Goal: Transaction & Acquisition: Purchase product/service

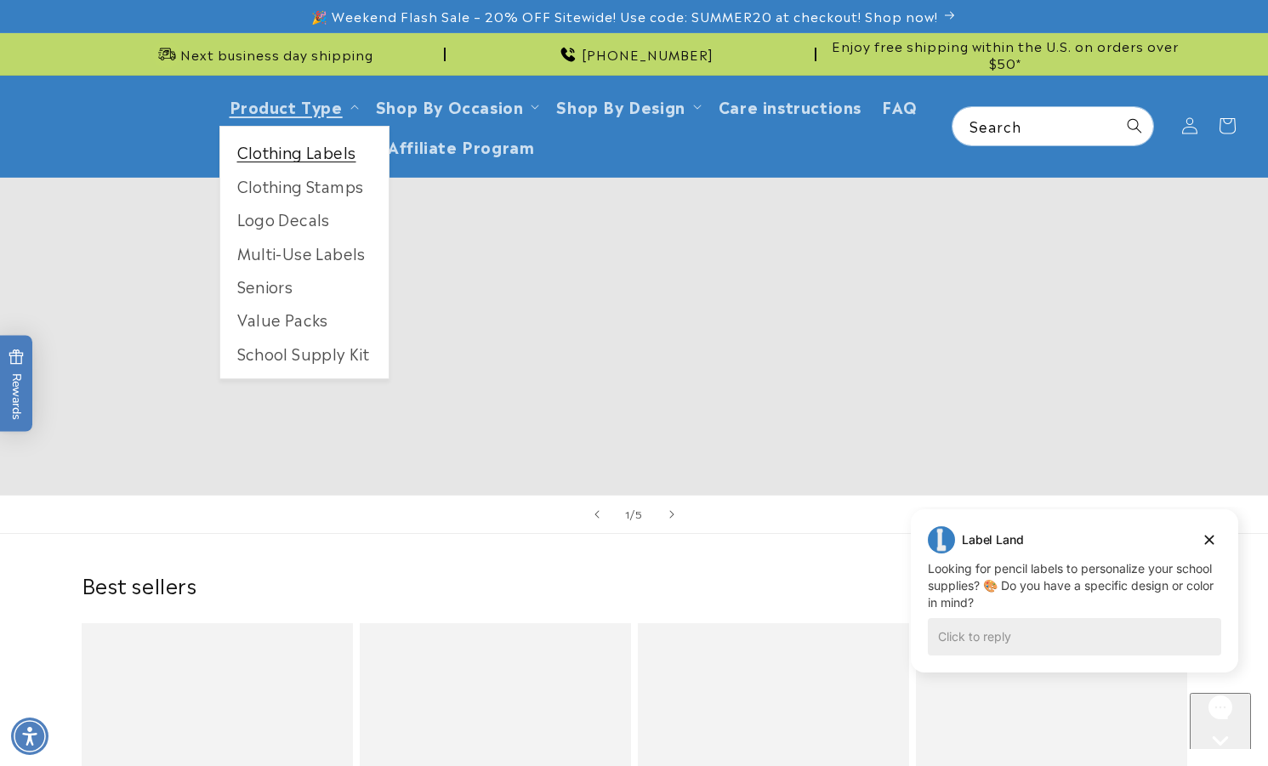
click at [341, 146] on link "Clothing Labels" at bounding box center [304, 151] width 168 height 33
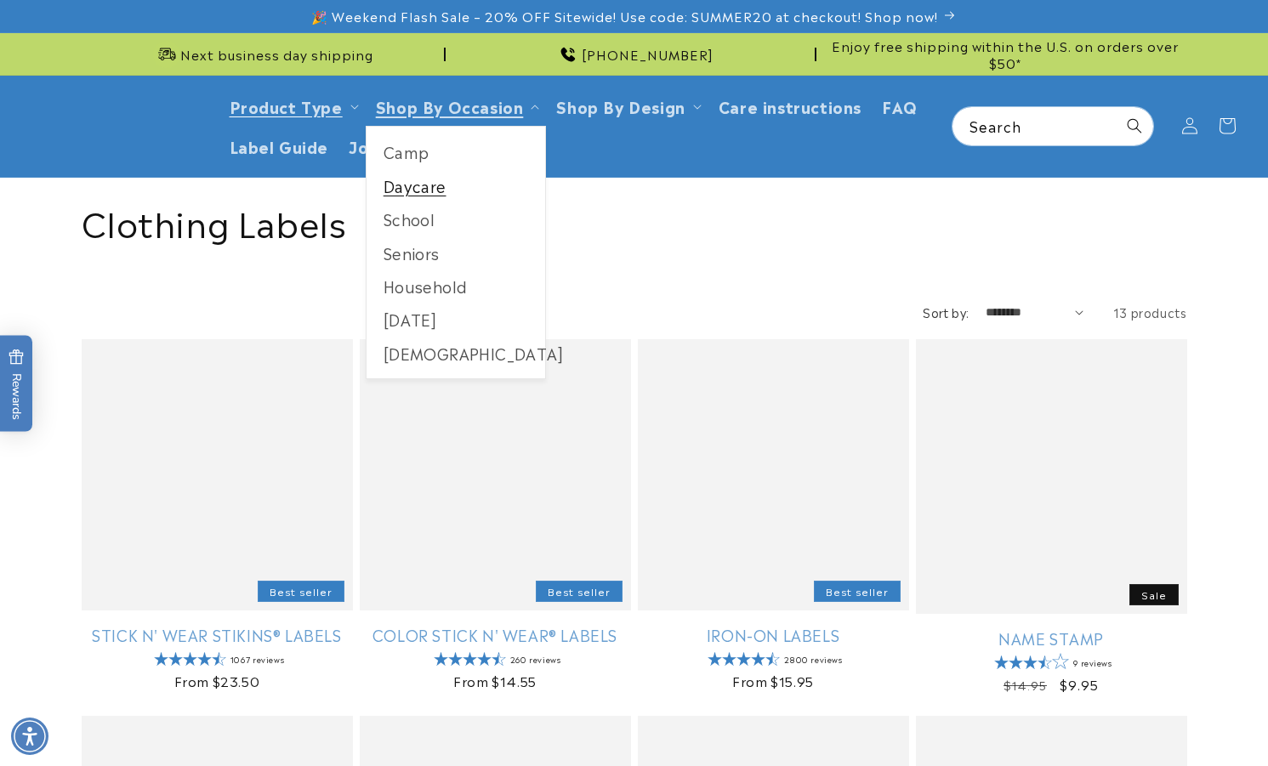
click at [398, 189] on link "Daycare" at bounding box center [456, 185] width 179 height 33
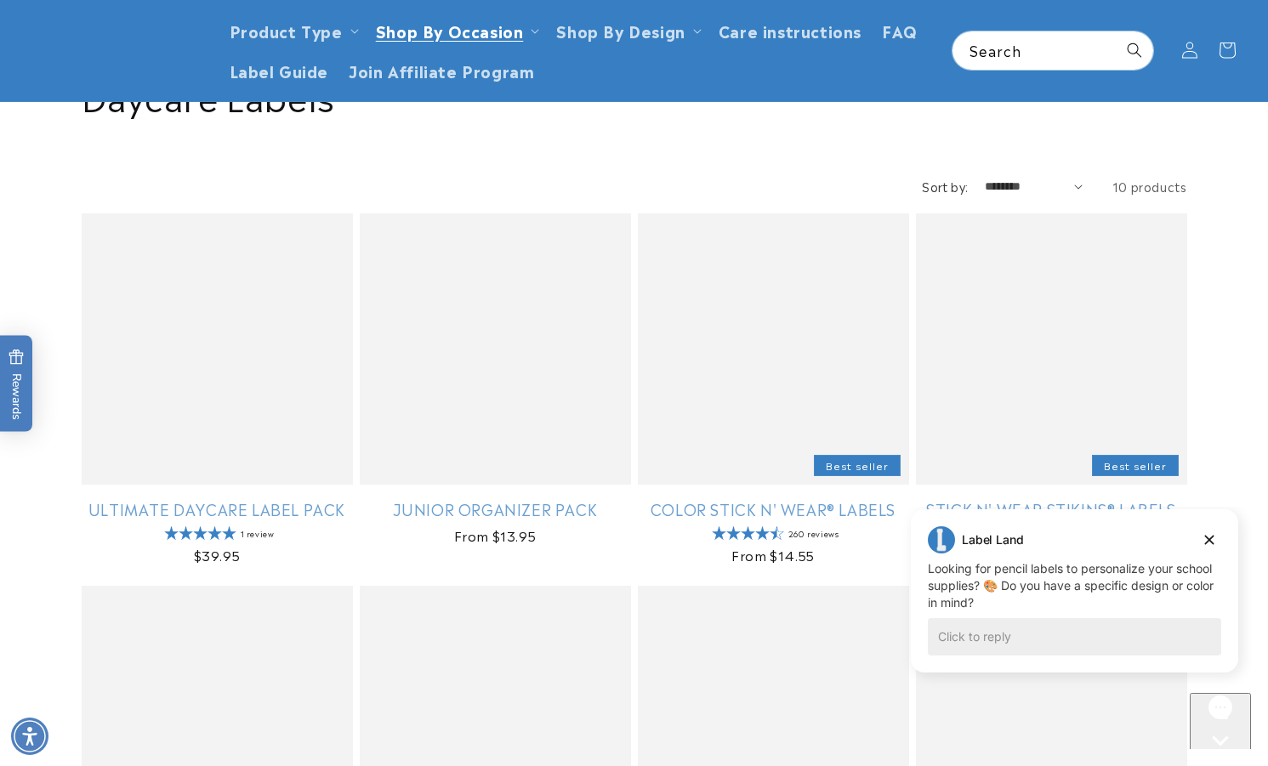
scroll to position [85, 0]
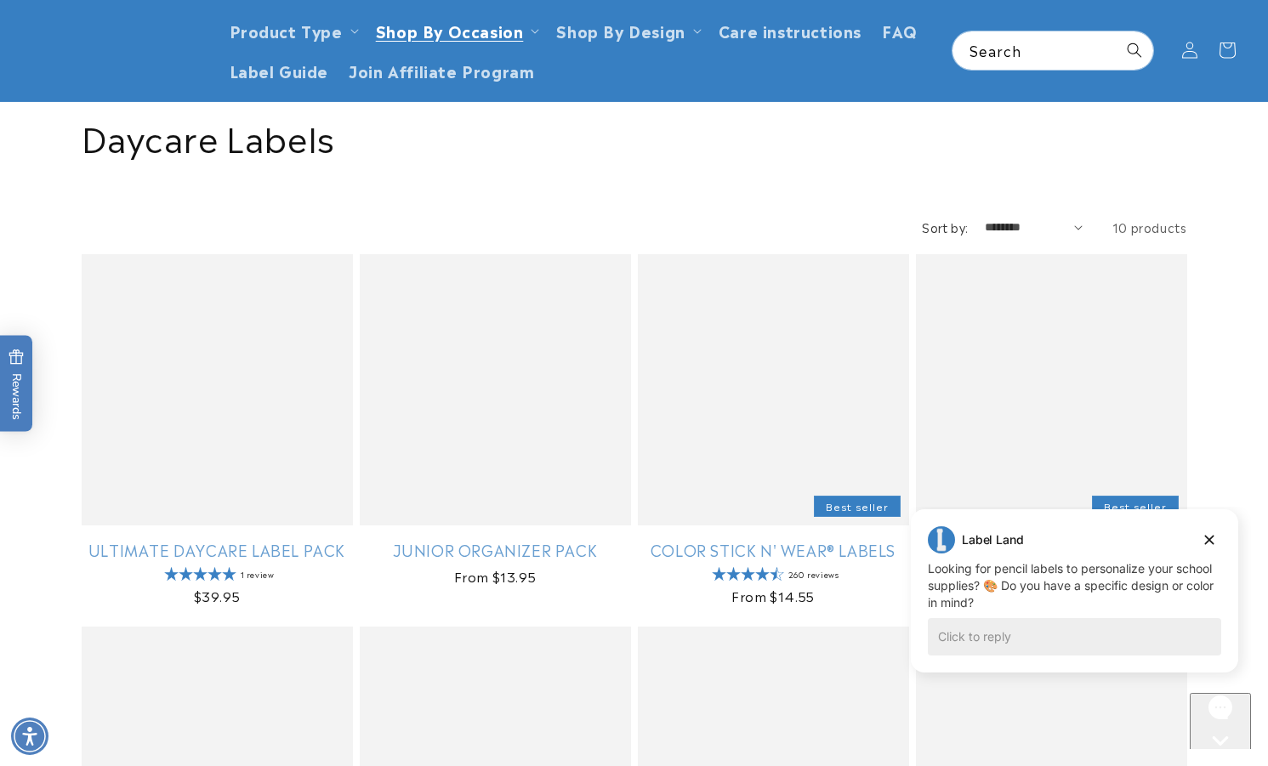
click at [629, 259] on div at bounding box center [625, 260] width 14 height 14
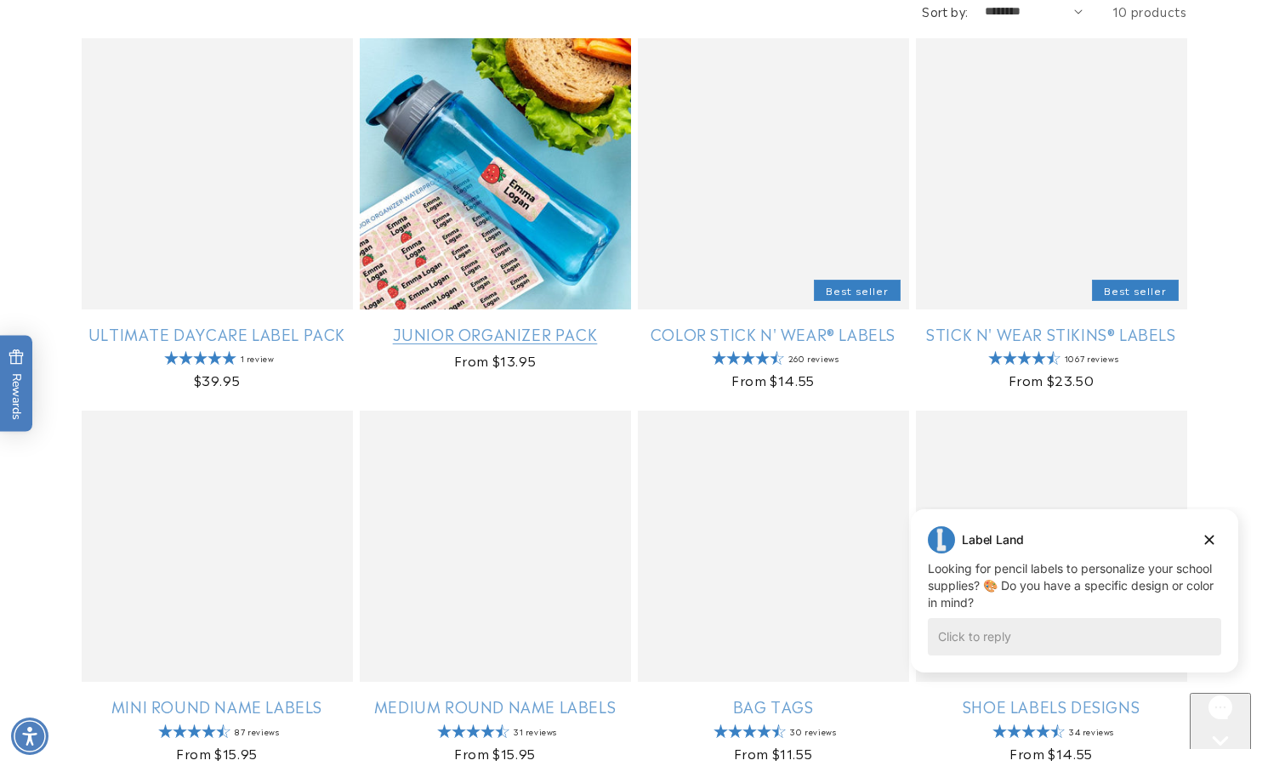
scroll to position [340, 0]
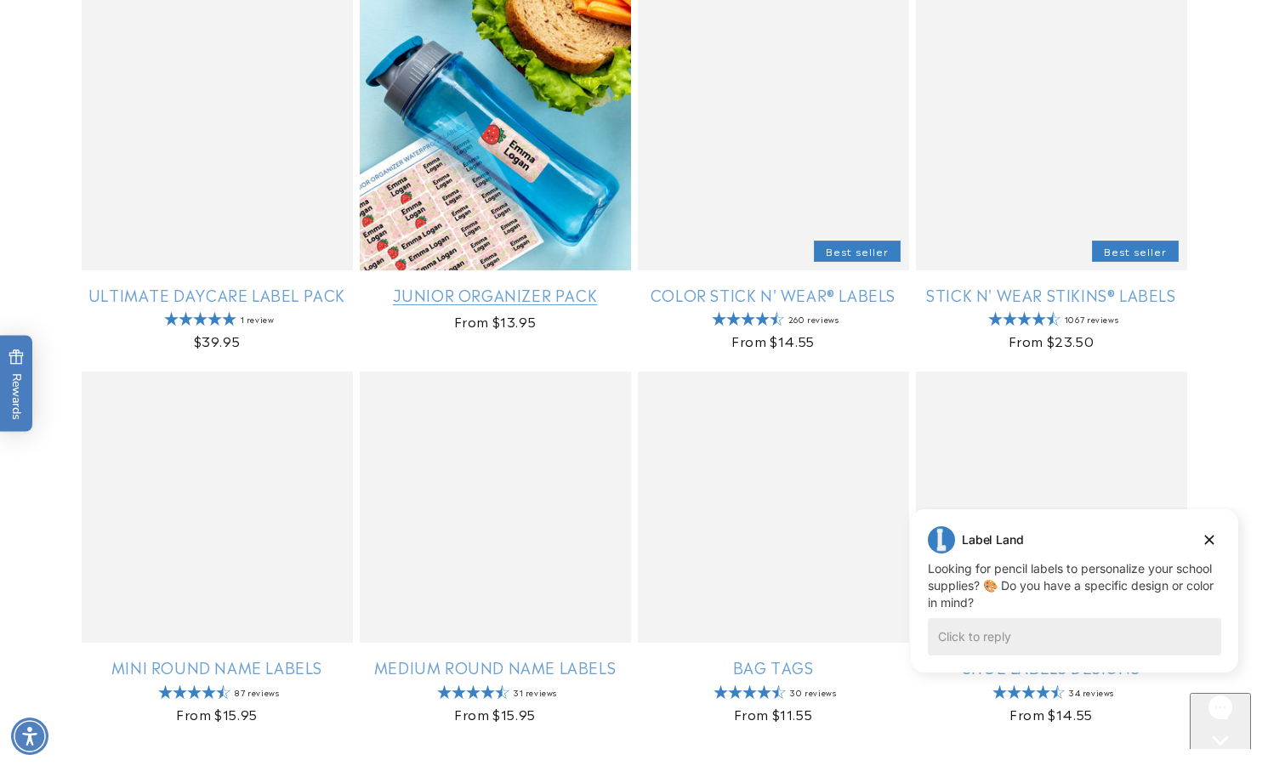
click at [447, 285] on link "Junior Organizer Pack" at bounding box center [495, 295] width 271 height 20
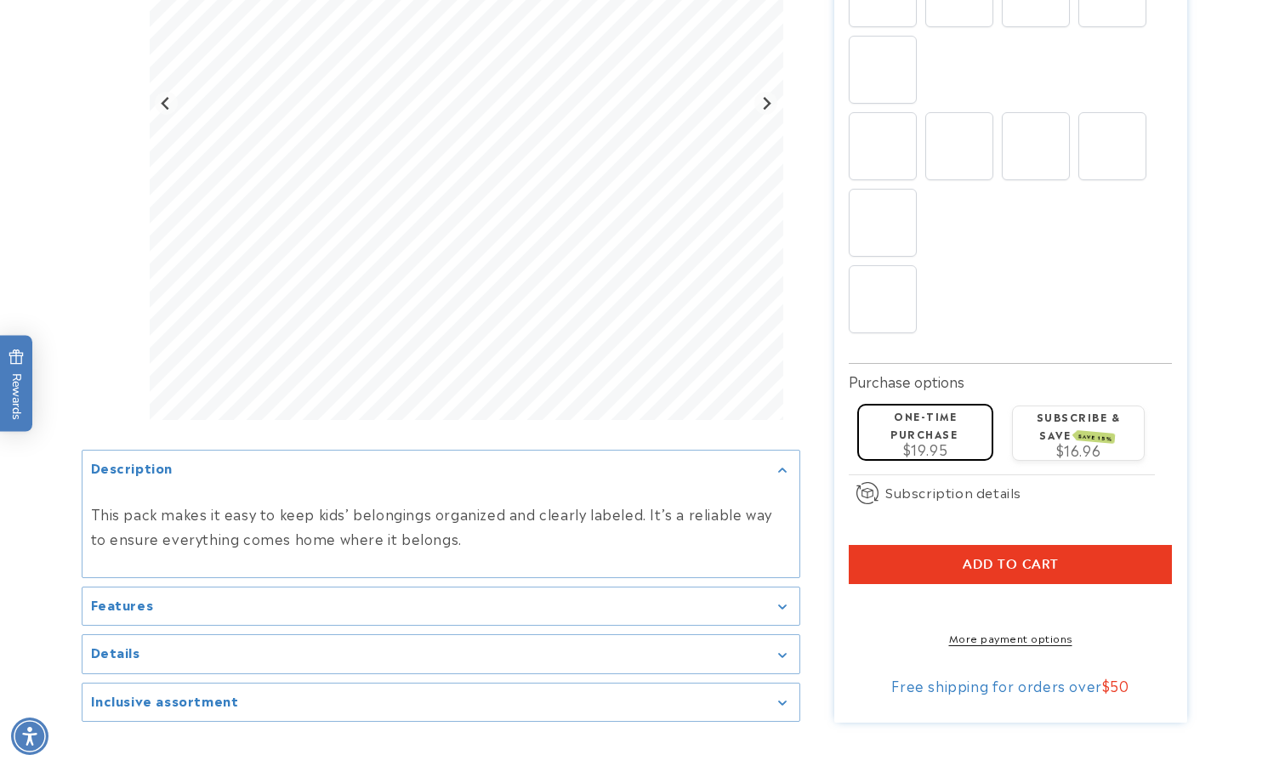
scroll to position [1191, 0]
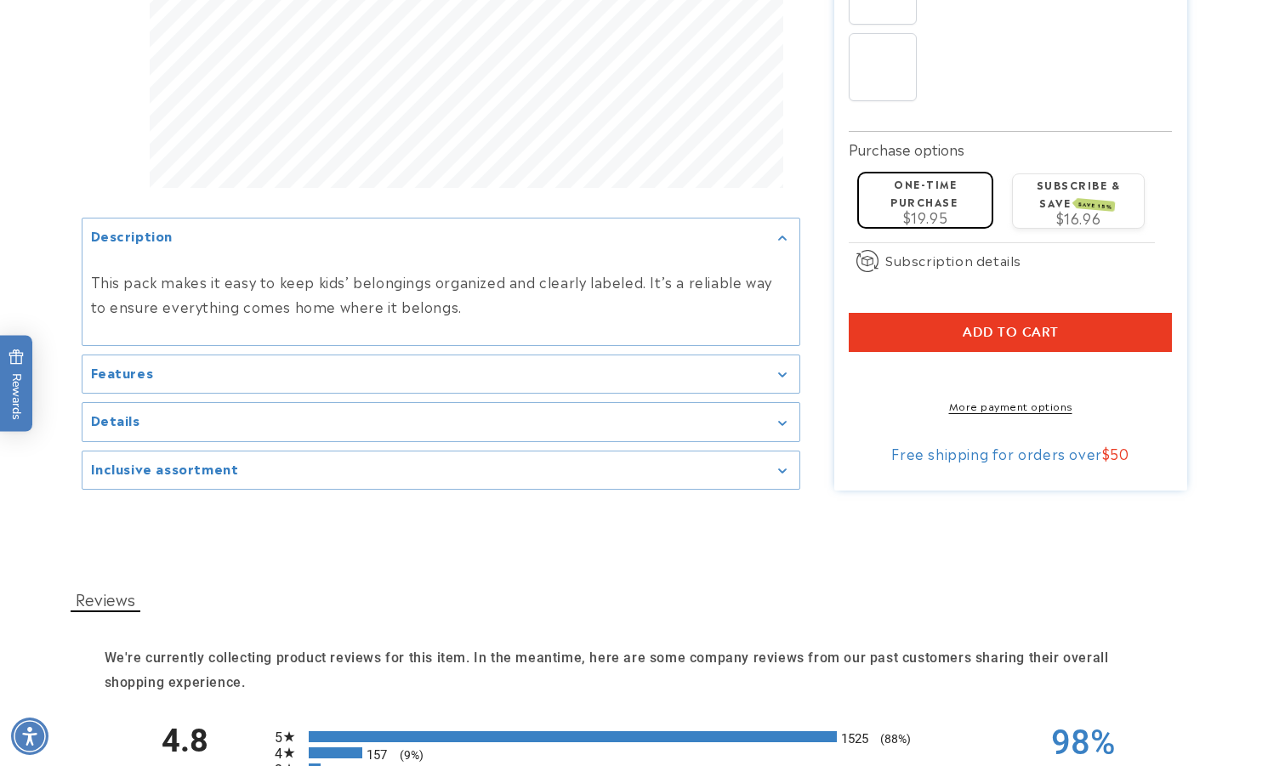
click at [457, 368] on div "Features" at bounding box center [441, 374] width 700 height 13
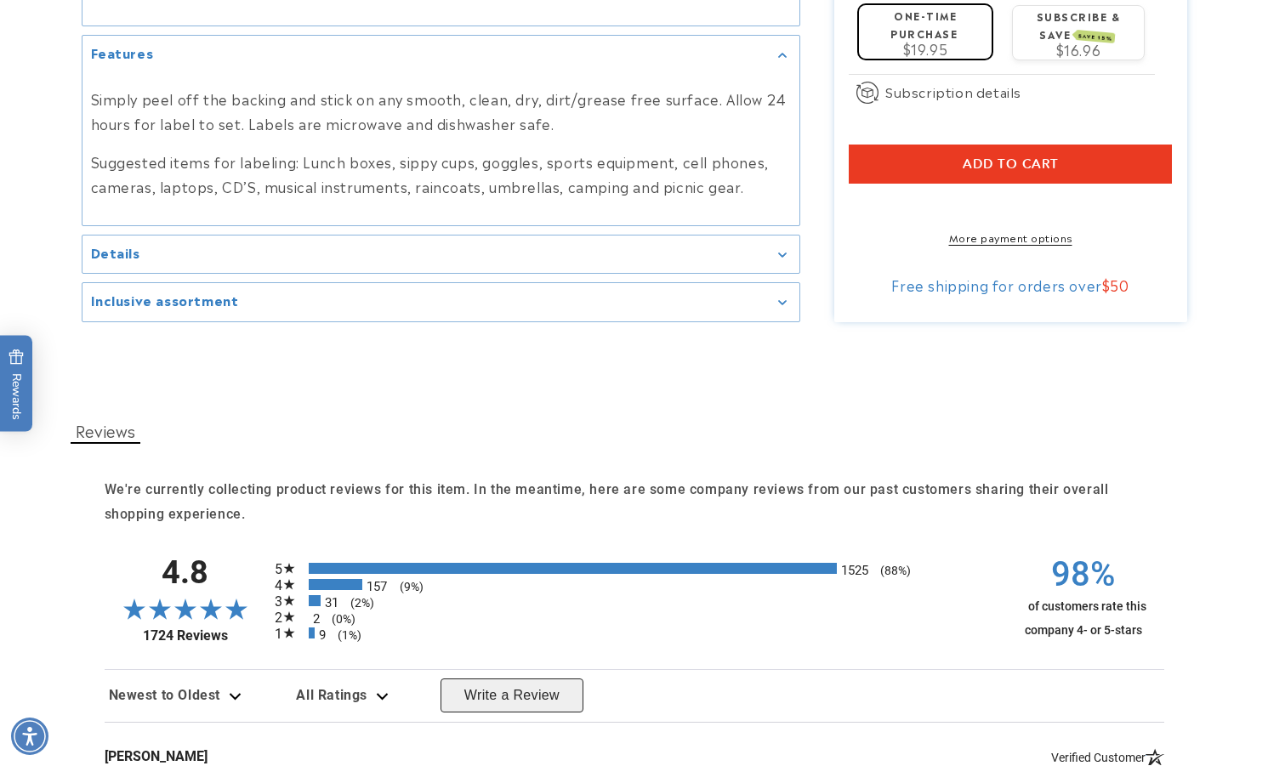
scroll to position [1361, 0]
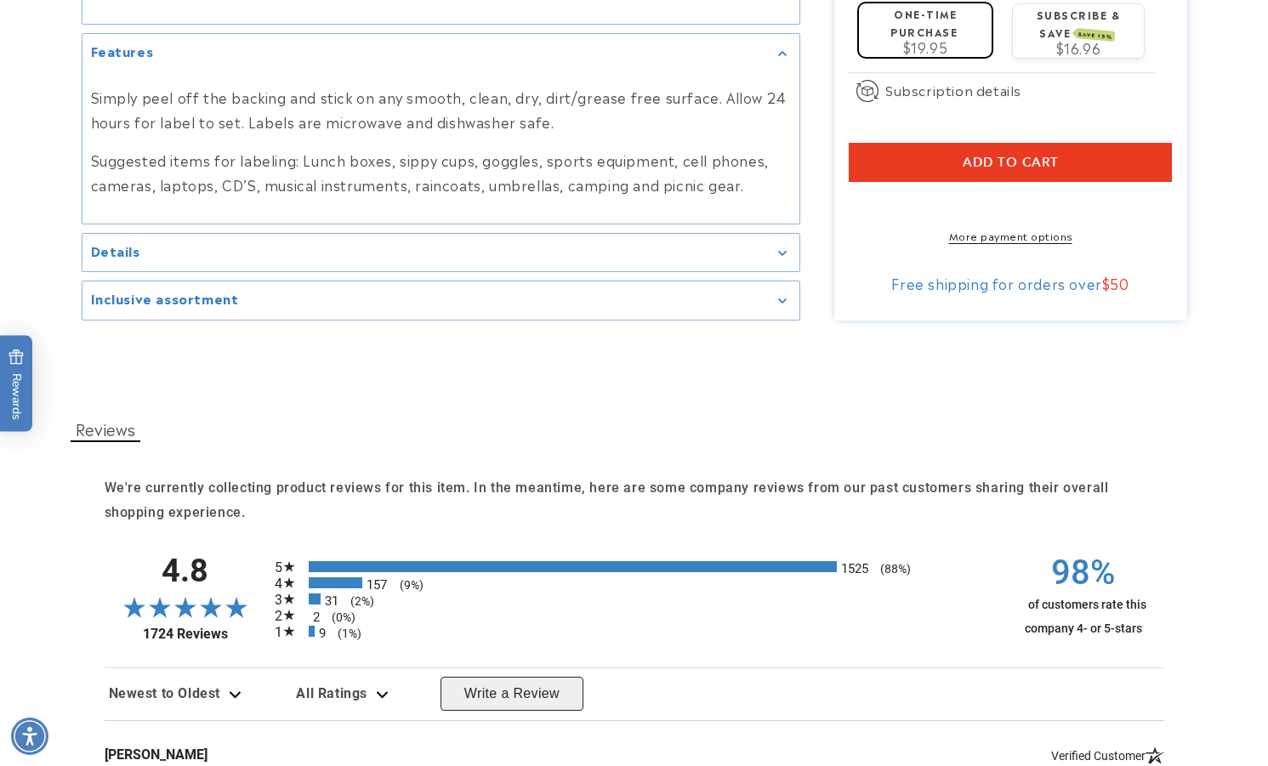
click at [574, 247] on div "Details" at bounding box center [441, 253] width 700 height 13
click at [574, 271] on div "Sticks to many surfaces: i.e. glass, metal, plastic, wood, shoe insoles!" at bounding box center [441, 297] width 717 height 52
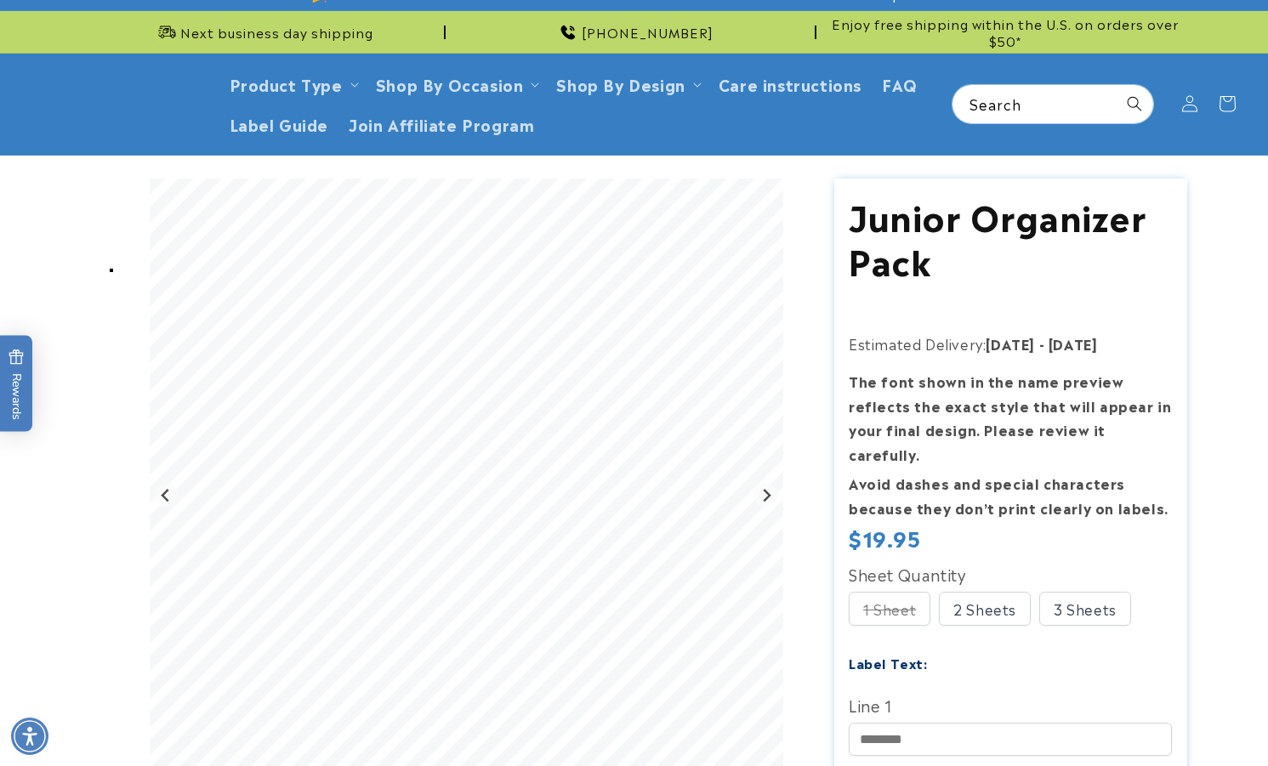
scroll to position [0, 0]
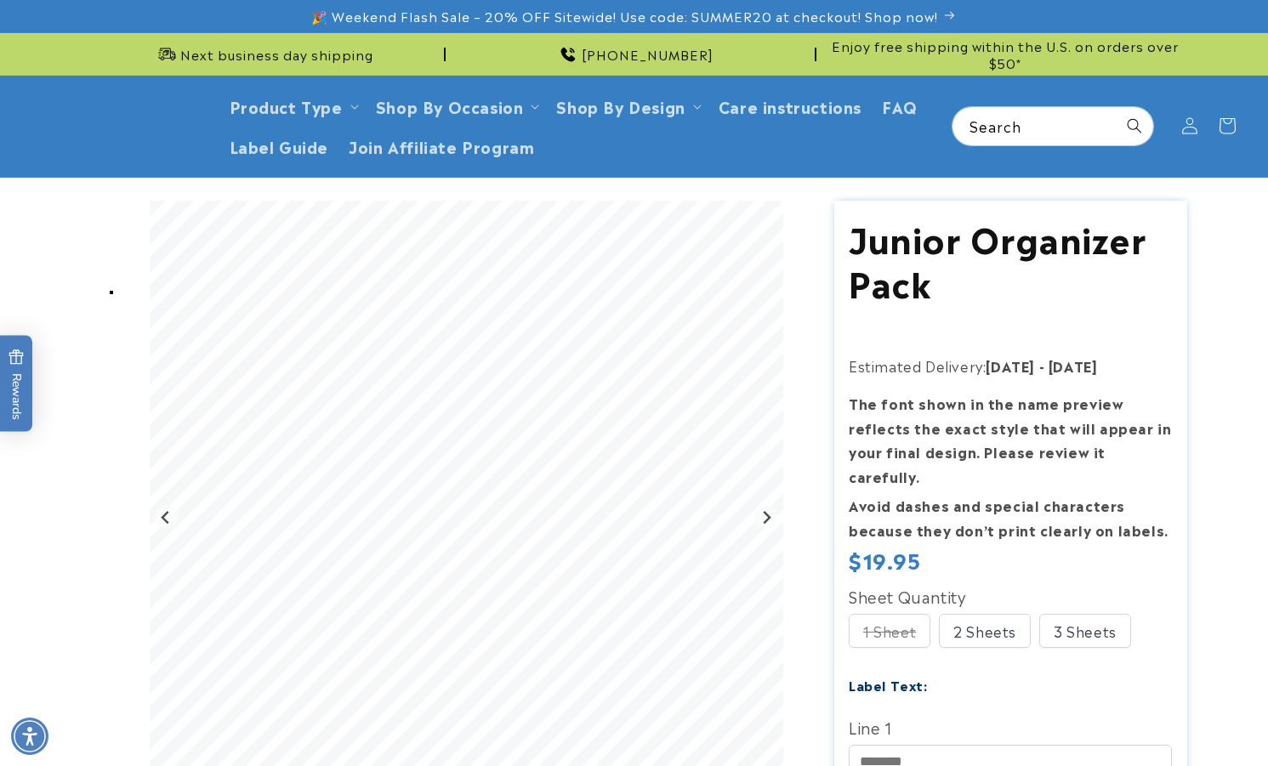
click at [772, 207] on div at bounding box center [777, 208] width 14 height 14
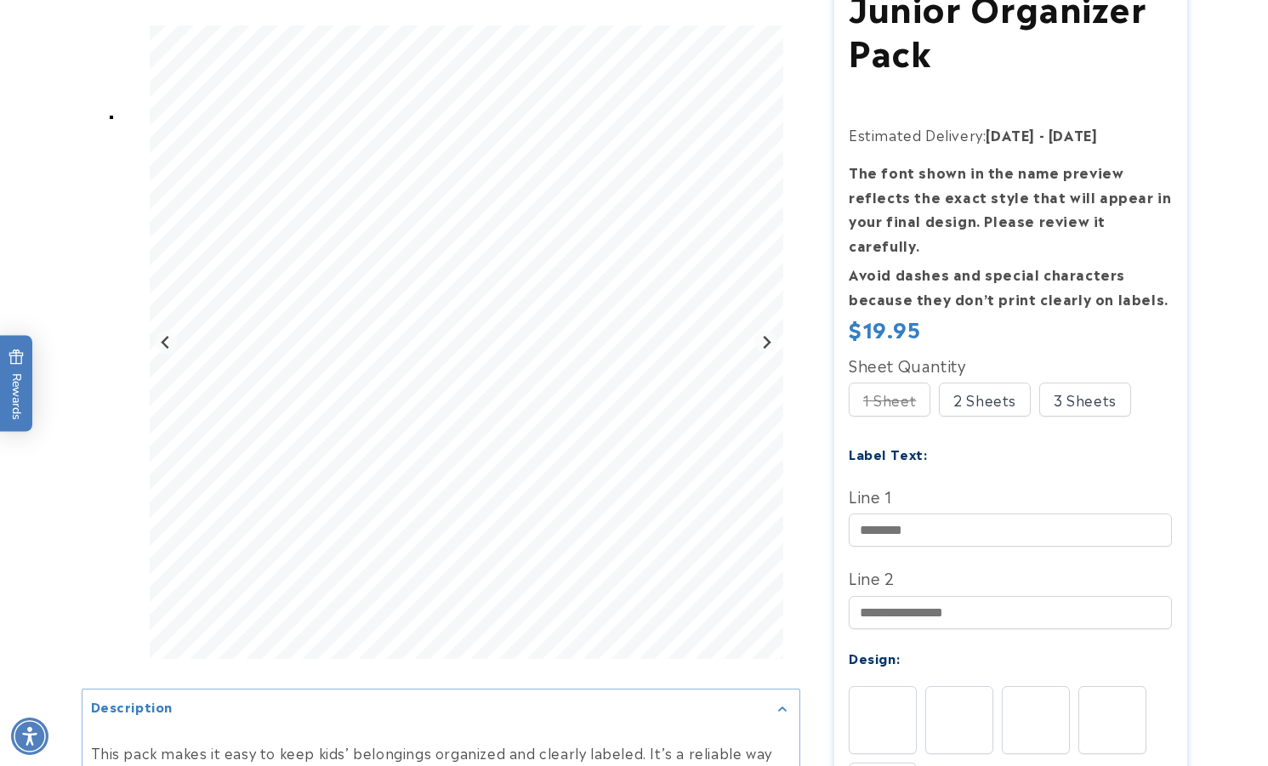
scroll to position [255, 0]
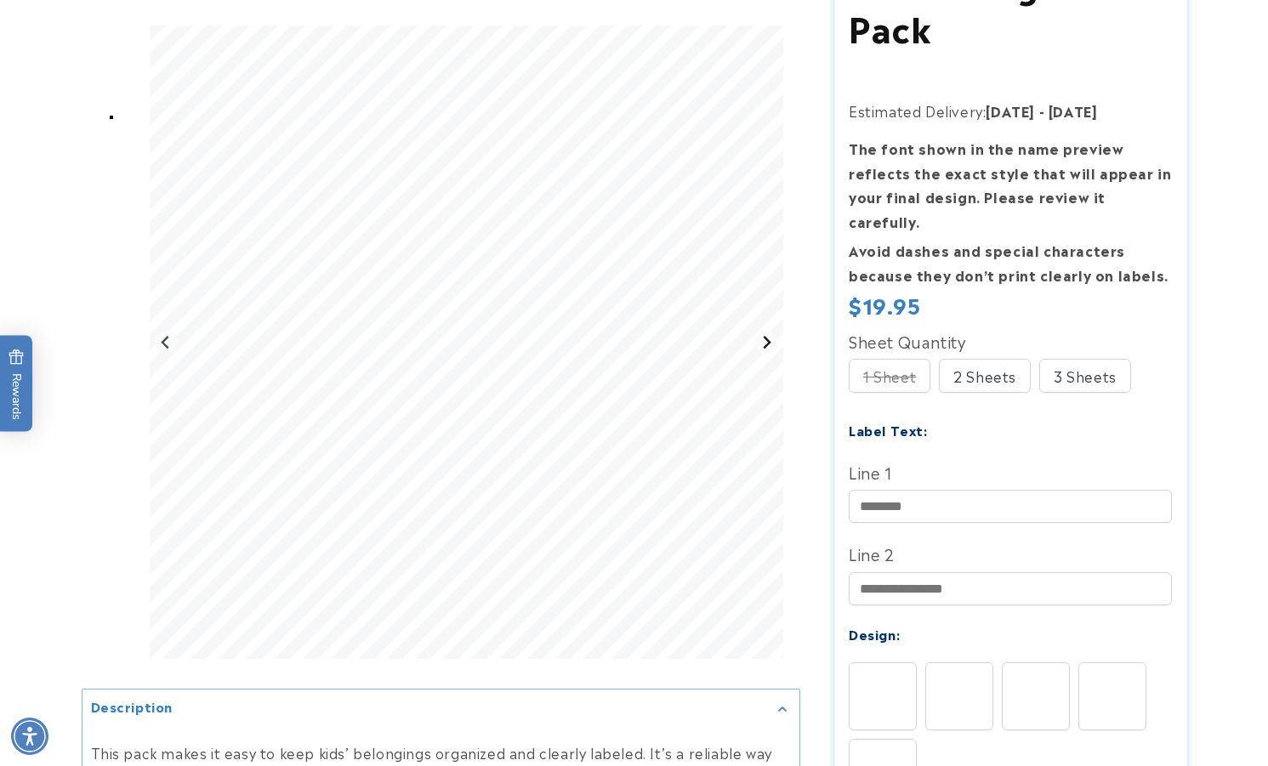
click at [768, 339] on icon "Next slide" at bounding box center [767, 343] width 14 height 14
click at [773, 33] on div at bounding box center [777, 33] width 14 height 14
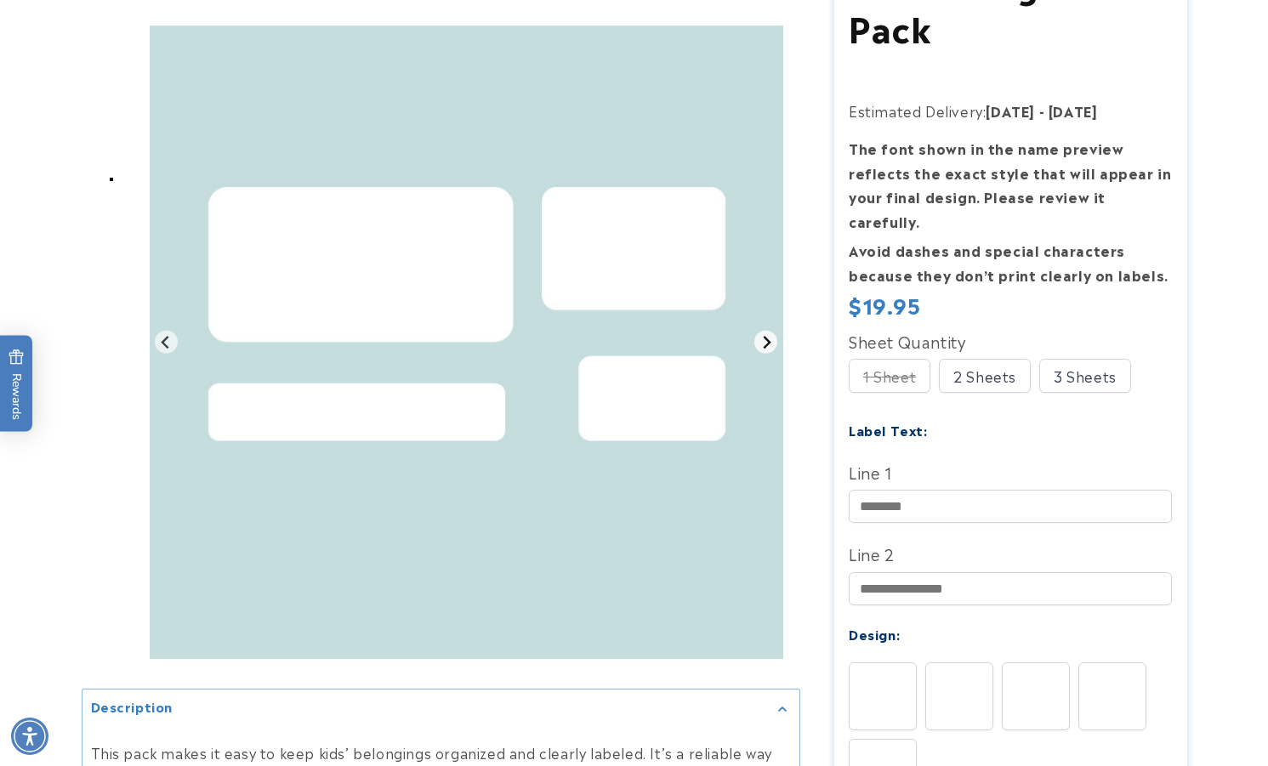
click at [766, 347] on icon "Go to first slide" at bounding box center [767, 343] width 14 height 14
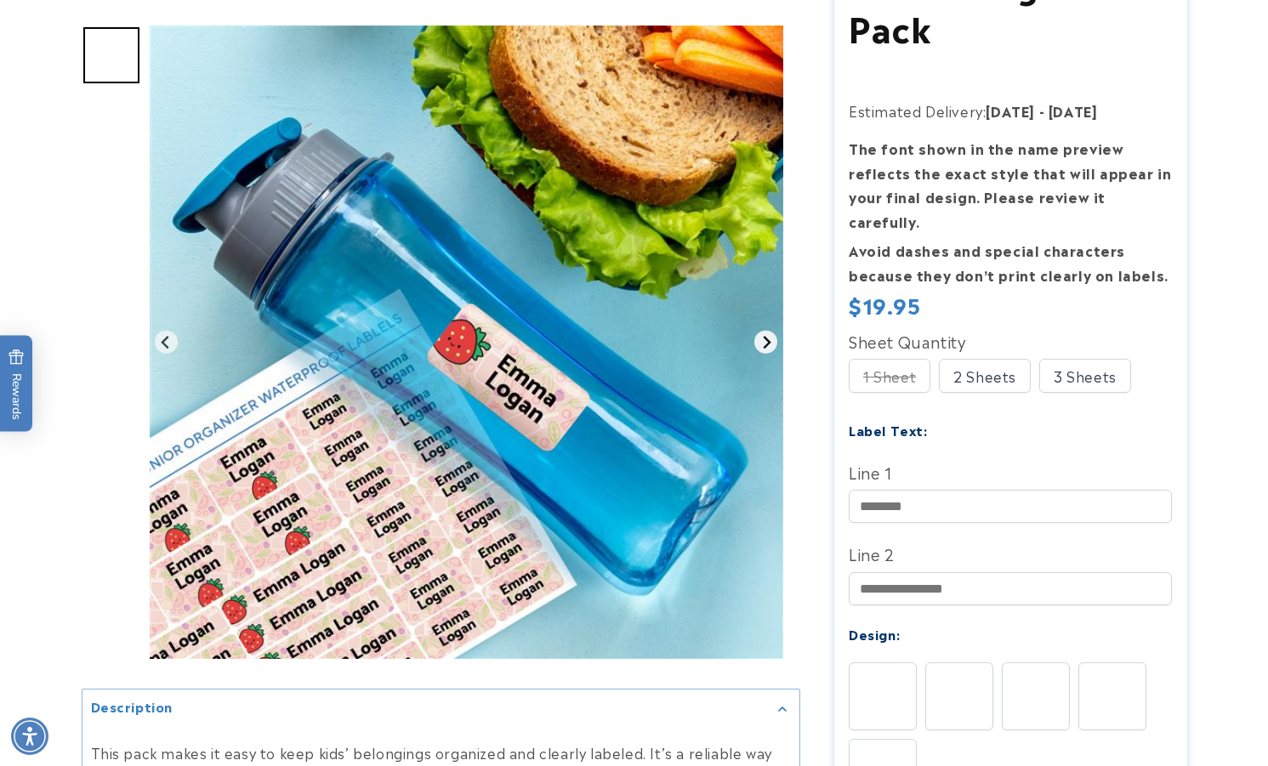
click at [763, 344] on icon "Next slide" at bounding box center [767, 343] width 14 height 14
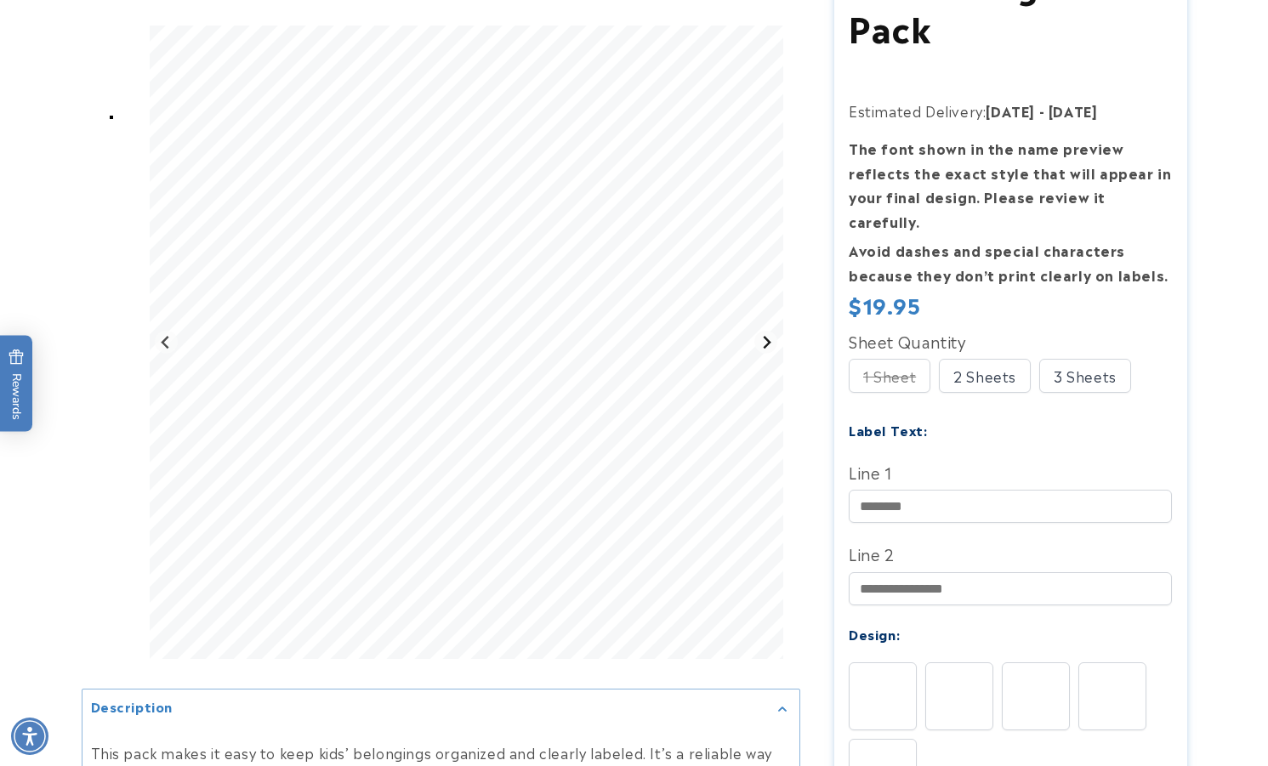
click at [763, 342] on icon "Next slide" at bounding box center [767, 343] width 14 height 14
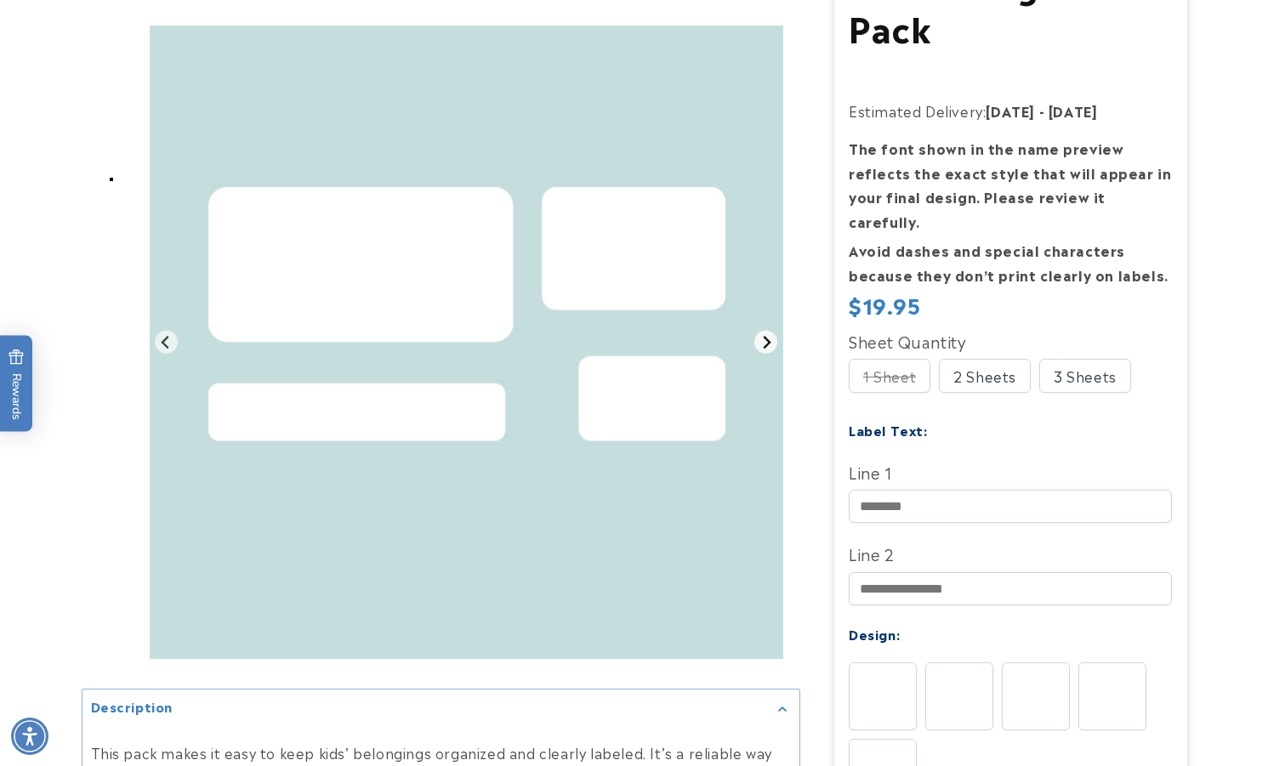
click at [763, 340] on icon "Go to first slide" at bounding box center [767, 343] width 14 height 14
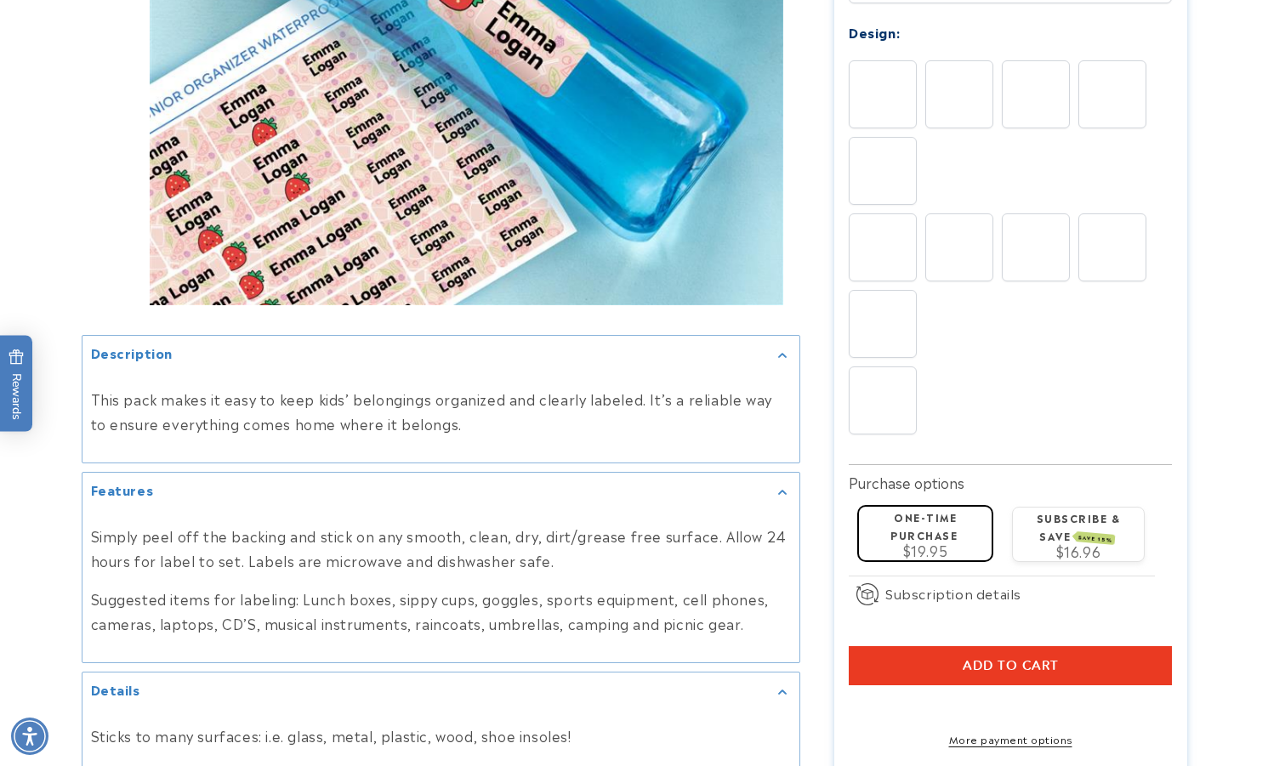
scroll to position [936, 0]
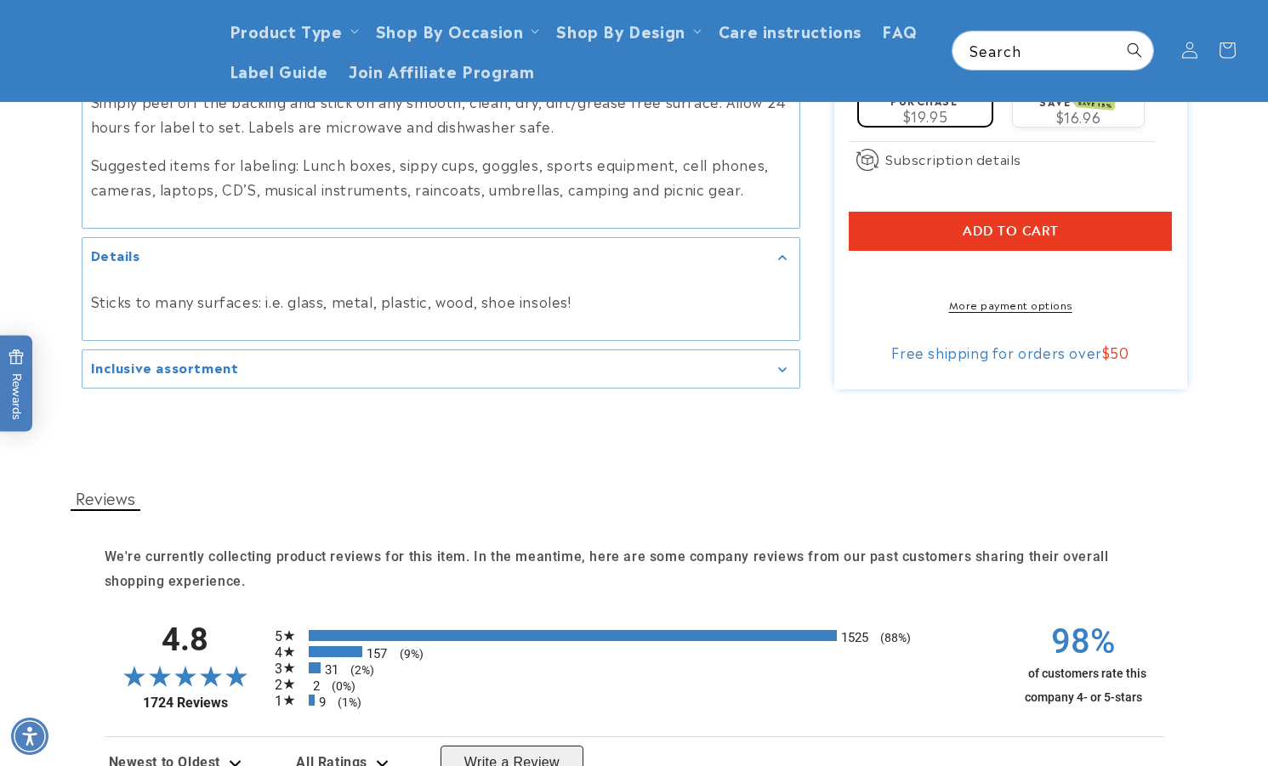
scroll to position [1191, 0]
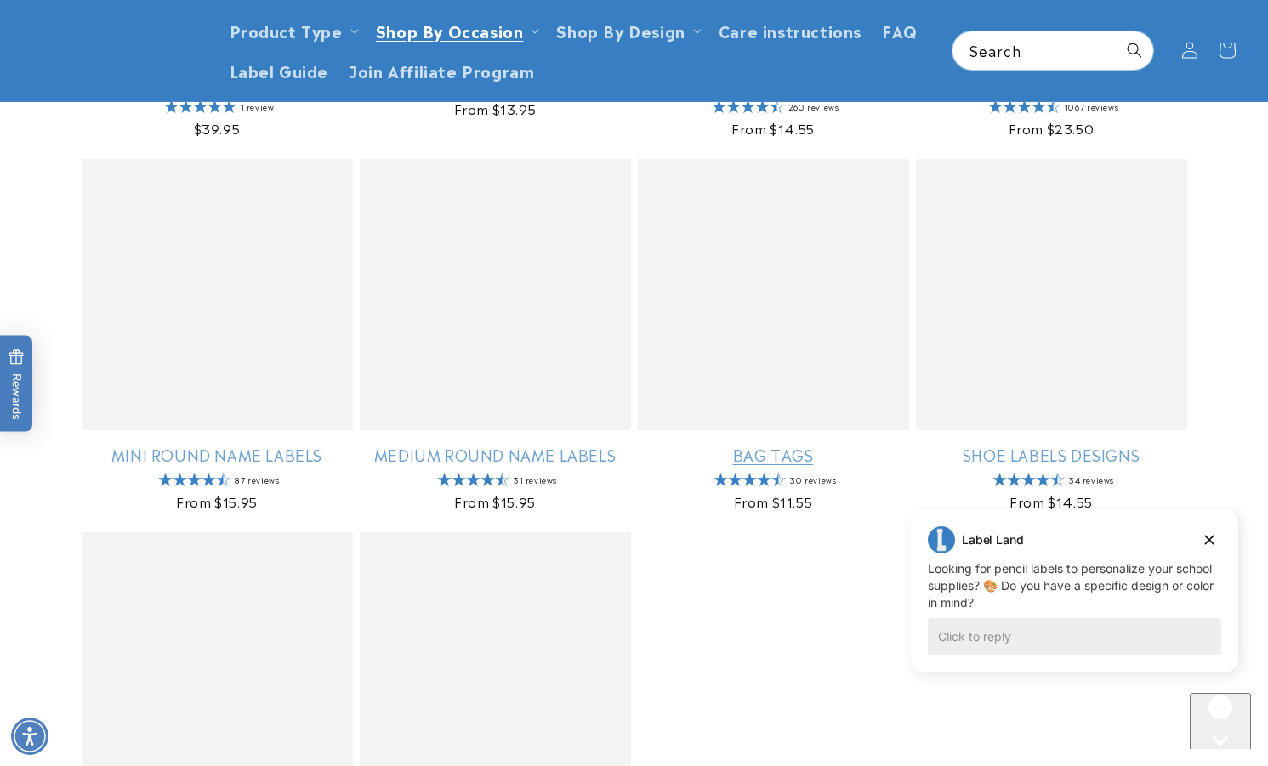
scroll to position [510, 0]
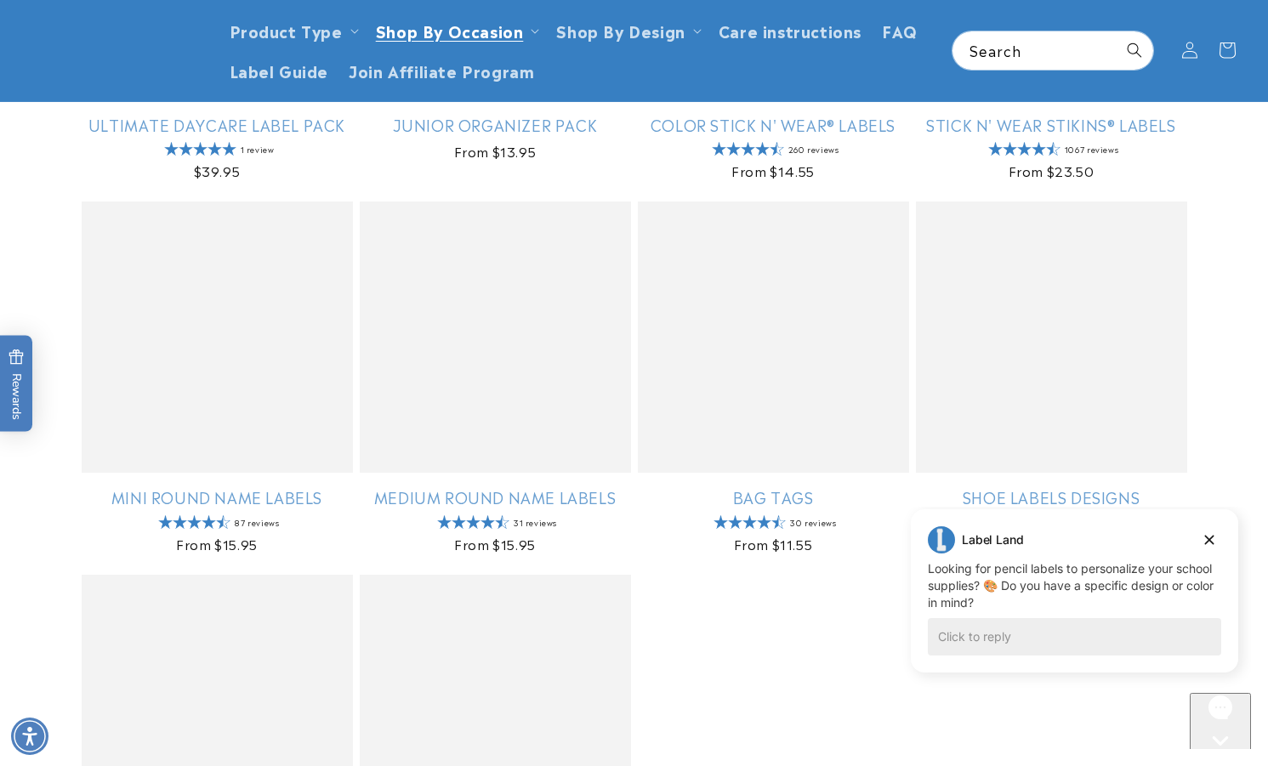
click at [908, 209] on div at bounding box center [906, 204] width 14 height 14
click at [908, 202] on div at bounding box center [906, 204] width 14 height 14
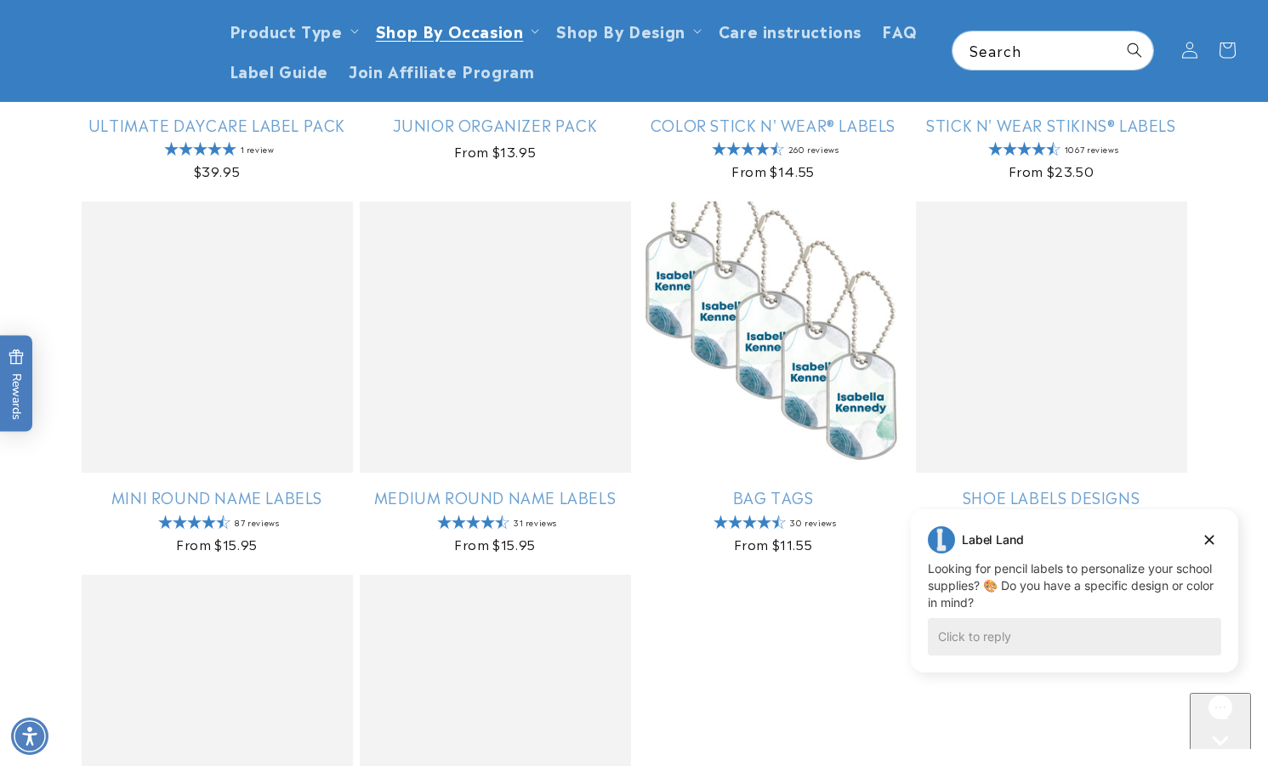
click at [908, 202] on div at bounding box center [903, 209] width 14 height 14
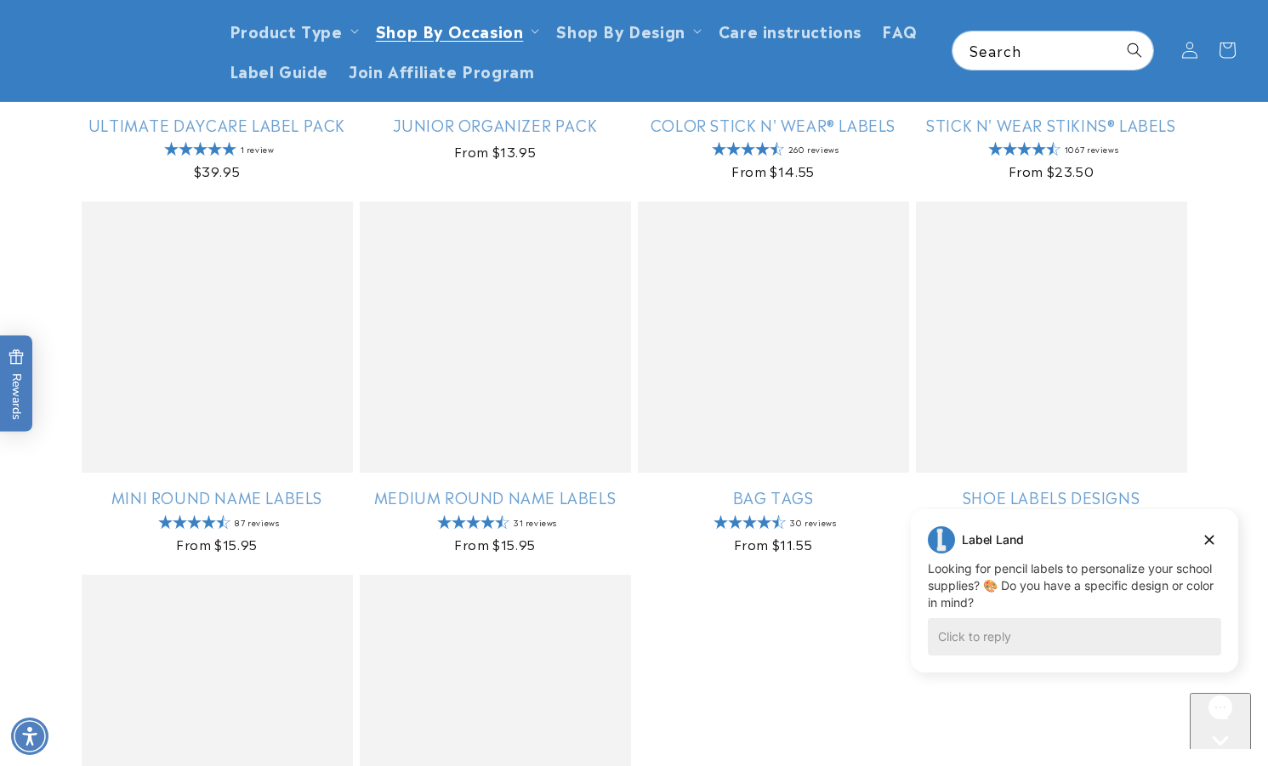
click at [908, 202] on div at bounding box center [903, 209] width 14 height 14
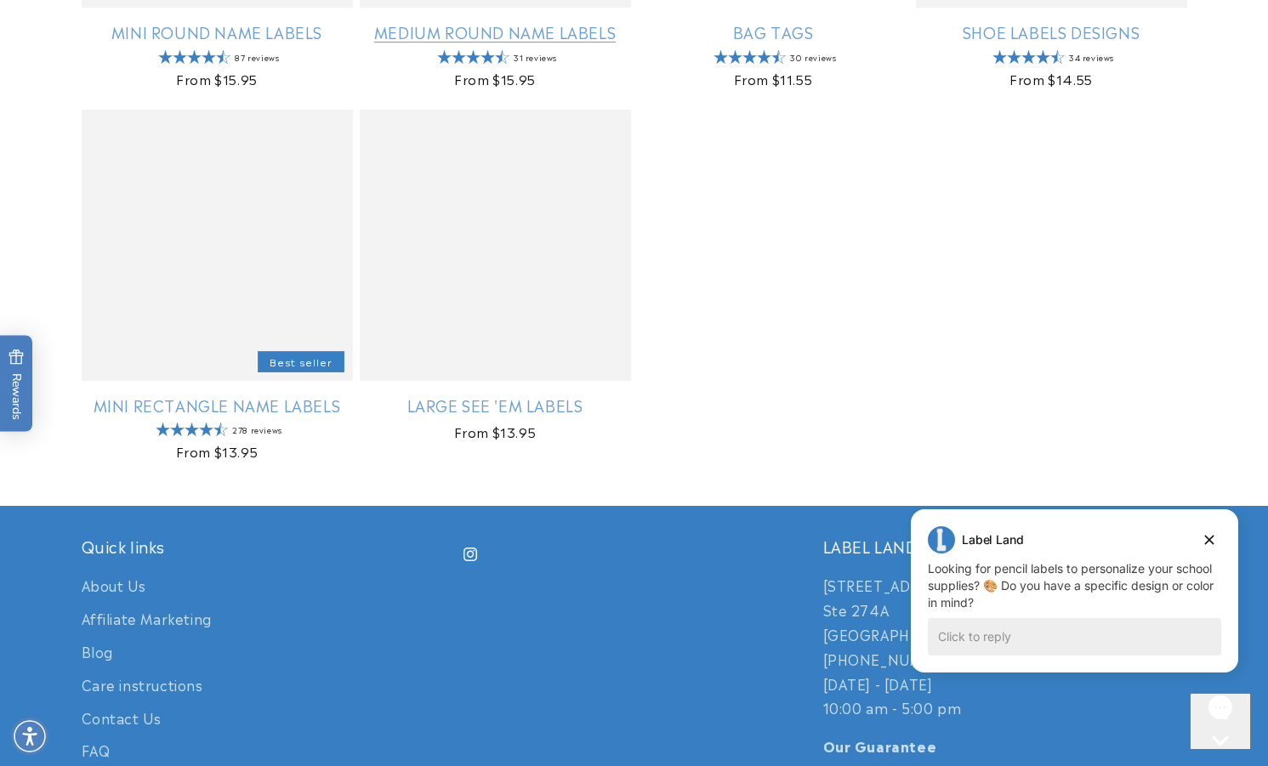
scroll to position [1021, 0]
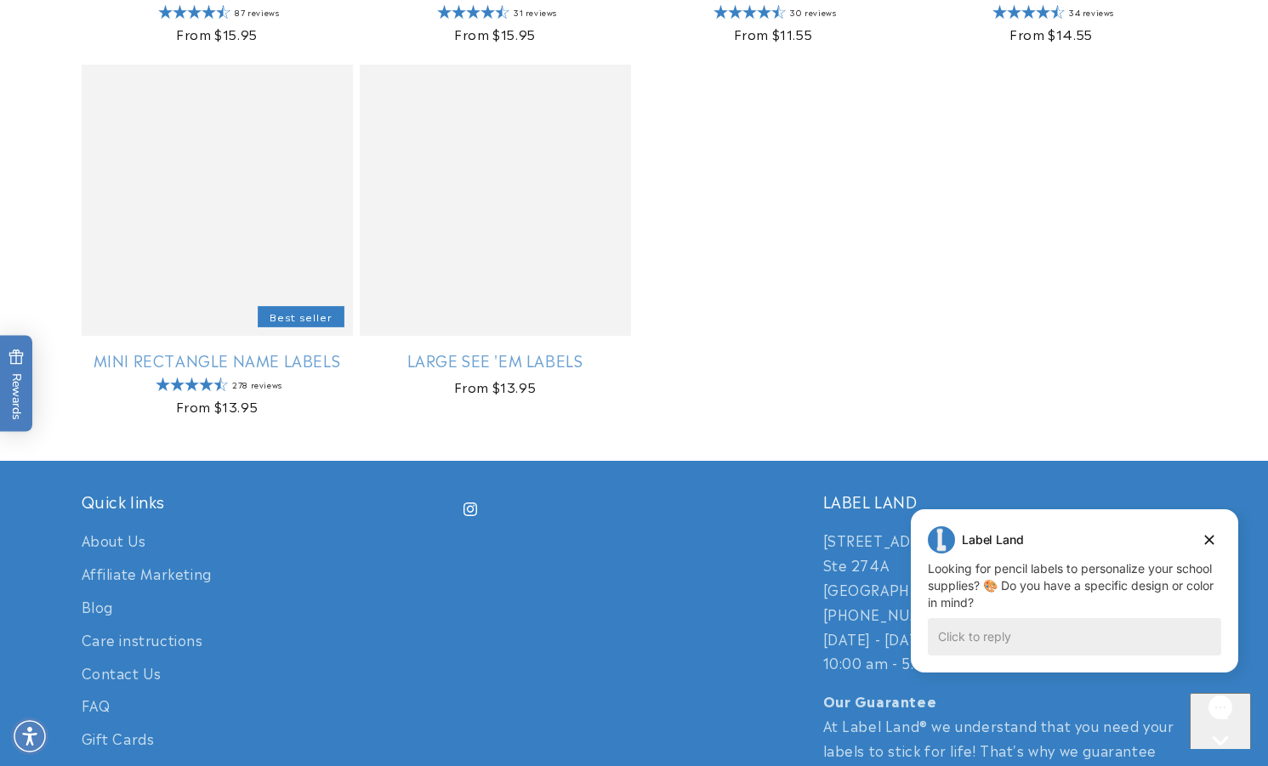
click at [346, 70] on div at bounding box center [347, 70] width 14 height 14
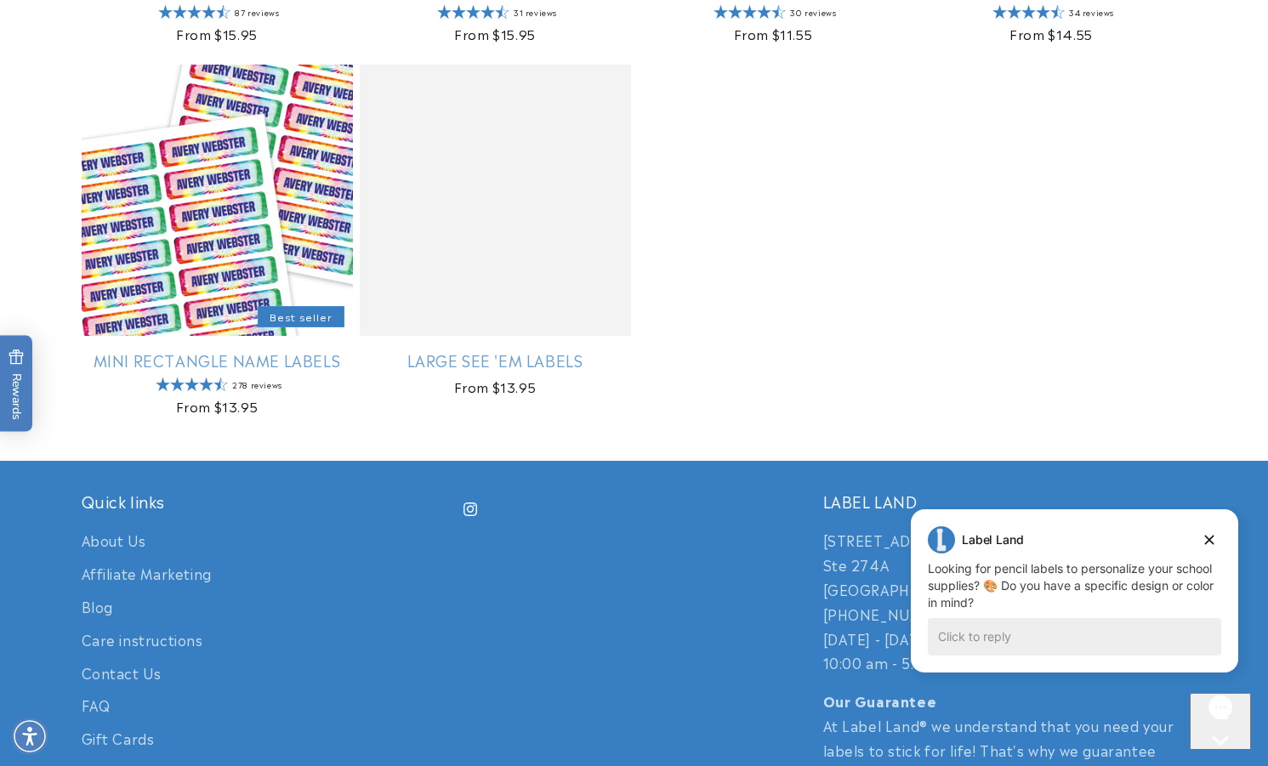
click at [347, 70] on div at bounding box center [347, 70] width 14 height 14
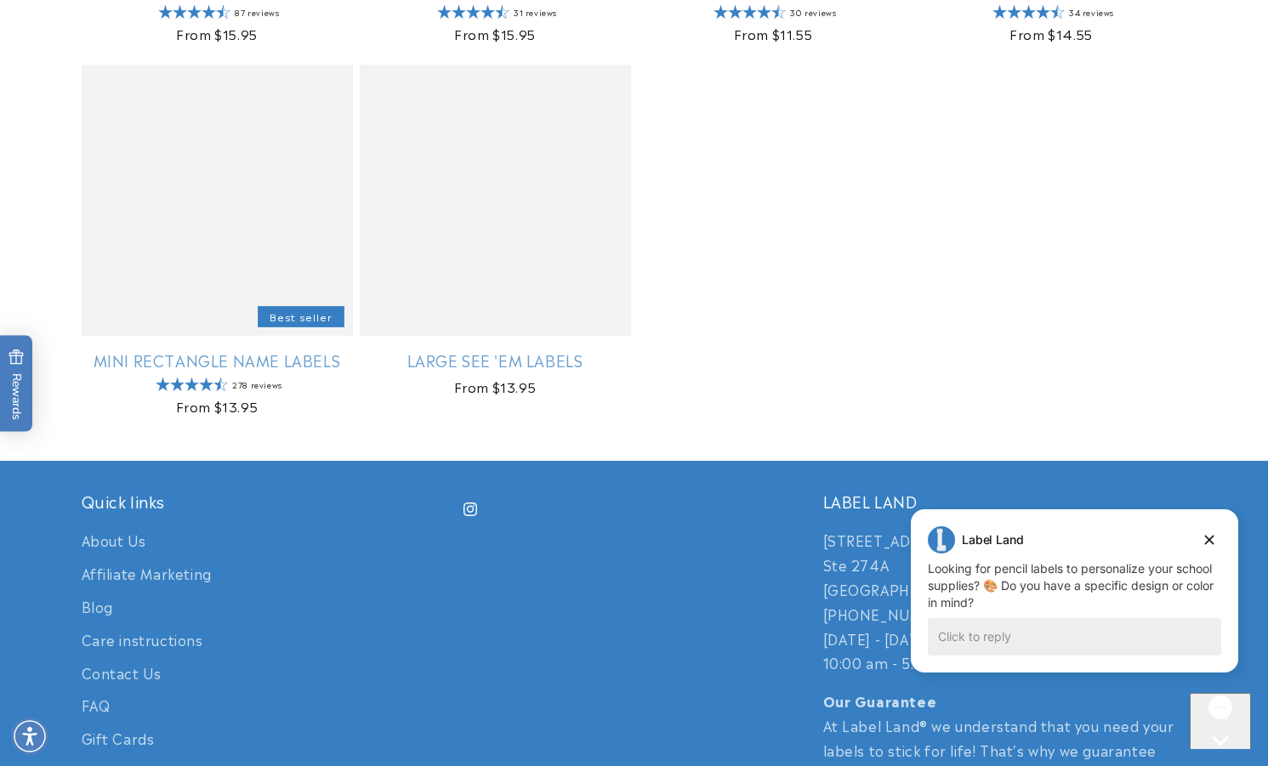
click at [345, 73] on div at bounding box center [346, 71] width 14 height 14
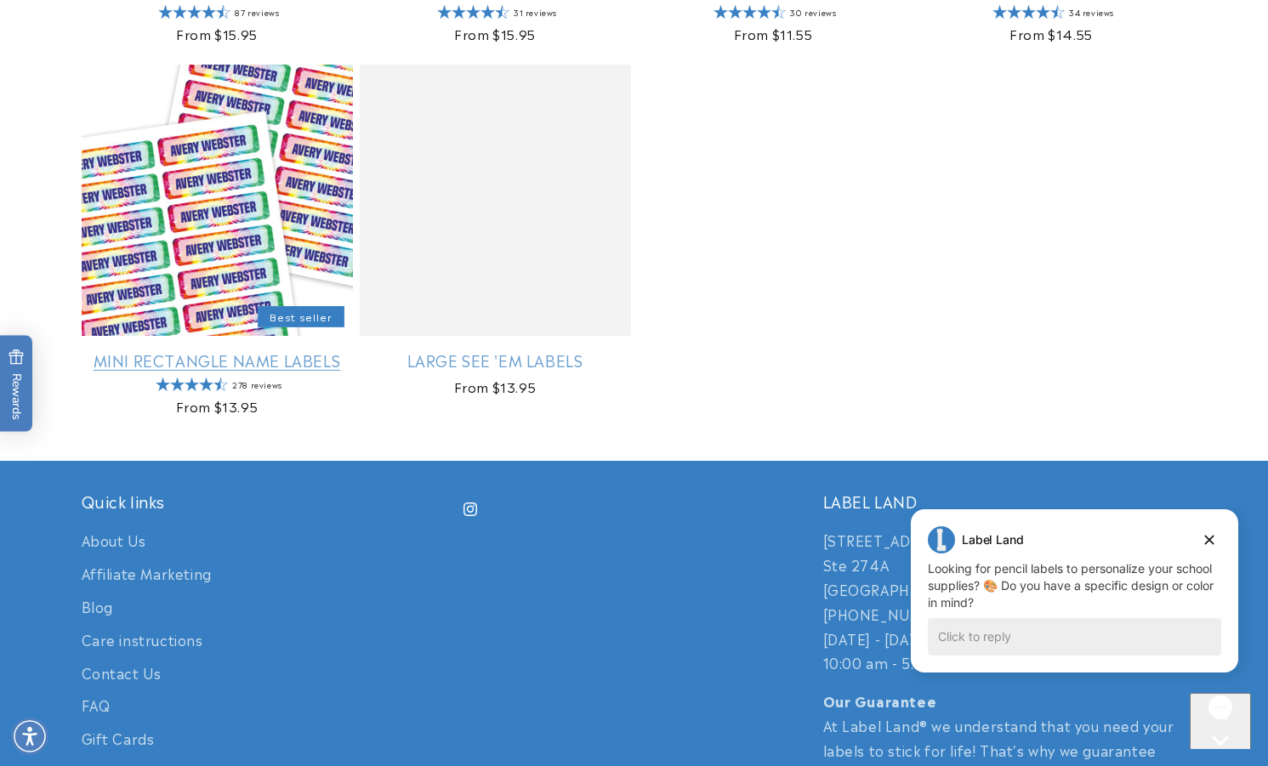
click at [265, 350] on link "Mini Rectangle Name Labels" at bounding box center [217, 360] width 271 height 20
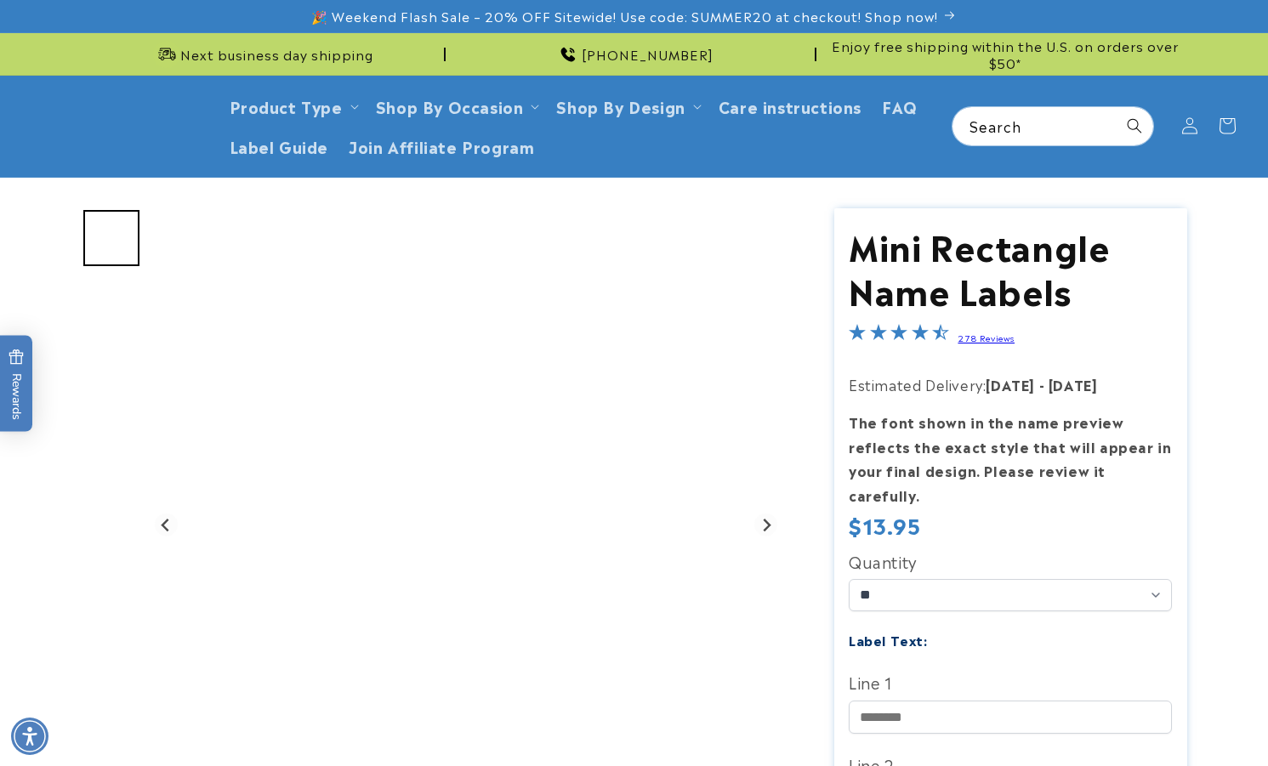
click at [775, 219] on div at bounding box center [777, 215] width 14 height 14
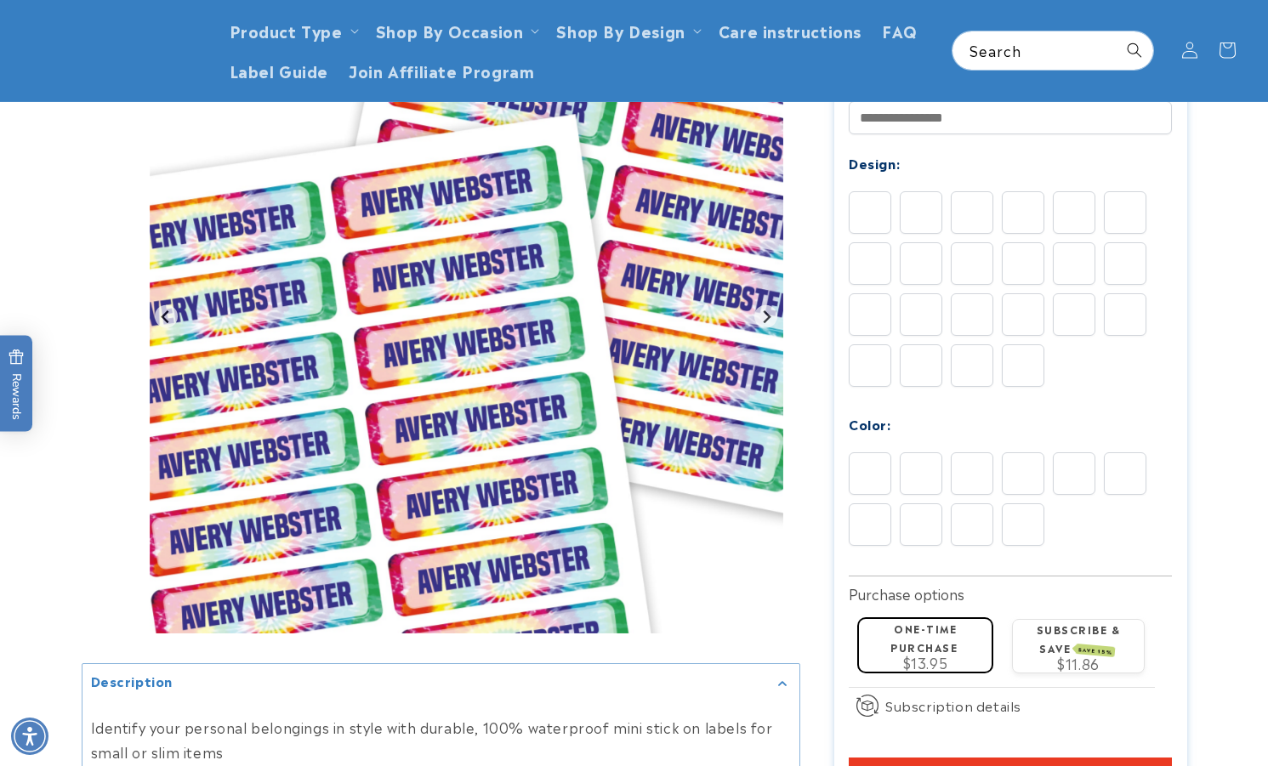
scroll to position [681, 0]
click at [762, 317] on button "Next slide" at bounding box center [766, 317] width 23 height 23
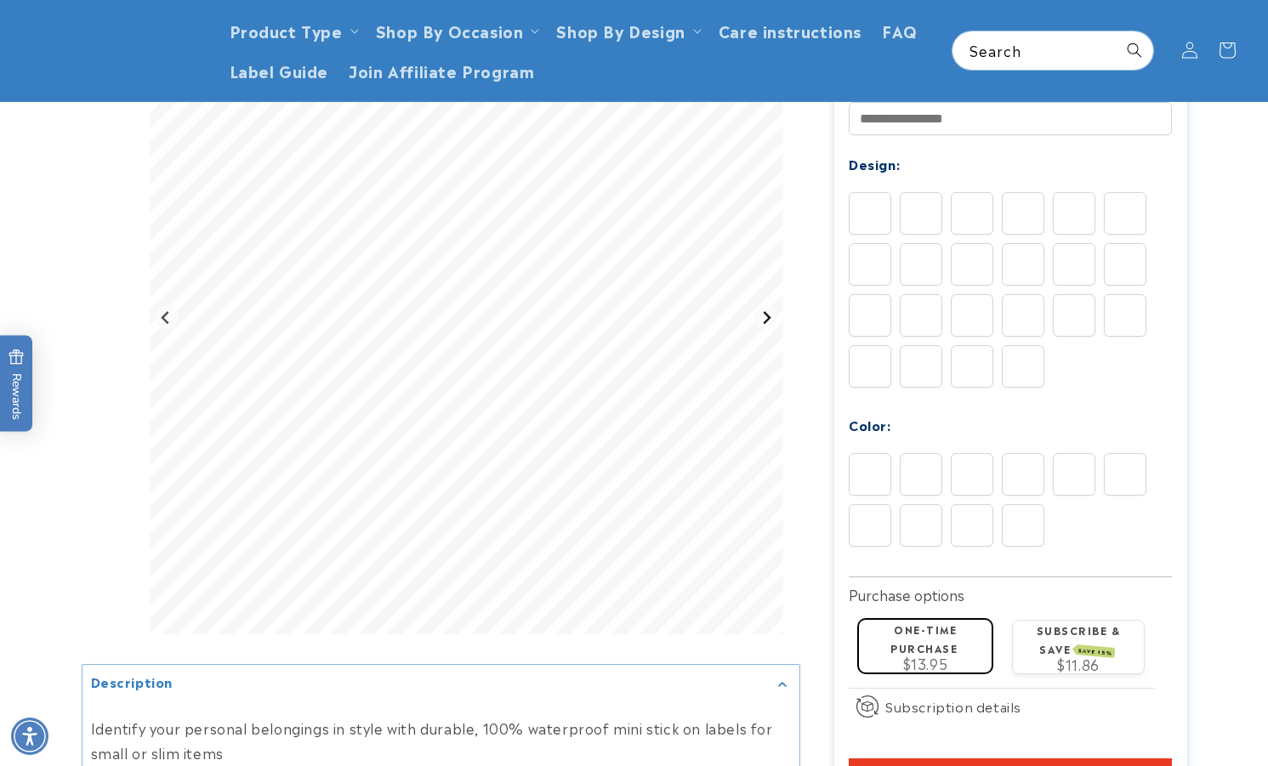
drag, startPoint x: 760, startPoint y: 312, endPoint x: 769, endPoint y: 310, distance: 9.5
click at [769, 310] on icon "Next slide" at bounding box center [767, 317] width 14 height 14
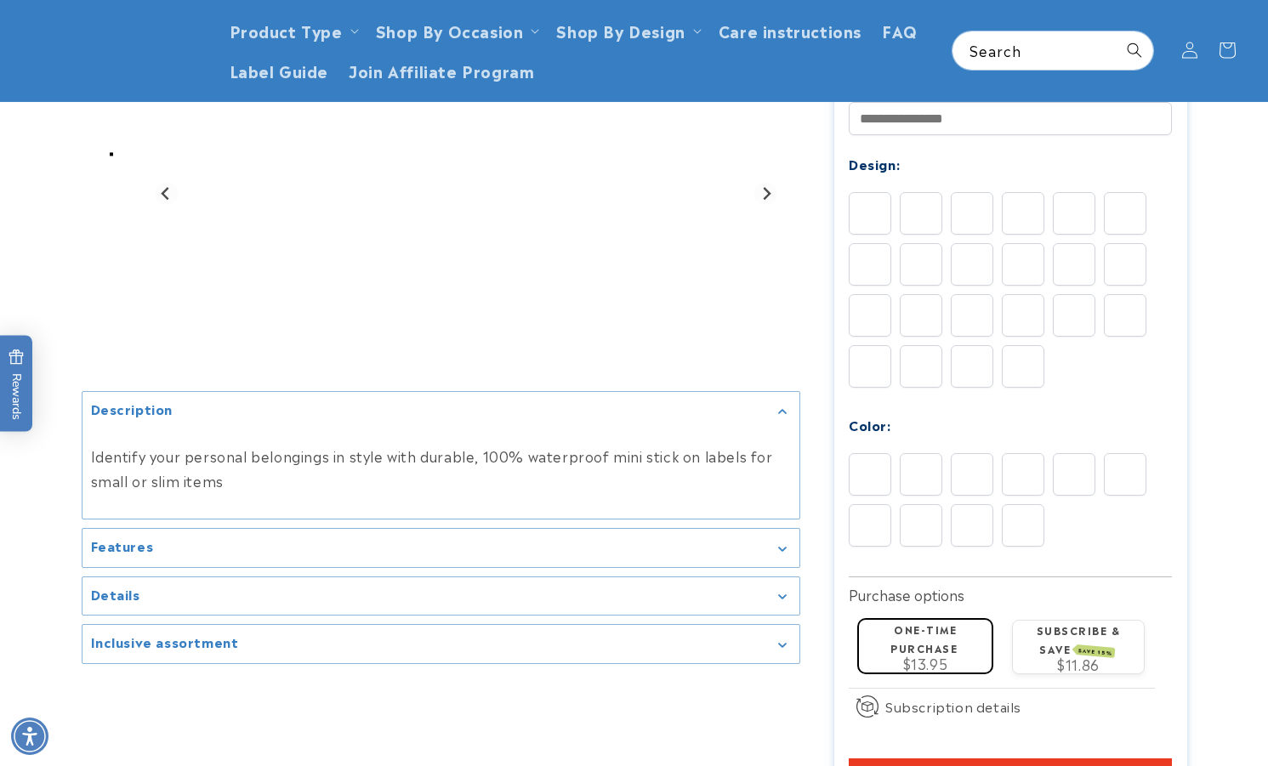
click at [769, 310] on div "Gallery Viewer" at bounding box center [467, 194] width 634 height 336
click at [762, 196] on icon "Next slide" at bounding box center [767, 194] width 14 height 14
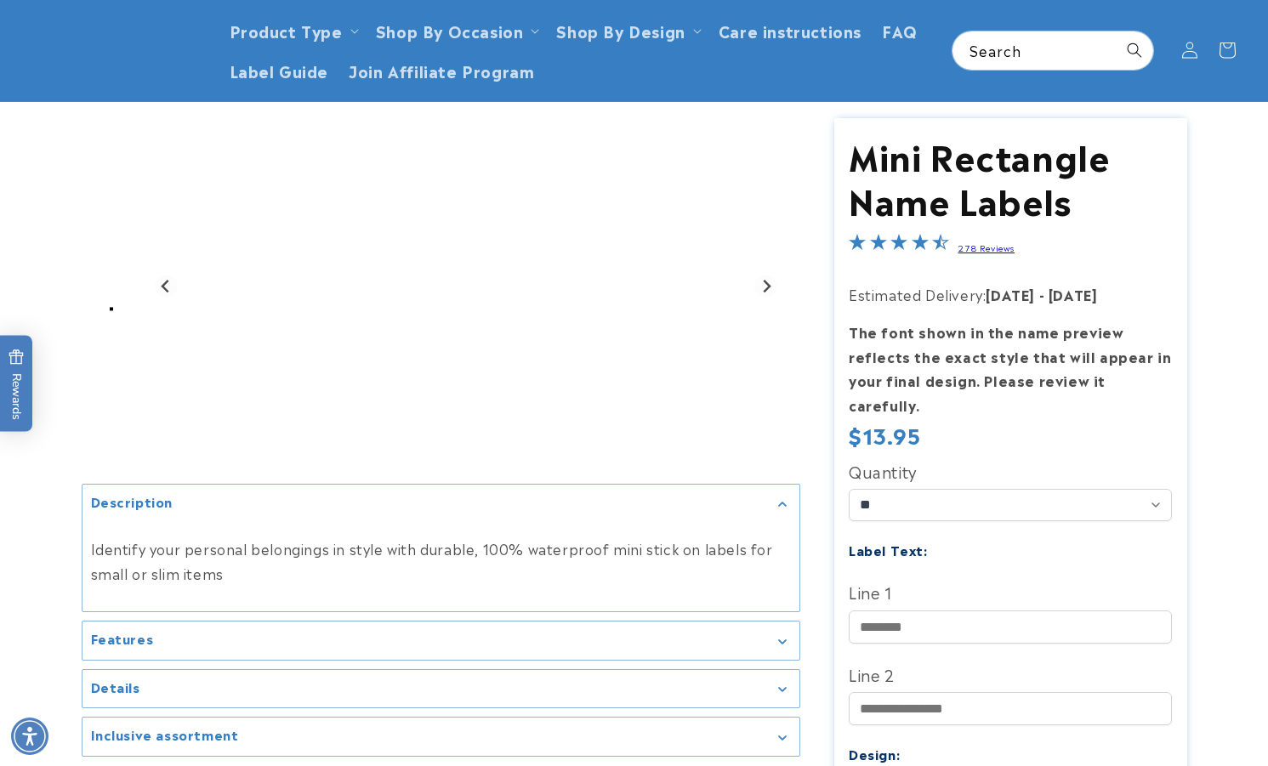
scroll to position [0, 0]
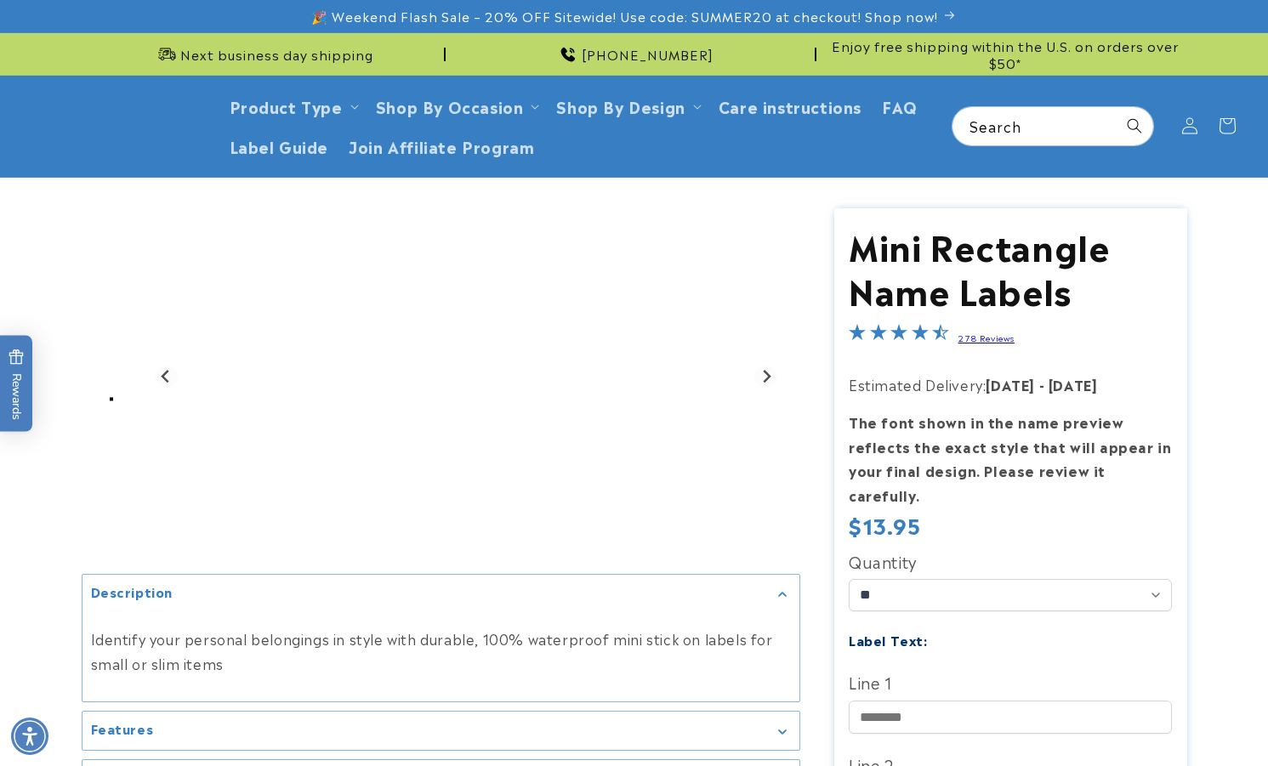
drag, startPoint x: 743, startPoint y: 288, endPoint x: 762, endPoint y: 308, distance: 27.7
click at [746, 290] on div "Gallery Viewer" at bounding box center [467, 376] width 634 height 336
click at [760, 372] on icon "Next slide" at bounding box center [767, 377] width 14 height 14
click at [781, 214] on div at bounding box center [777, 215] width 14 height 14
click at [765, 378] on icon "Next slide" at bounding box center [767, 377] width 14 height 14
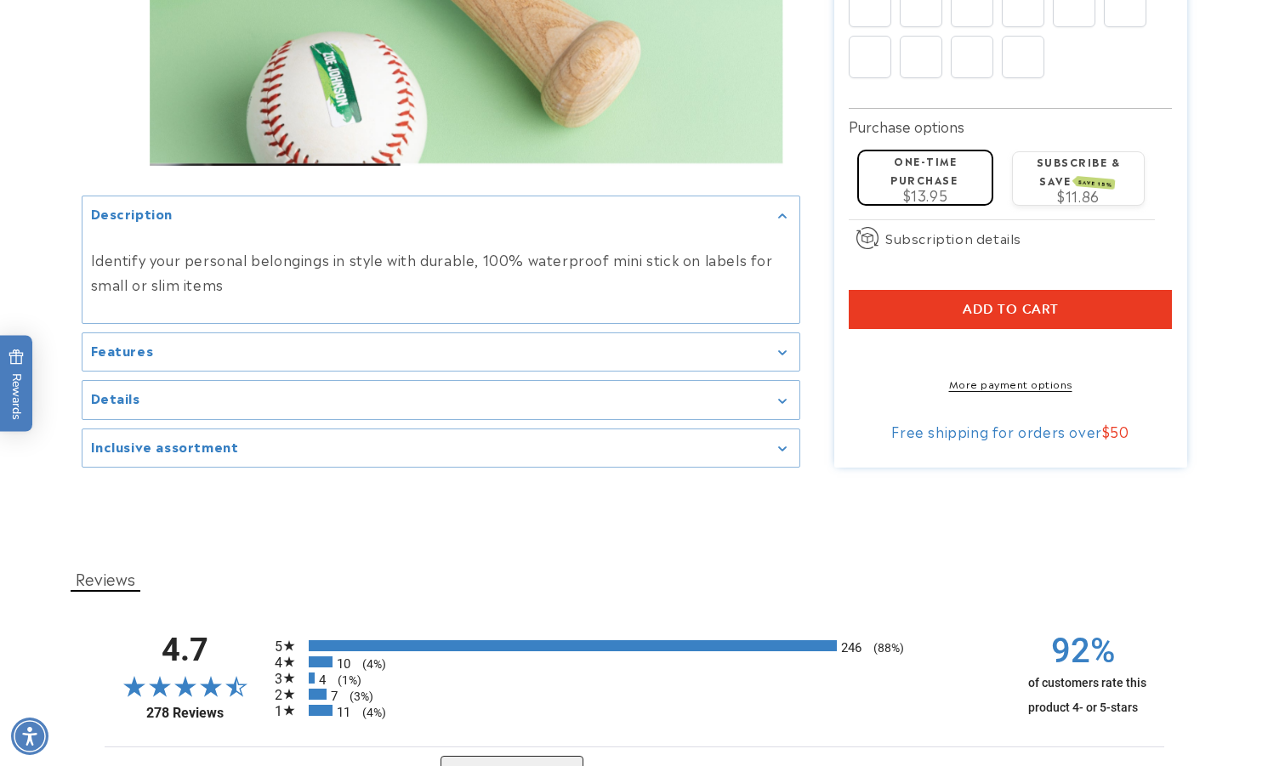
scroll to position [1191, 0]
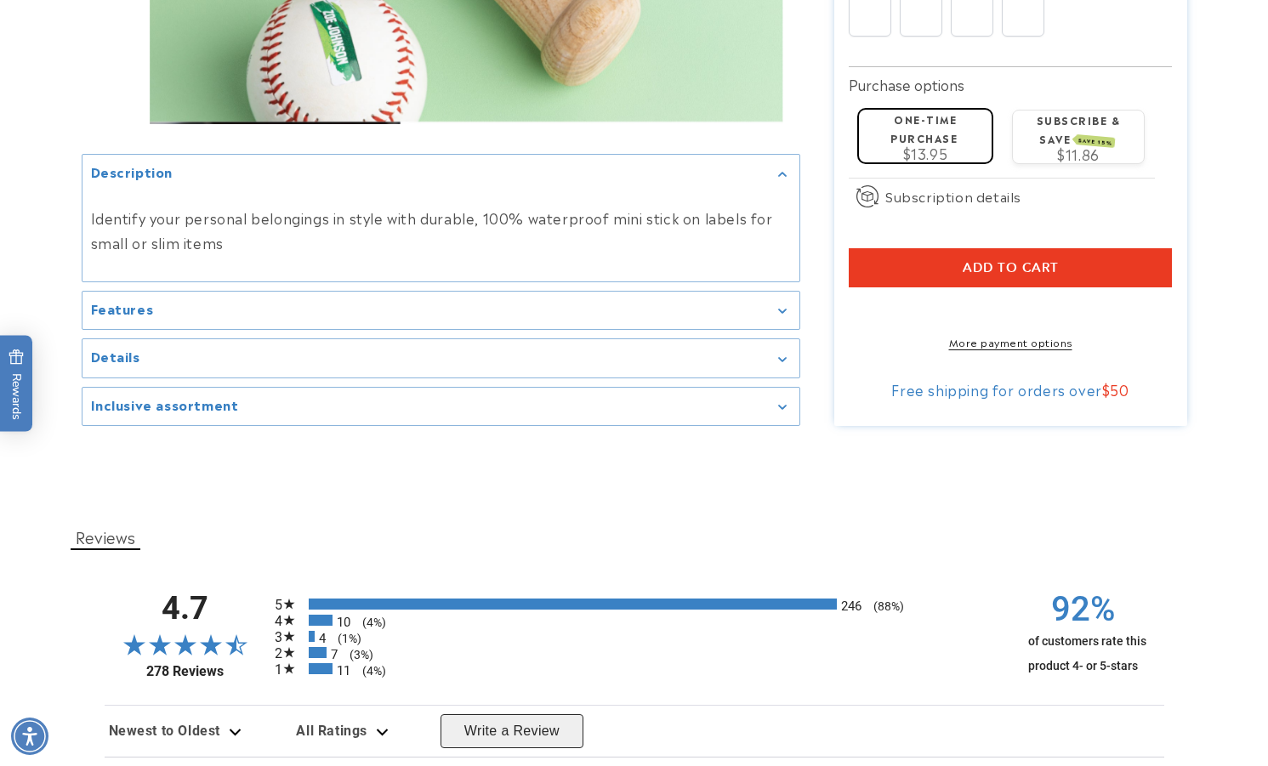
click at [340, 305] on div "Features" at bounding box center [441, 311] width 700 height 13
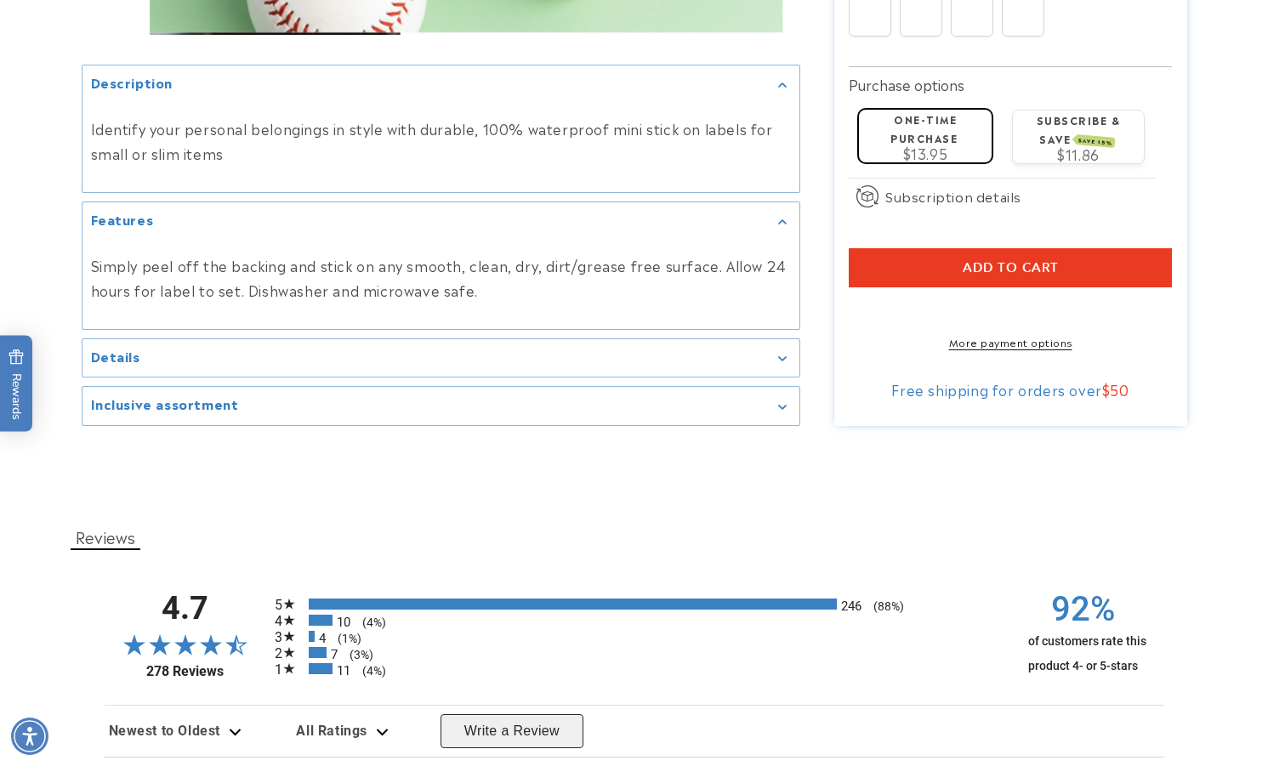
click at [425, 352] on div "Details" at bounding box center [441, 358] width 700 height 13
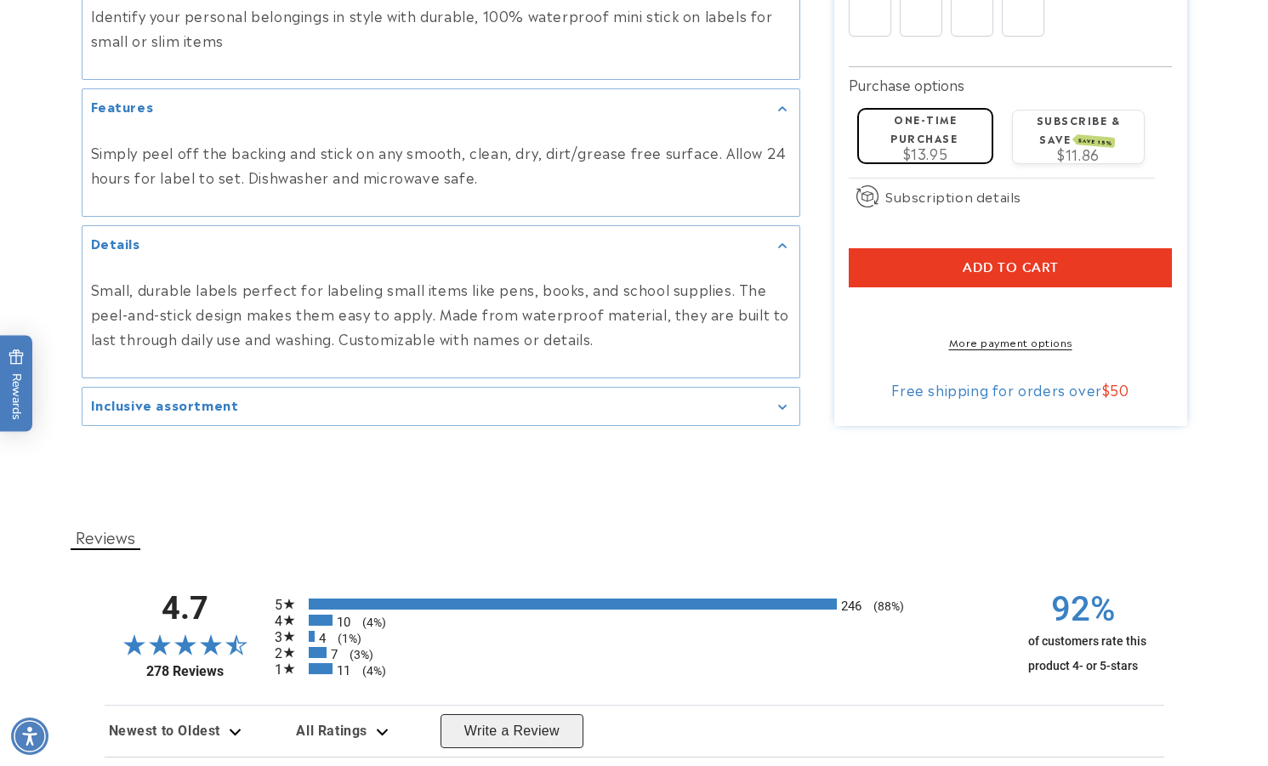
click at [462, 401] on div "Inclusive assortment" at bounding box center [441, 407] width 700 height 13
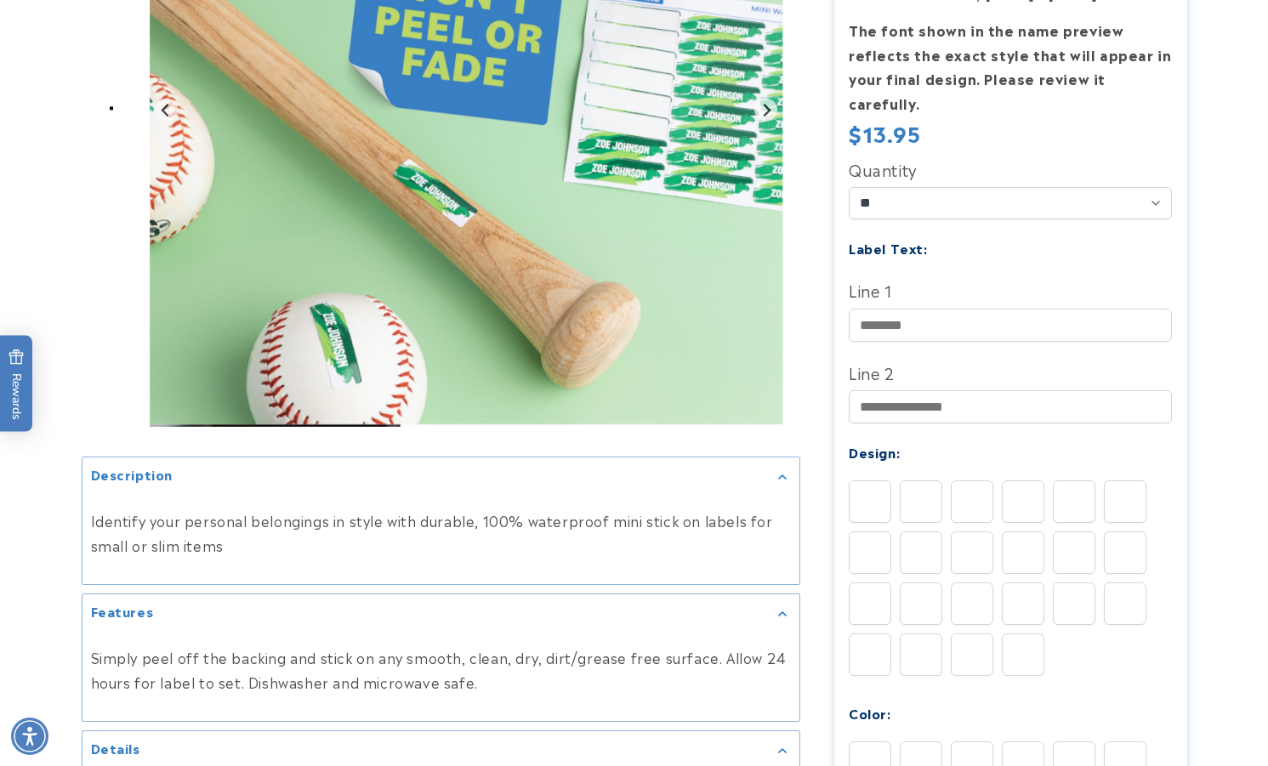
scroll to position [425, 0]
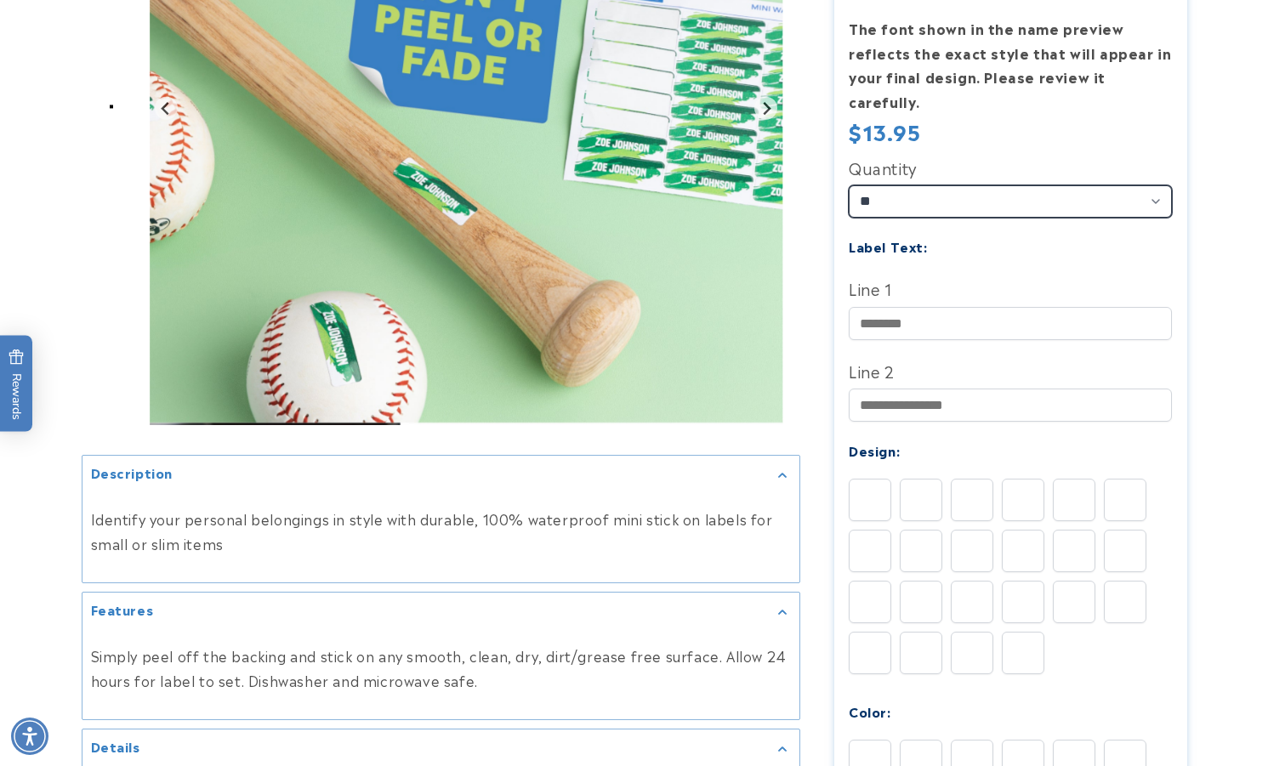
click at [1130, 191] on select "** ** **" at bounding box center [1010, 201] width 323 height 32
click at [1255, 187] on product-info at bounding box center [634, 492] width 1268 height 1481
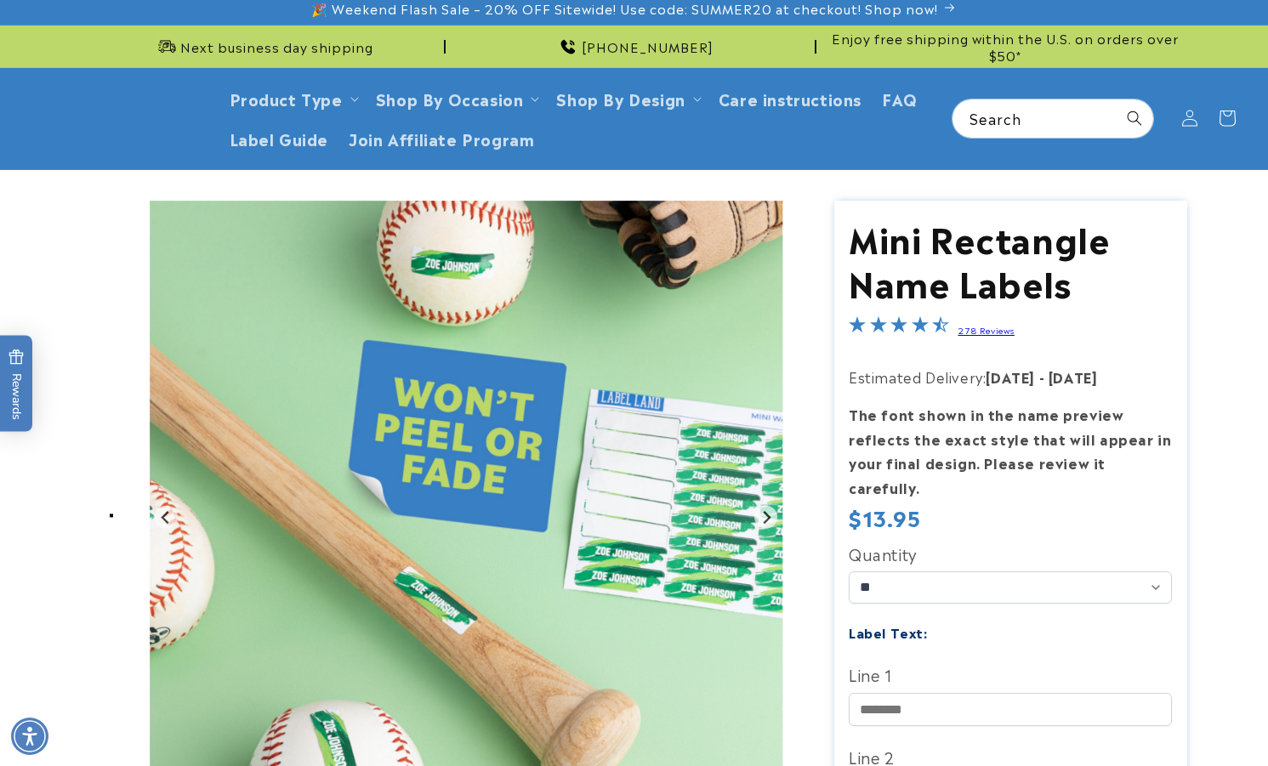
scroll to position [0, 0]
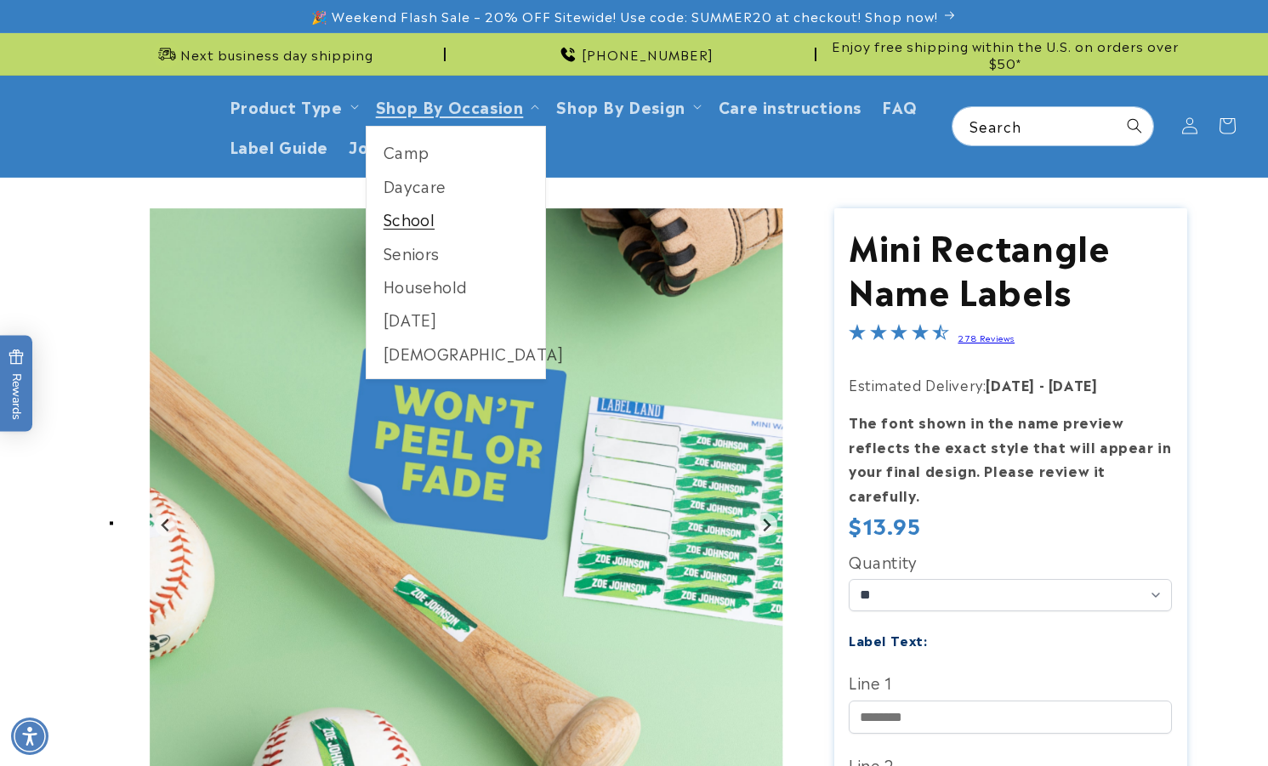
click at [419, 215] on link "School" at bounding box center [456, 218] width 179 height 33
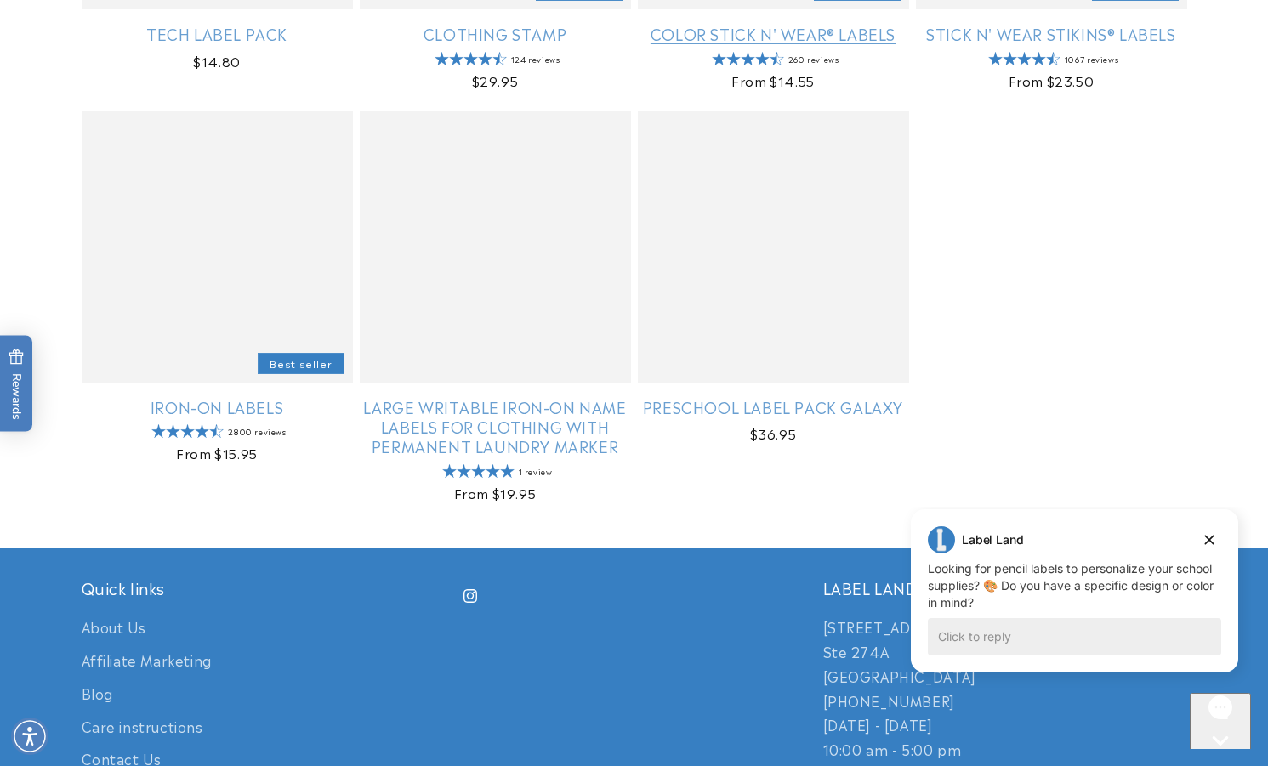
scroll to position [2212, 0]
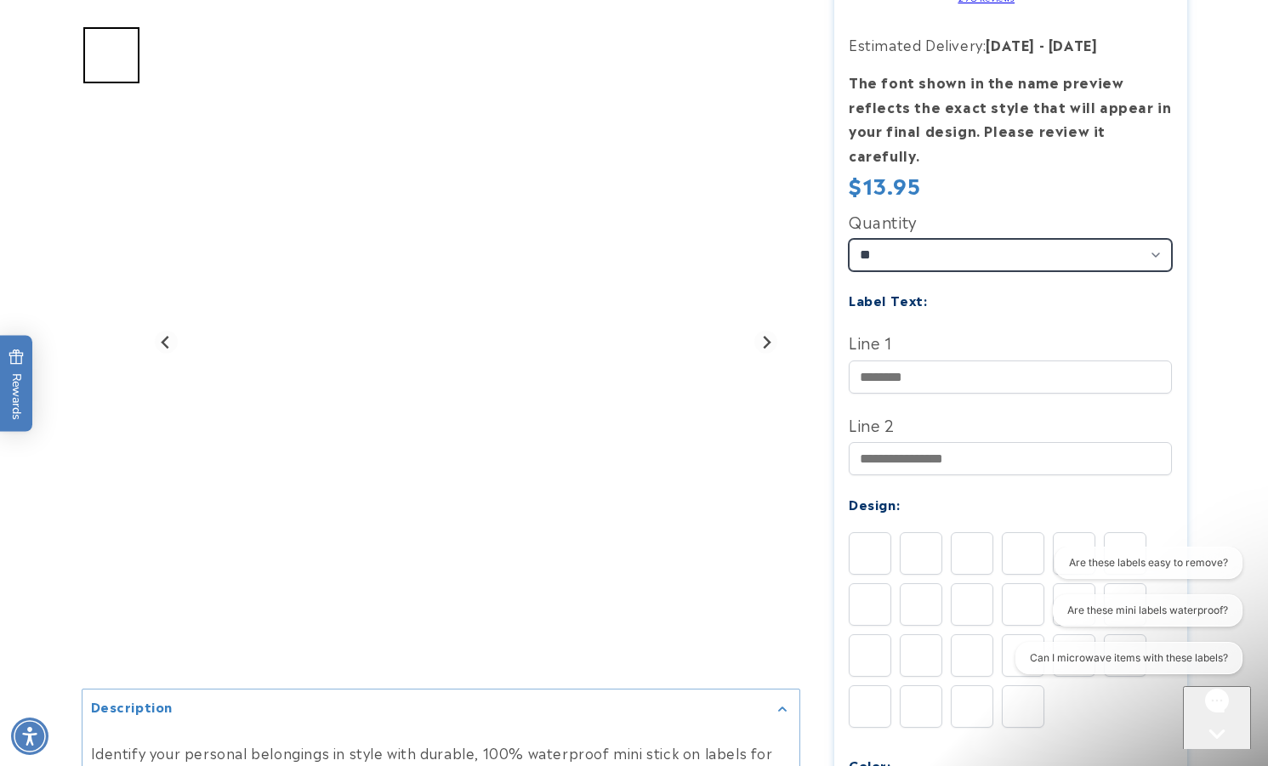
click at [1135, 239] on select "** ** **" at bounding box center [1010, 255] width 323 height 32
select select "**"
click at [849, 239] on select "** ** **" at bounding box center [1010, 255] width 323 height 32
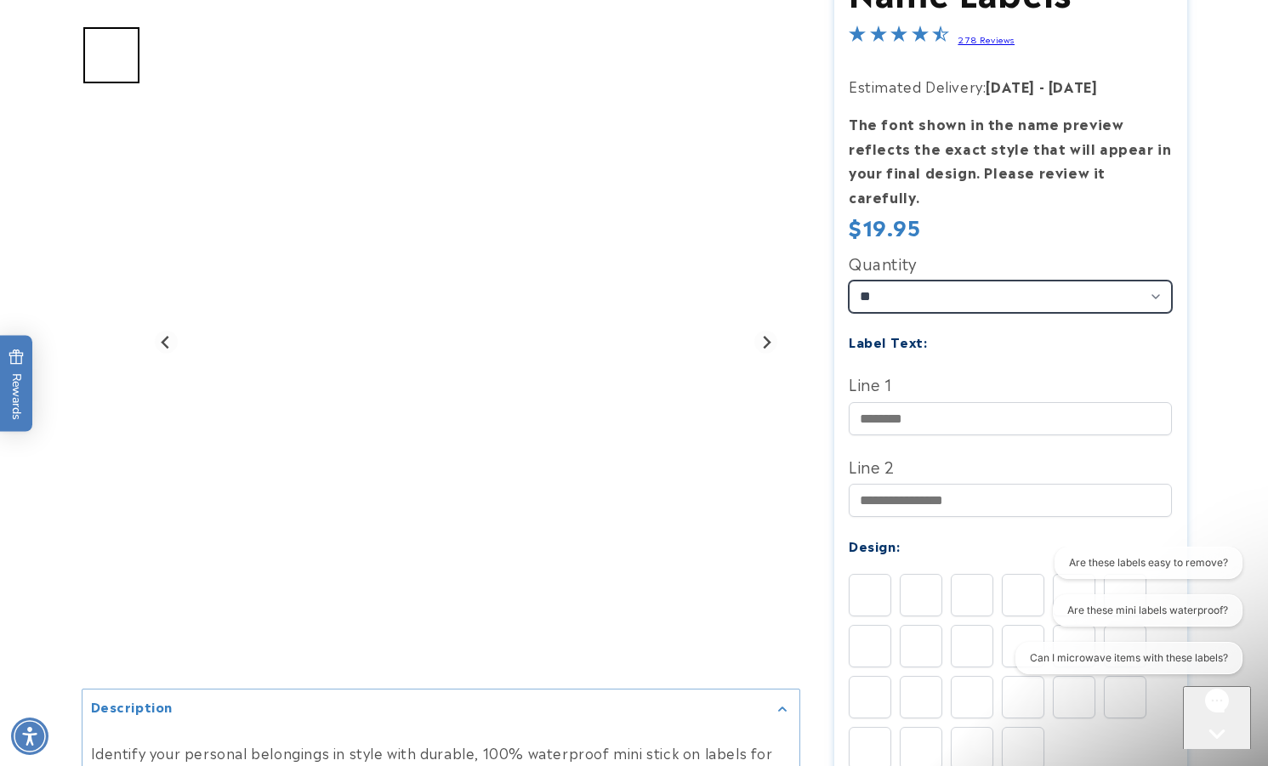
scroll to position [425, 0]
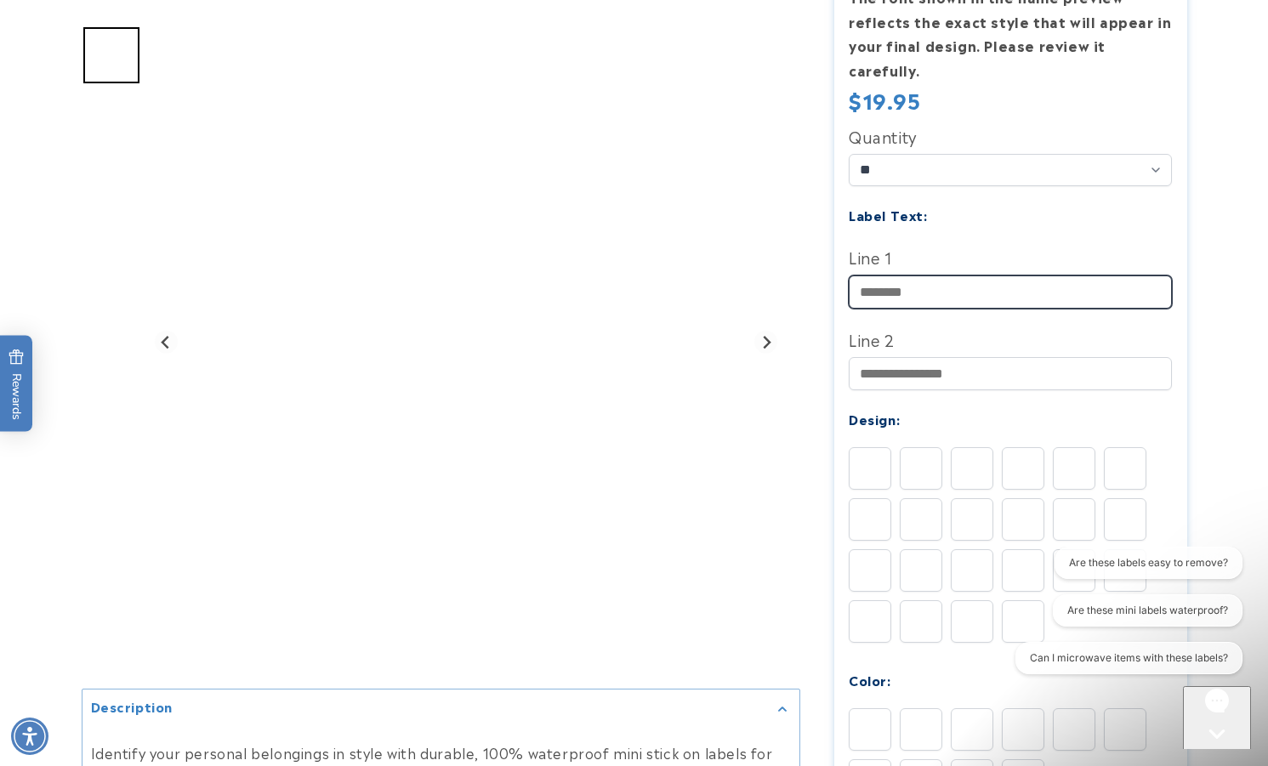
click at [976, 276] on input "Line 1" at bounding box center [1010, 292] width 323 height 33
click at [1206, 290] on div at bounding box center [634, 487] width 1191 height 1409
click at [881, 431] on div at bounding box center [884, 432] width 14 height 14
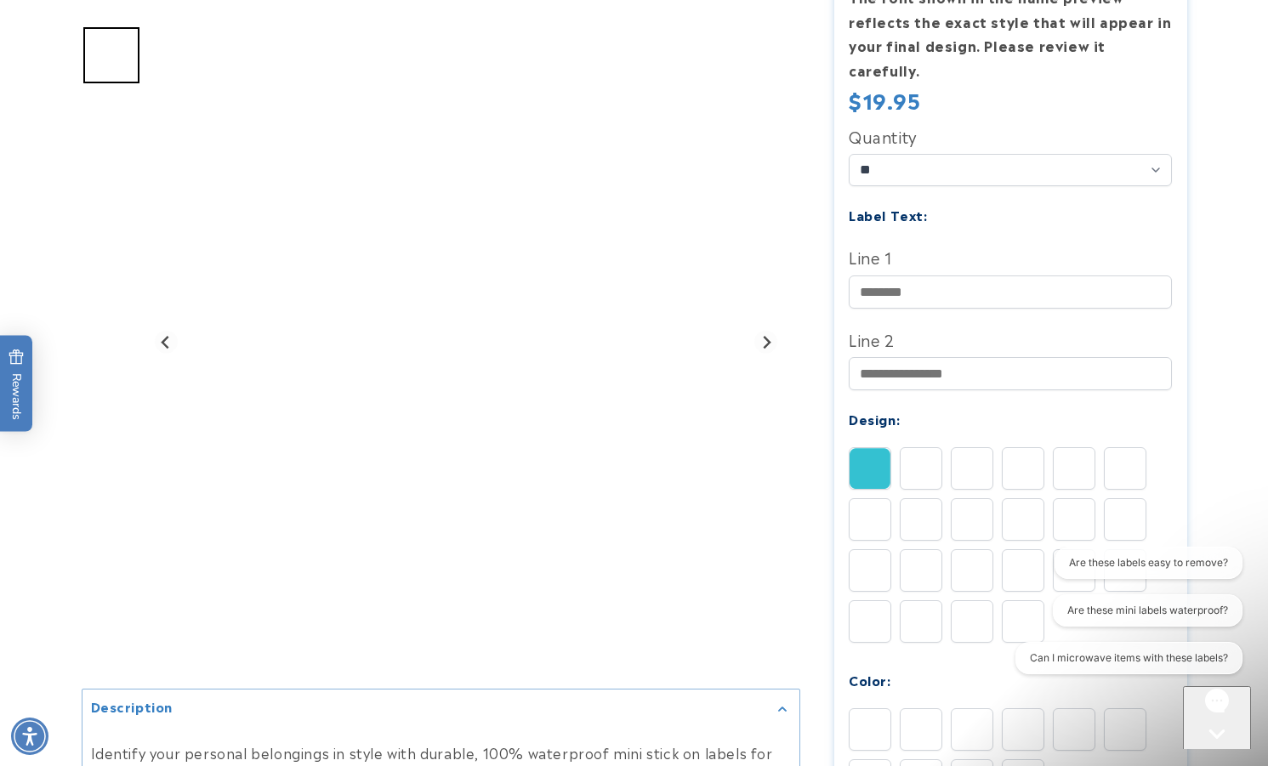
click at [882, 431] on div at bounding box center [884, 432] width 14 height 14
click at [931, 433] on div at bounding box center [935, 432] width 14 height 14
click at [931, 448] on img at bounding box center [921, 468] width 41 height 41
click at [775, 32] on div at bounding box center [777, 33] width 14 height 14
click at [775, 28] on div at bounding box center [777, 33] width 14 height 14
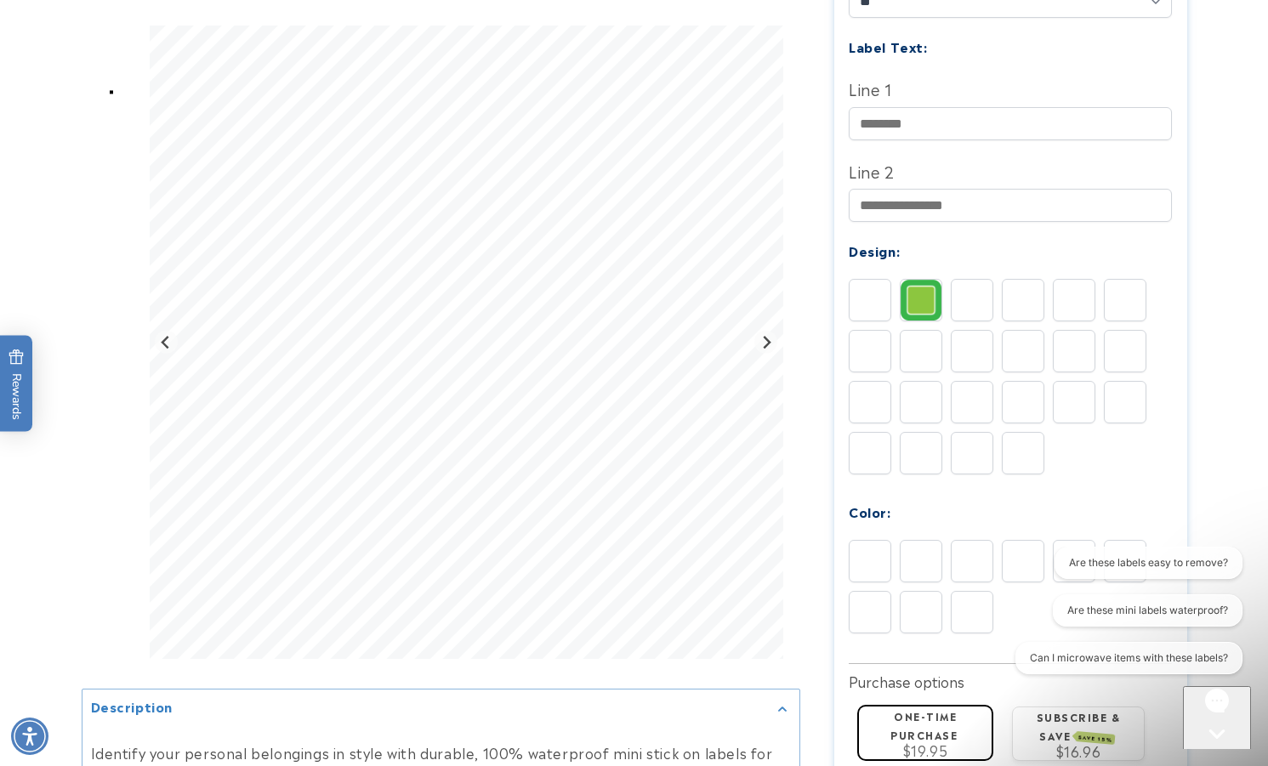
scroll to position [595, 0]
click at [983, 260] on div at bounding box center [986, 262] width 14 height 14
click at [1036, 262] on div at bounding box center [1037, 262] width 14 height 14
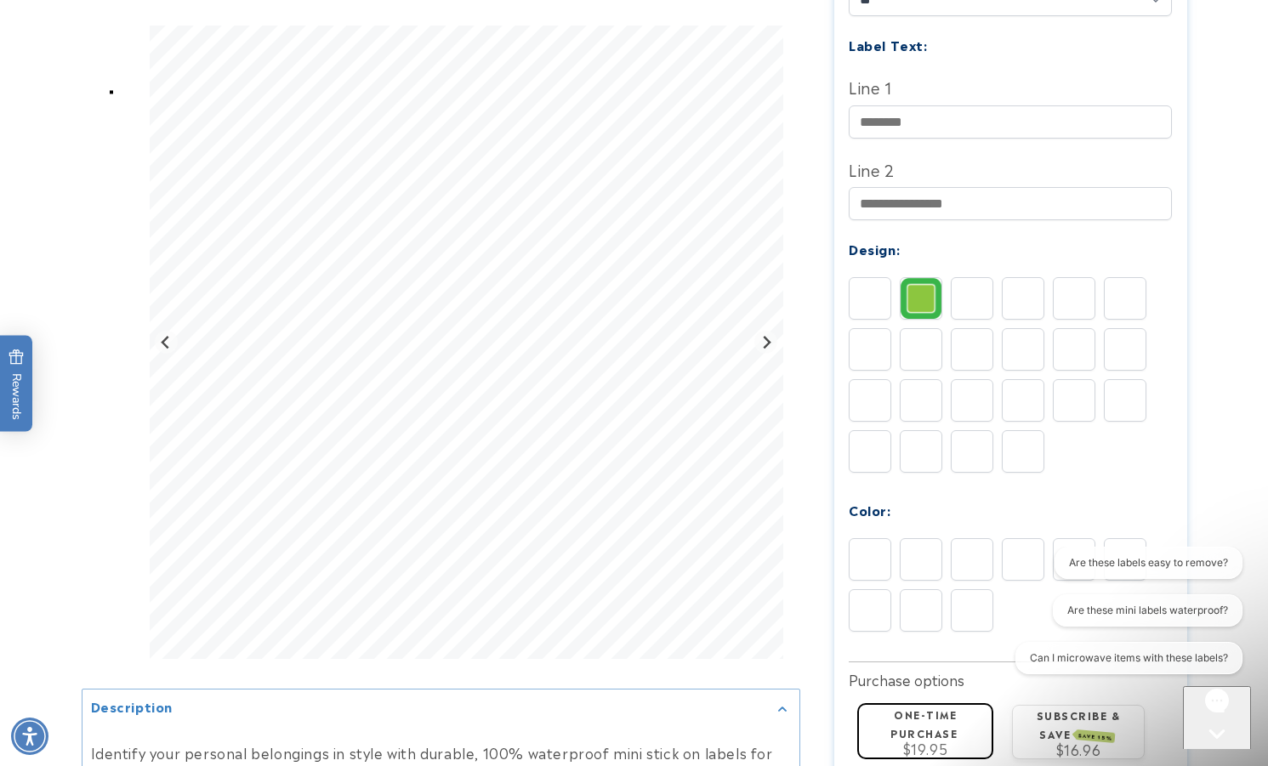
click at [1084, 261] on div at bounding box center [1088, 262] width 14 height 14
click at [1083, 278] on img at bounding box center [1074, 298] width 41 height 41
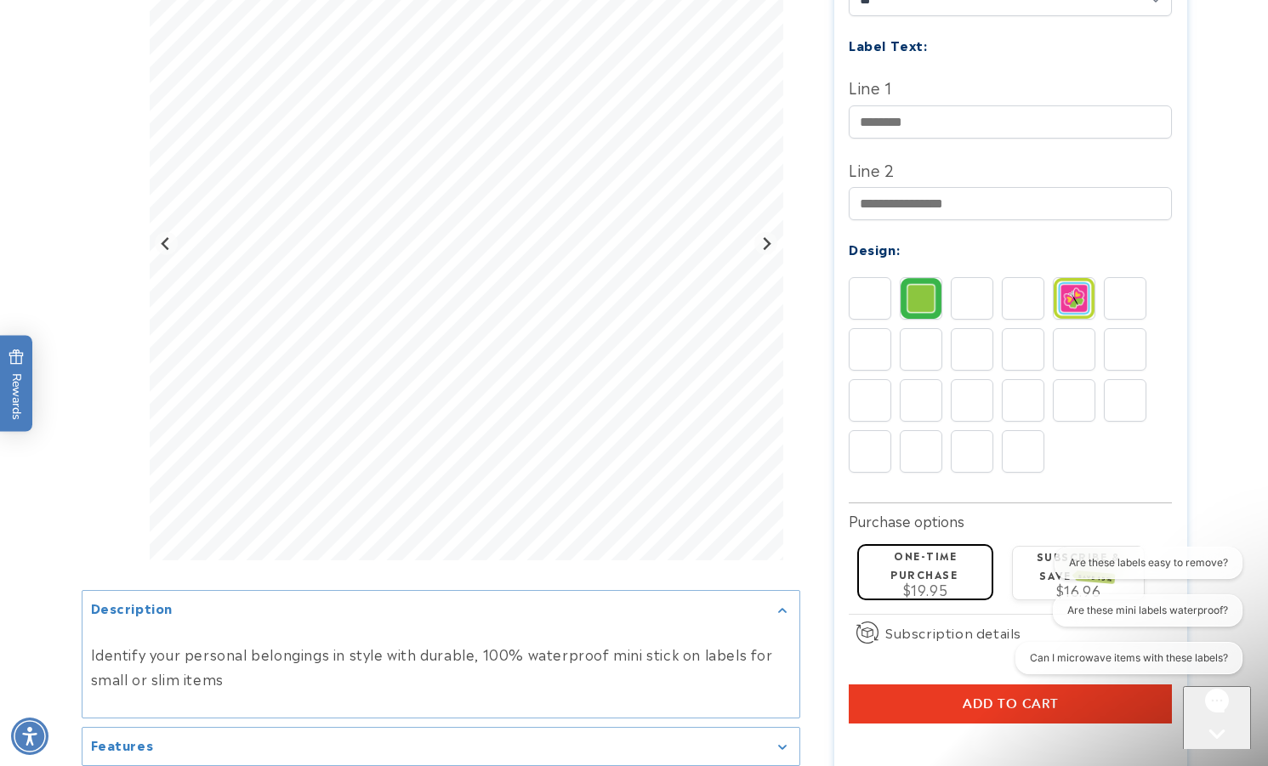
click at [1142, 261] on div at bounding box center [1139, 262] width 14 height 14
click at [858, 278] on img at bounding box center [870, 298] width 41 height 41
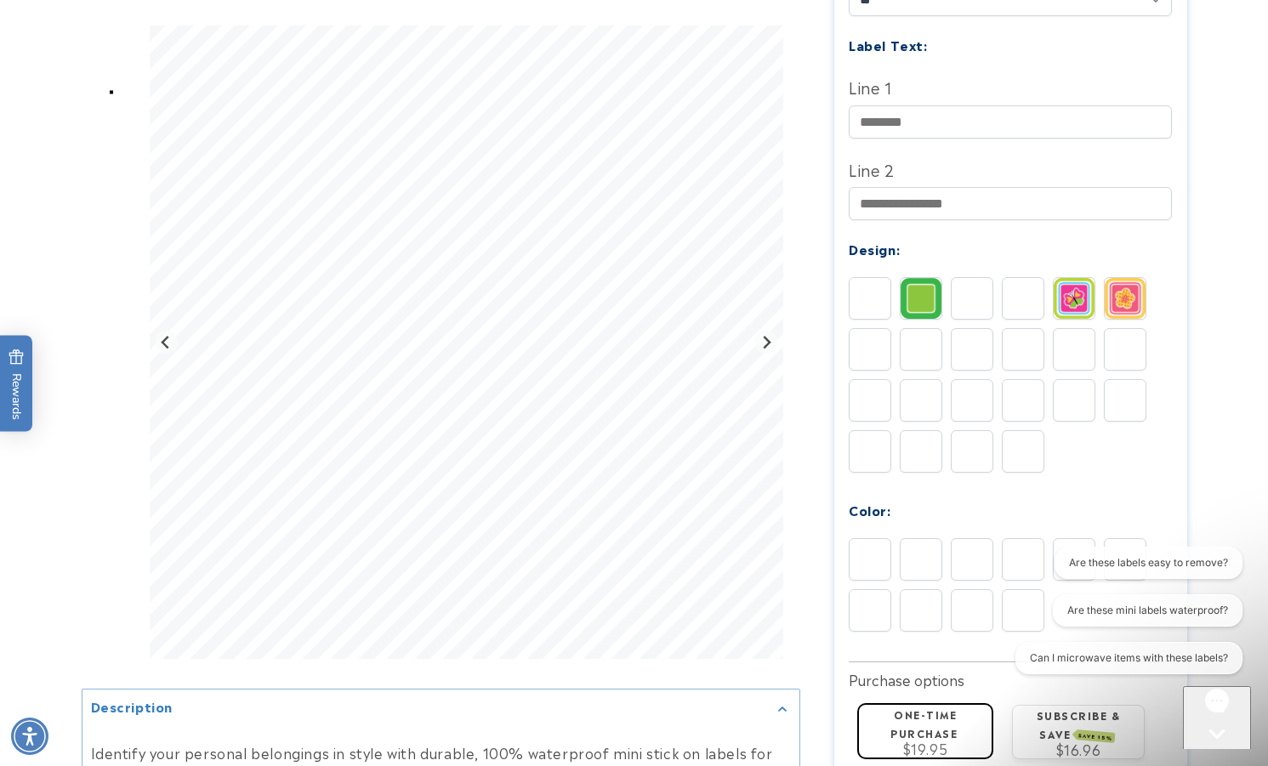
click at [883, 263] on div at bounding box center [884, 262] width 14 height 14
click at [886, 278] on img at bounding box center [870, 298] width 41 height 41
click at [882, 278] on img at bounding box center [870, 298] width 41 height 41
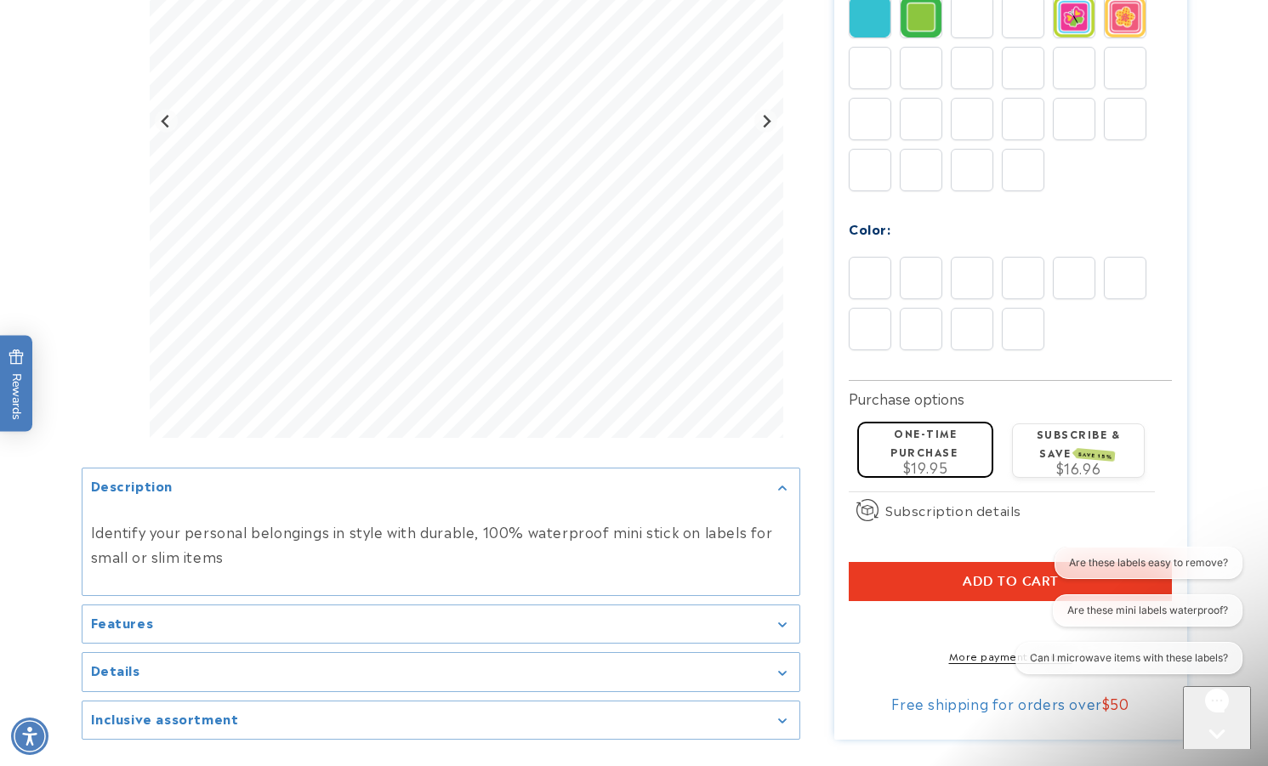
scroll to position [936, 0]
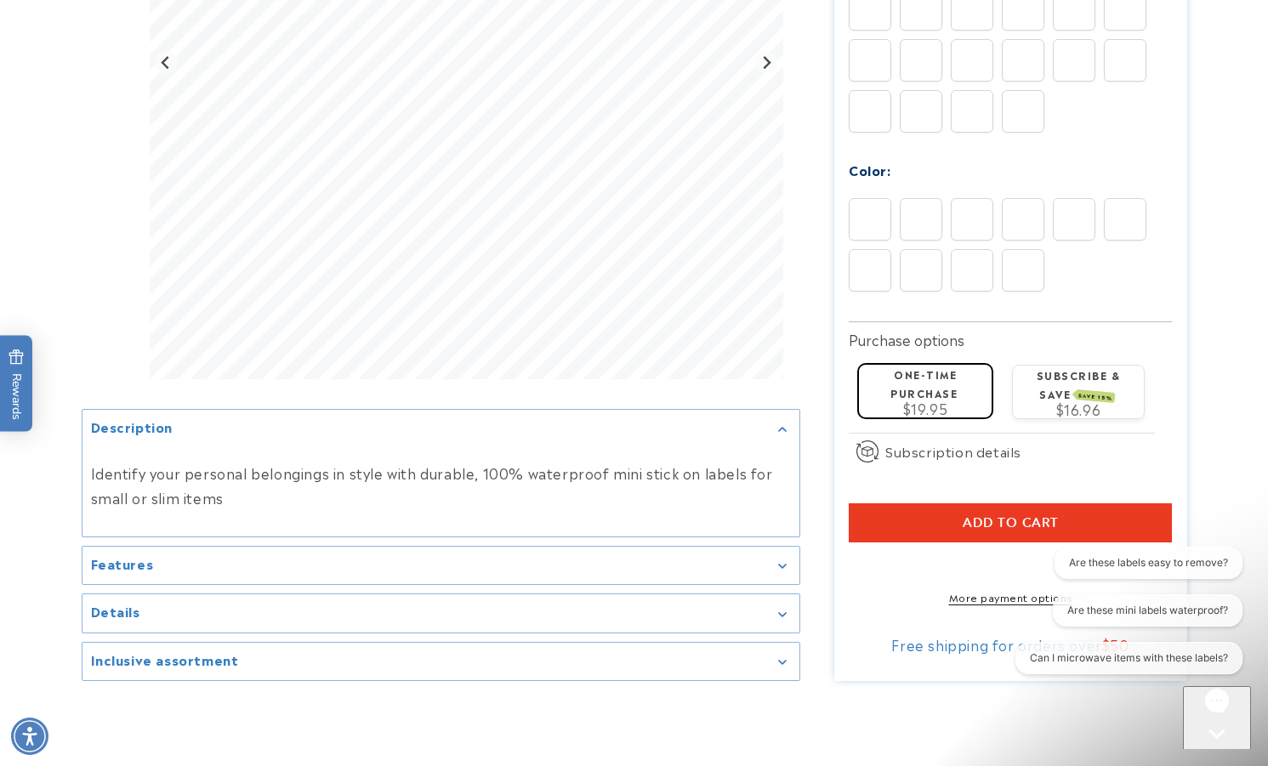
click at [985, 188] on div at bounding box center [986, 183] width 14 height 14
click at [985, 199] on img at bounding box center [972, 219] width 41 height 41
click at [1039, 178] on div at bounding box center [1037, 183] width 14 height 14
click at [1086, 183] on div at bounding box center [1088, 183] width 14 height 14
click at [1141, 180] on div at bounding box center [1139, 183] width 14 height 14
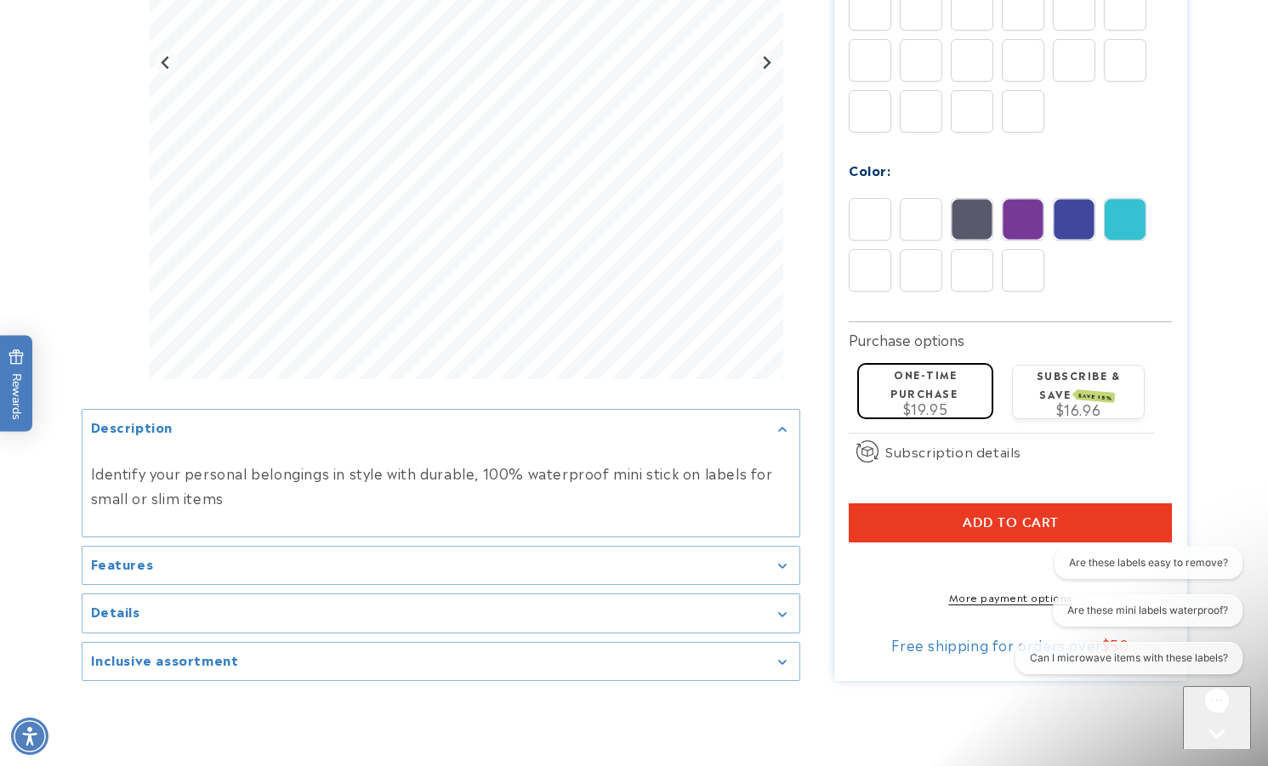
click at [1039, 234] on div at bounding box center [1037, 234] width 14 height 14
click at [985, 232] on div at bounding box center [986, 234] width 14 height 14
click at [937, 234] on div at bounding box center [935, 234] width 14 height 14
click at [886, 232] on div at bounding box center [884, 234] width 14 height 14
click at [857, 199] on img at bounding box center [870, 219] width 41 height 41
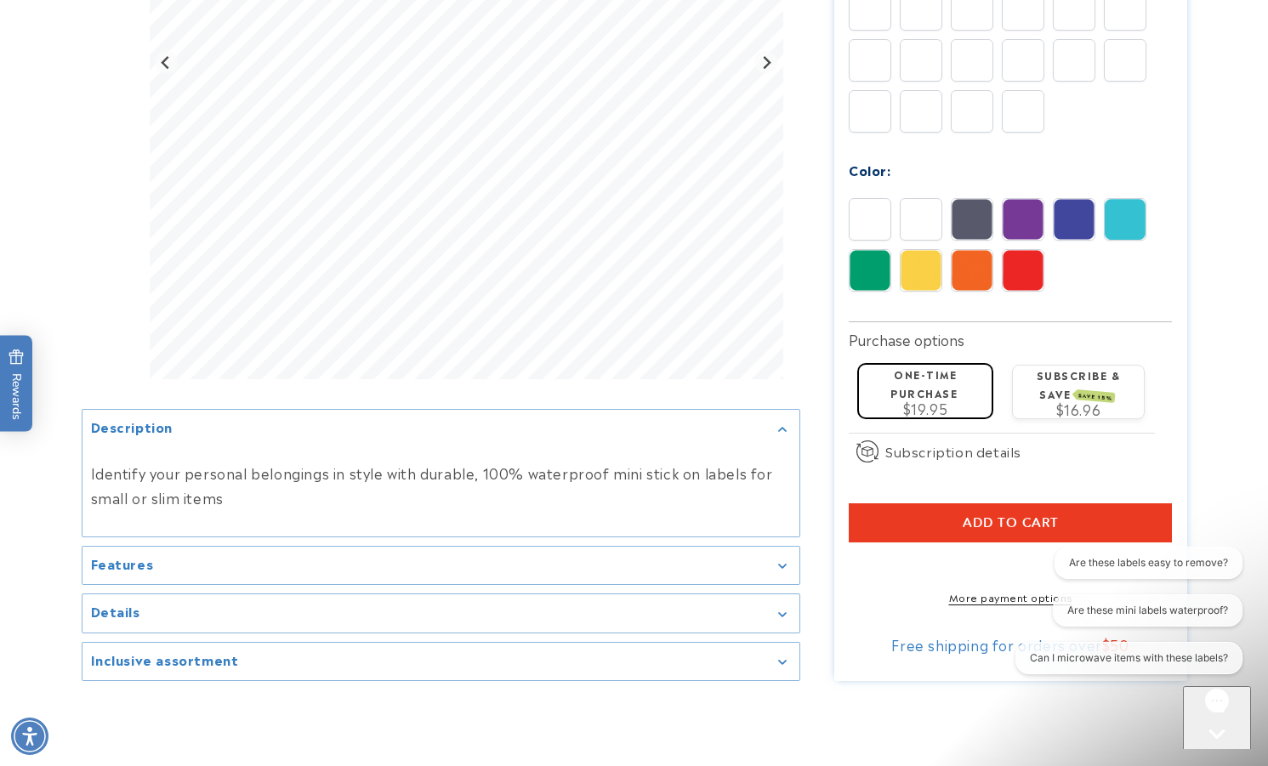
click at [886, 181] on div at bounding box center [884, 183] width 14 height 14
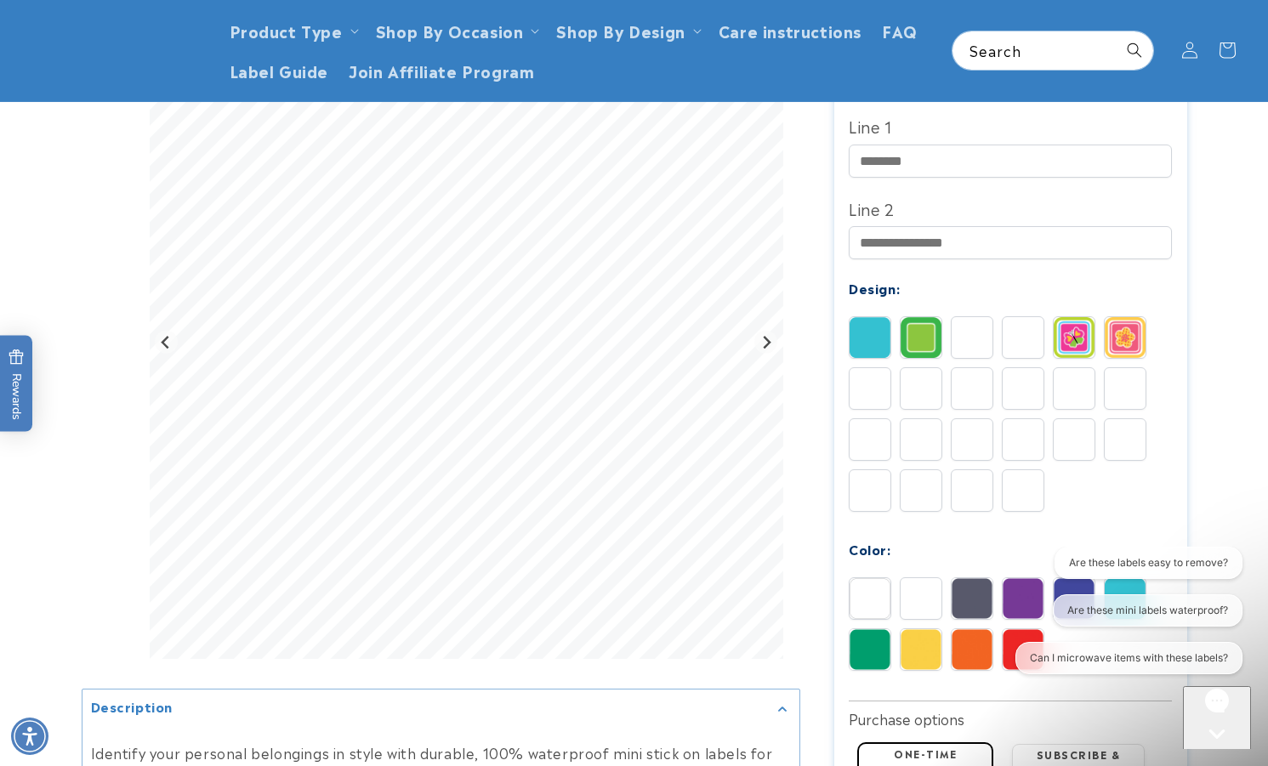
scroll to position [425, 0]
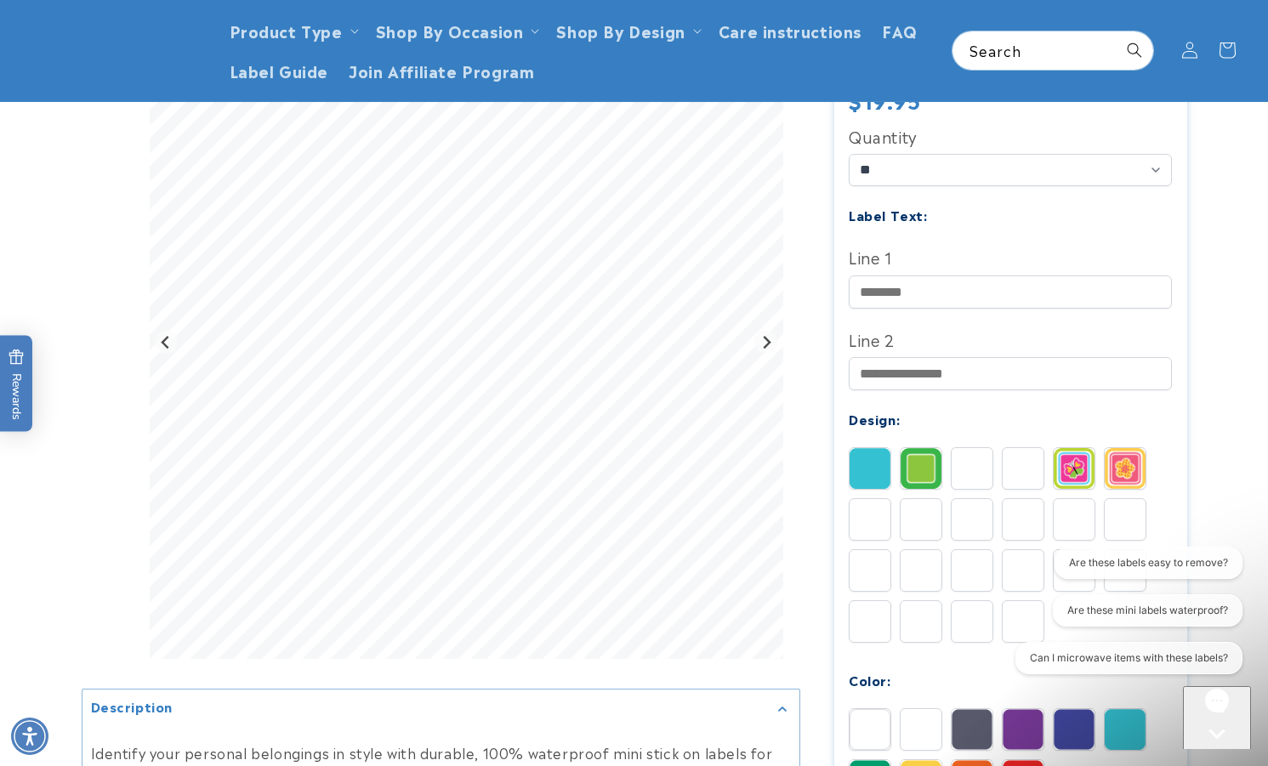
drag, startPoint x: 878, startPoint y: 441, endPoint x: 912, endPoint y: 418, distance: 41.1
click at [878, 448] on img at bounding box center [870, 468] width 41 height 41
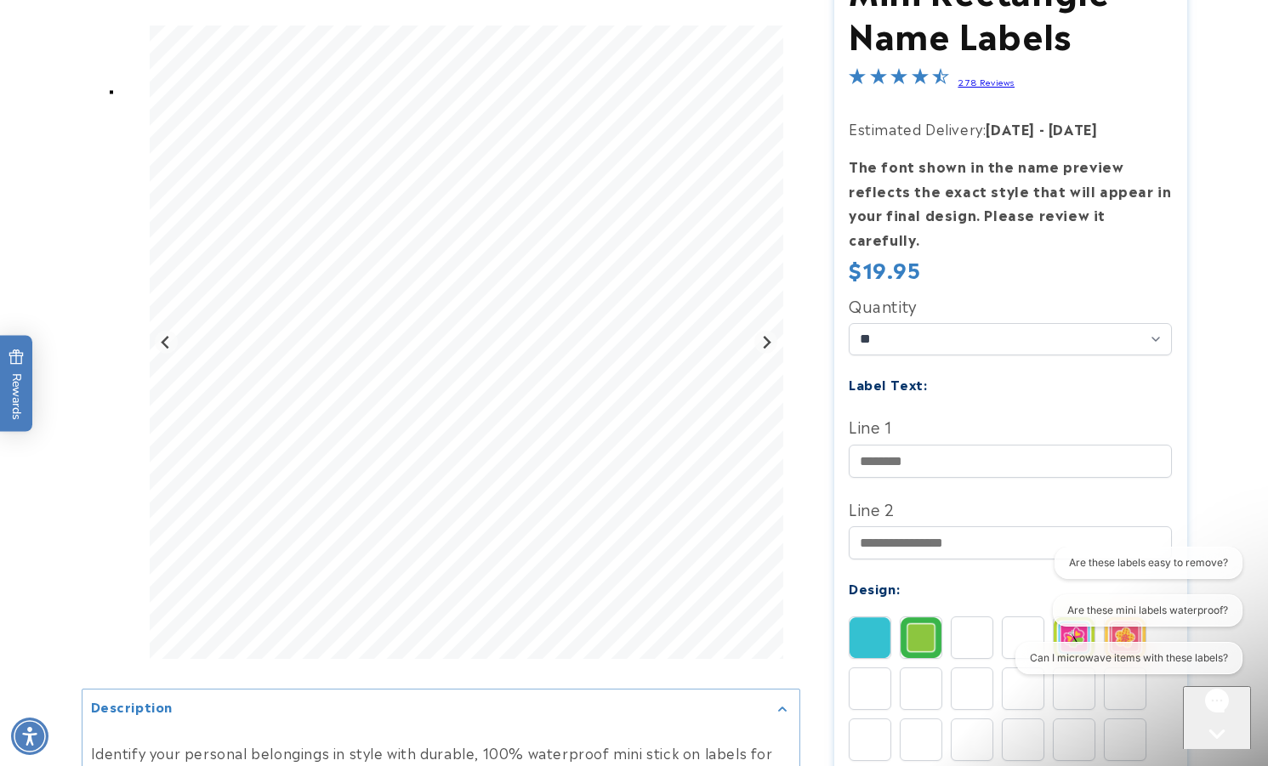
scroll to position [340, 0]
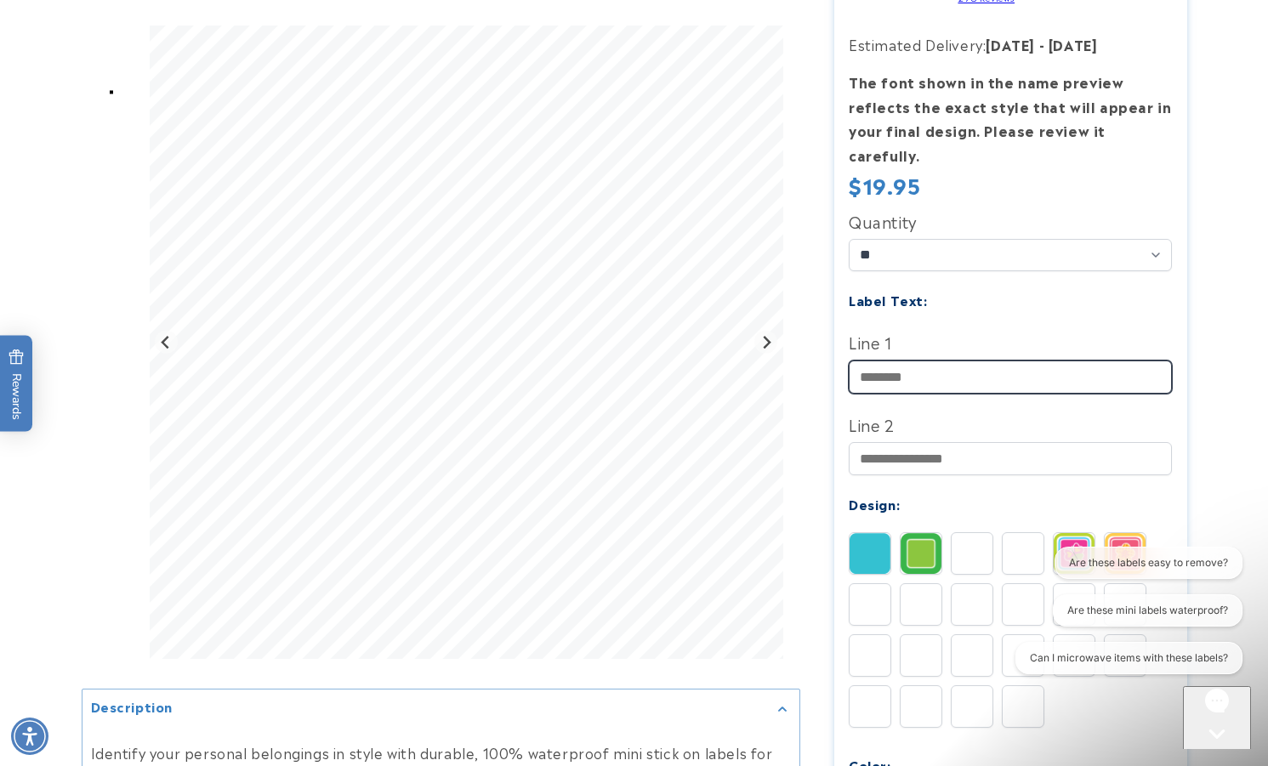
click at [960, 361] on input "Line 1" at bounding box center [1010, 377] width 323 height 33
click at [944, 361] on input "**********" at bounding box center [1010, 377] width 323 height 33
click at [1067, 361] on input "**********" at bounding box center [1010, 377] width 323 height 33
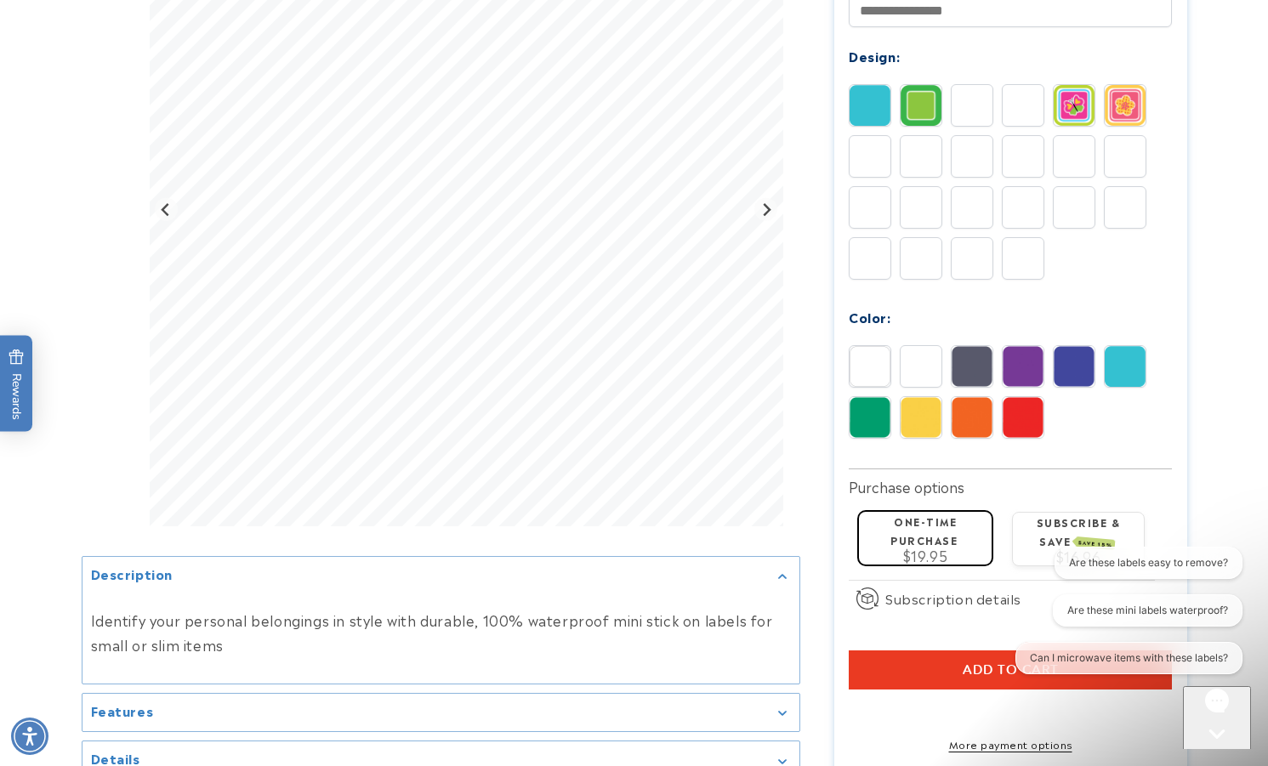
scroll to position [681, 0]
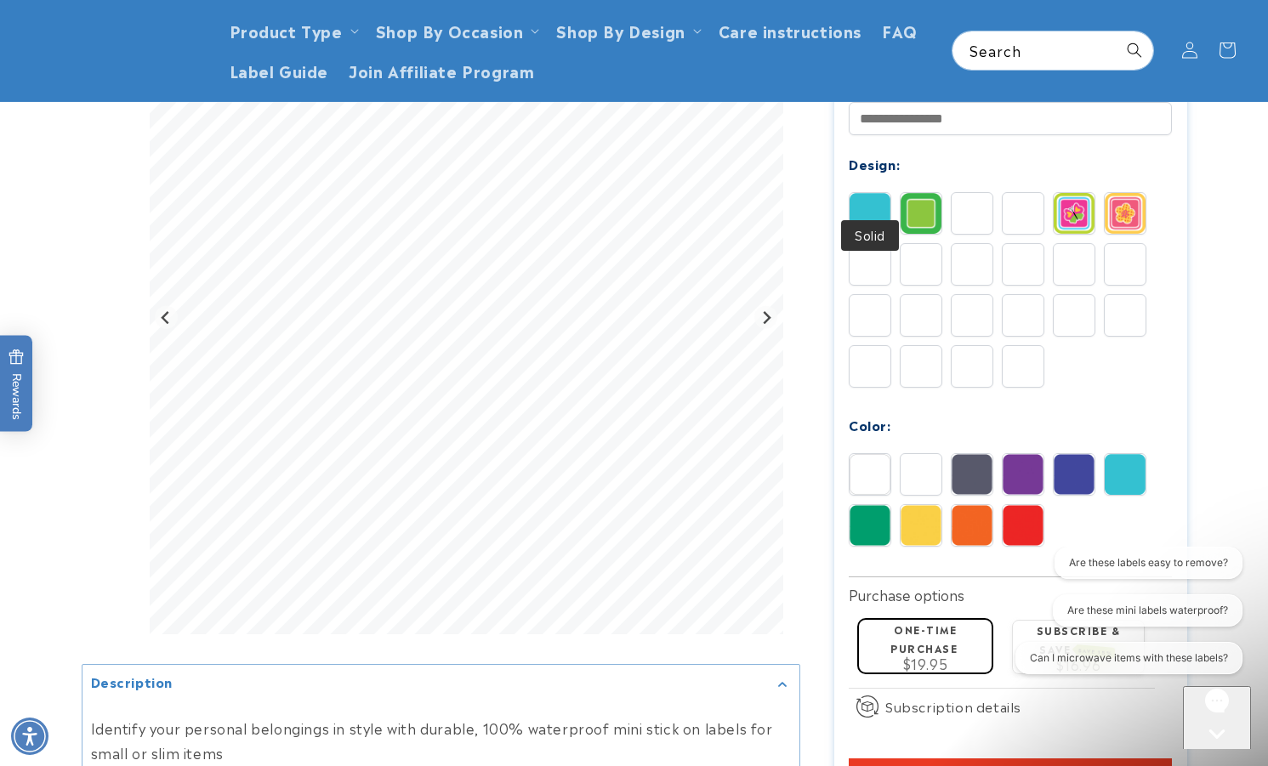
type input "**********"
click at [878, 196] on img at bounding box center [870, 213] width 41 height 41
click at [1120, 454] on img at bounding box center [1125, 474] width 41 height 41
click at [1068, 458] on img at bounding box center [1074, 474] width 41 height 41
click at [1038, 456] on img at bounding box center [1023, 474] width 41 height 41
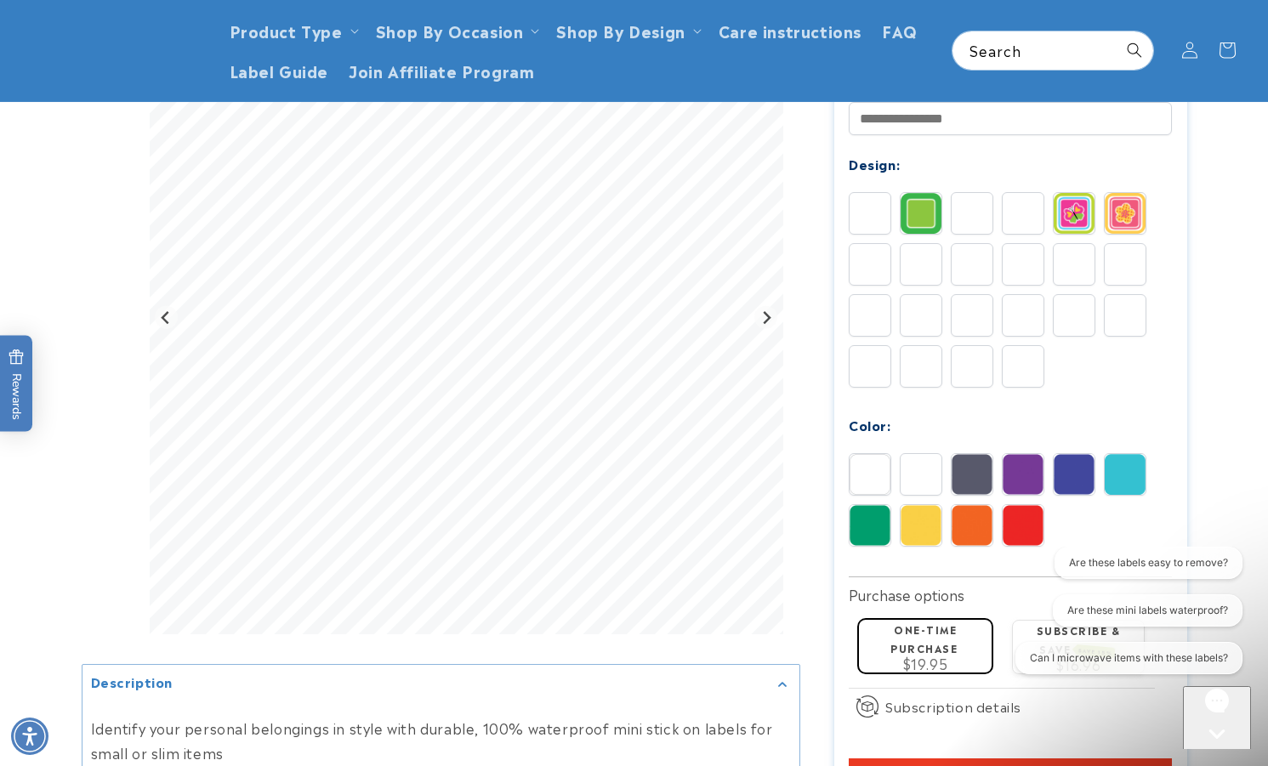
click at [1107, 454] on img at bounding box center [1125, 474] width 41 height 41
click at [977, 454] on img at bounding box center [972, 474] width 41 height 41
click at [919, 454] on img at bounding box center [921, 474] width 41 height 41
click at [883, 454] on img at bounding box center [870, 474] width 41 height 41
click at [1133, 454] on img at bounding box center [1125, 474] width 41 height 41
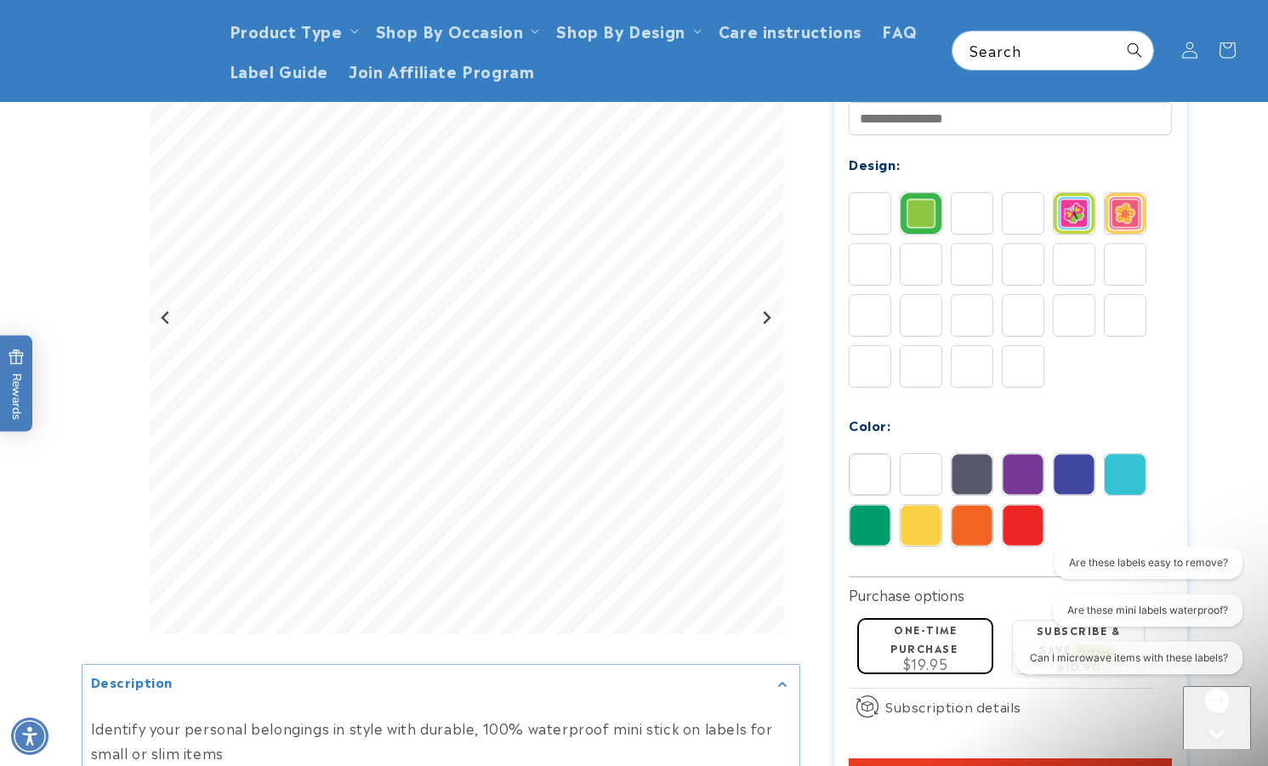
click at [983, 463] on img at bounding box center [972, 474] width 41 height 41
click at [874, 458] on img at bounding box center [870, 474] width 41 height 41
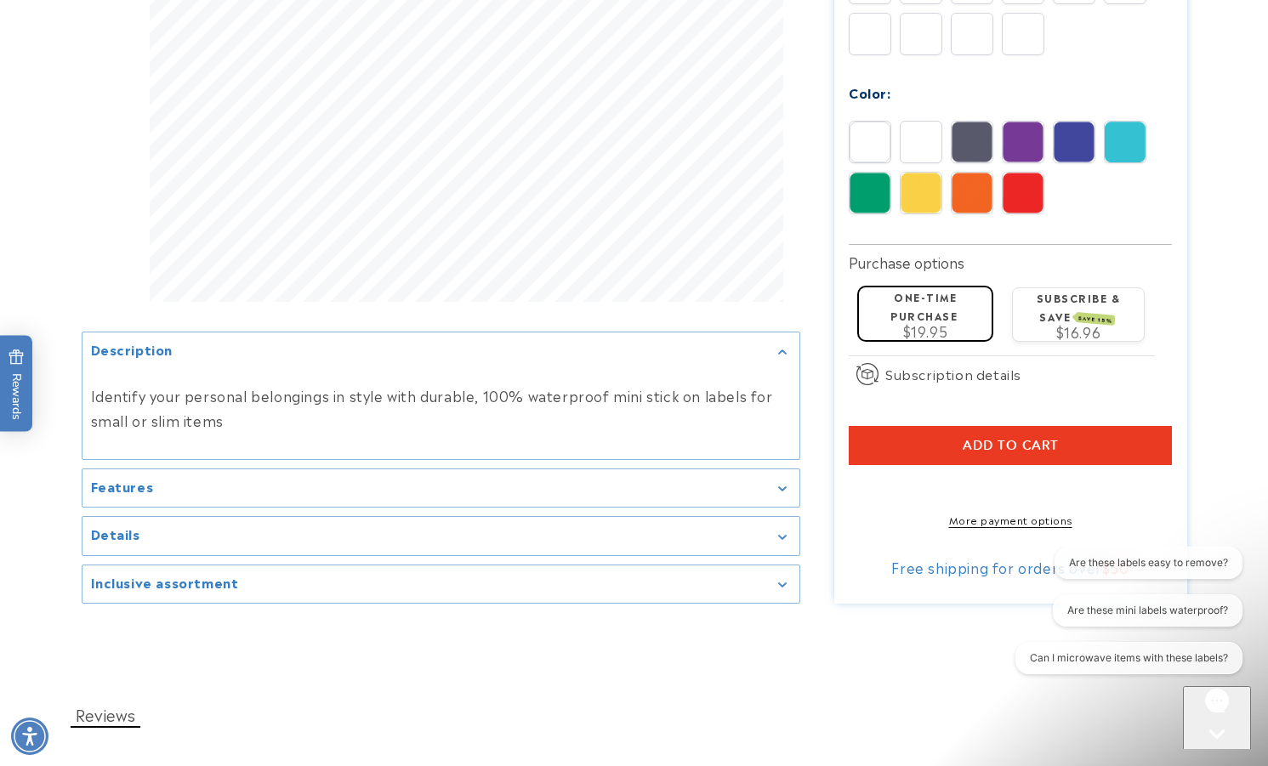
scroll to position [1021, 0]
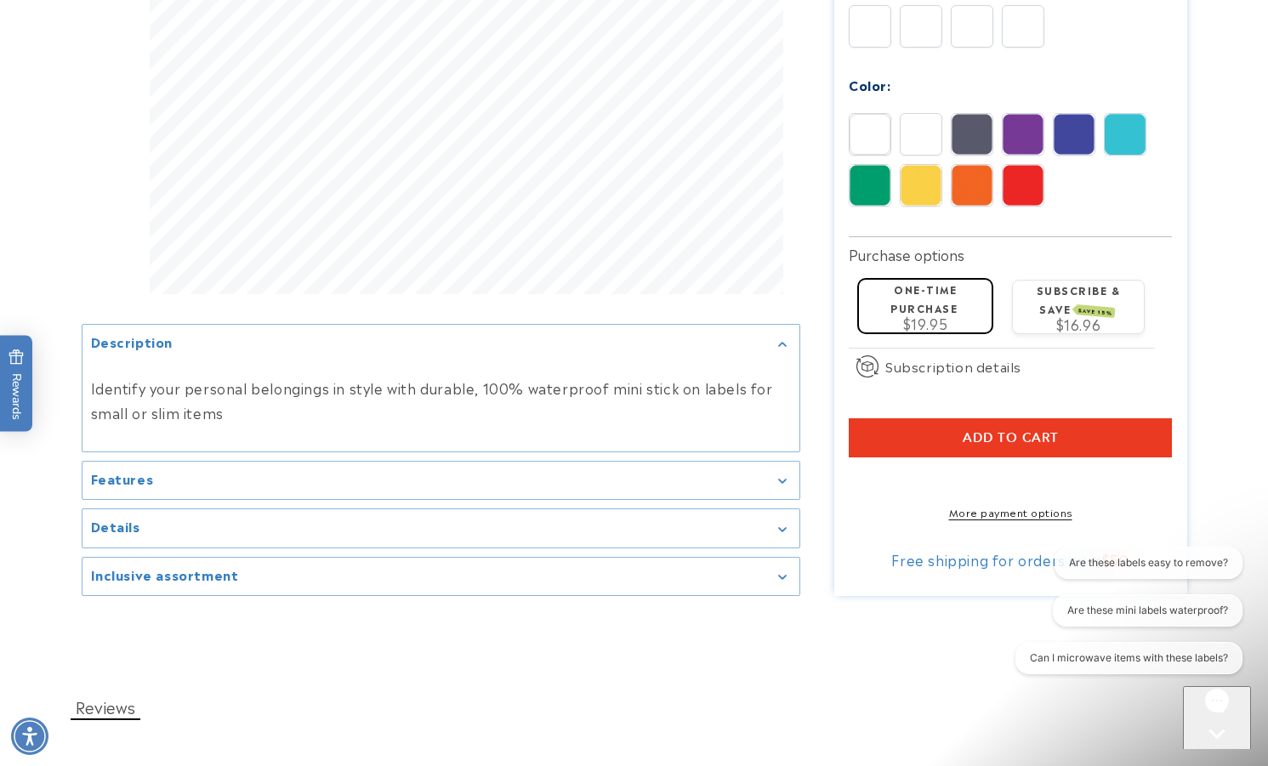
click at [1092, 419] on button "Add to cart" at bounding box center [1010, 438] width 323 height 39
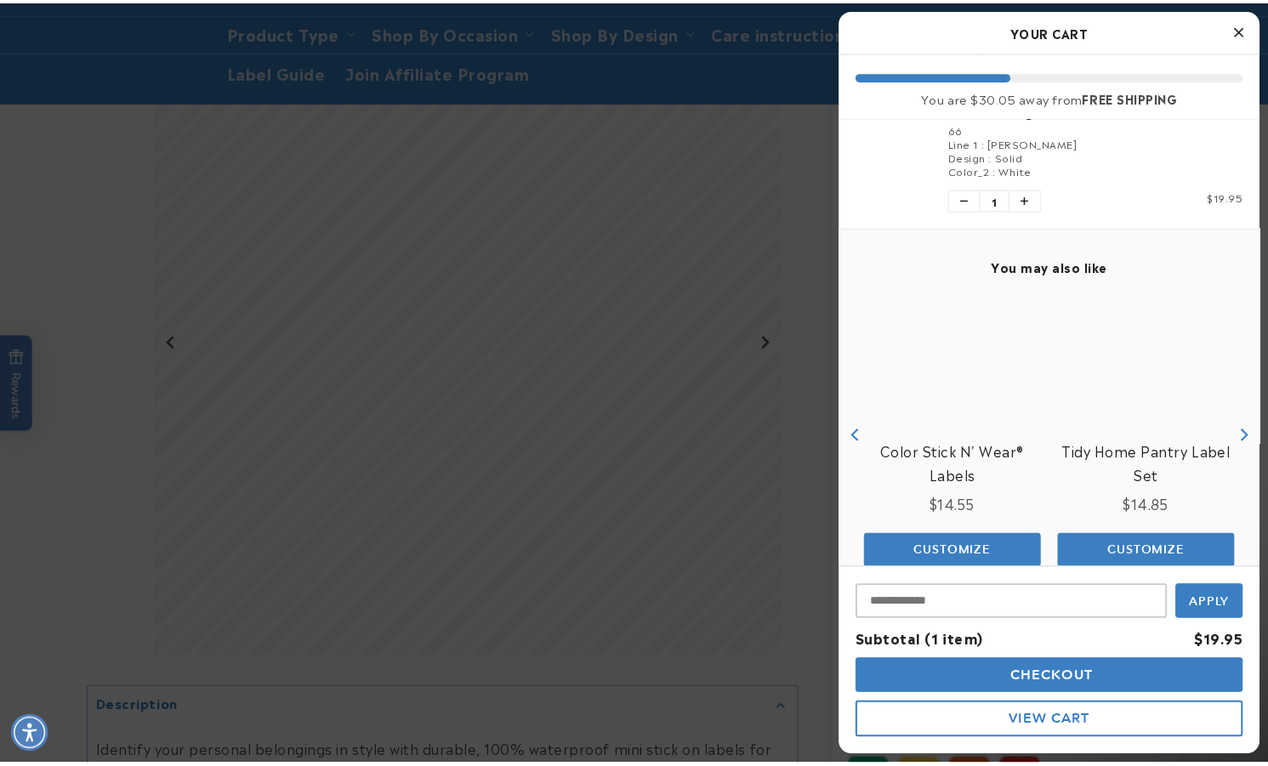
scroll to position [68, 0]
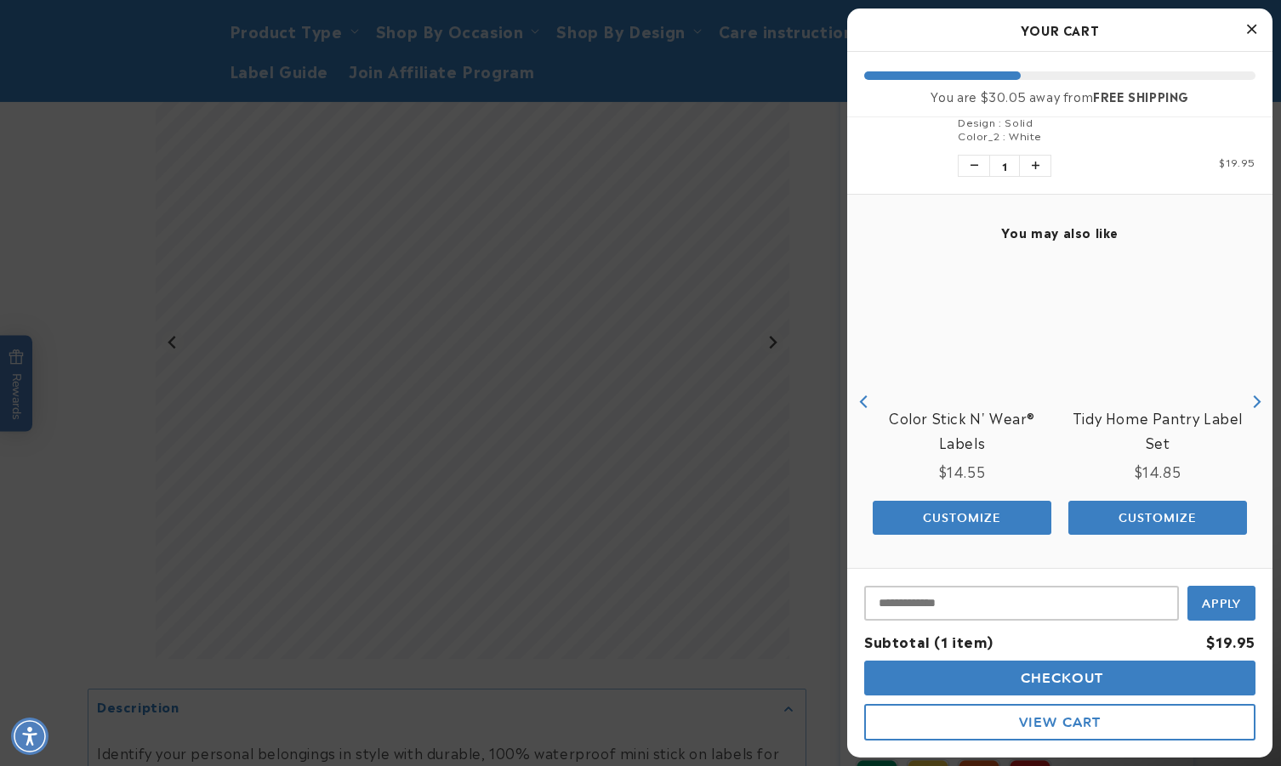
click at [1251, 19] on button "Close Cart" at bounding box center [1252, 30] width 26 height 26
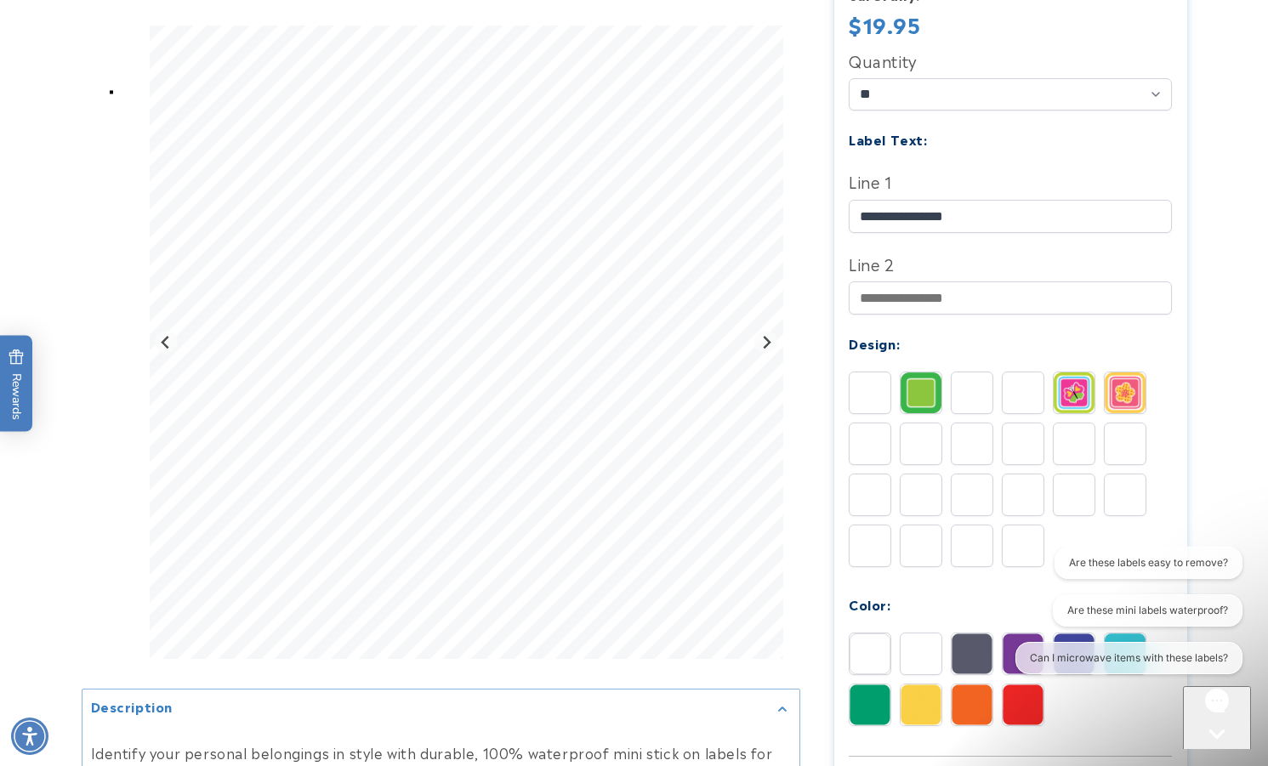
scroll to position [510, 0]
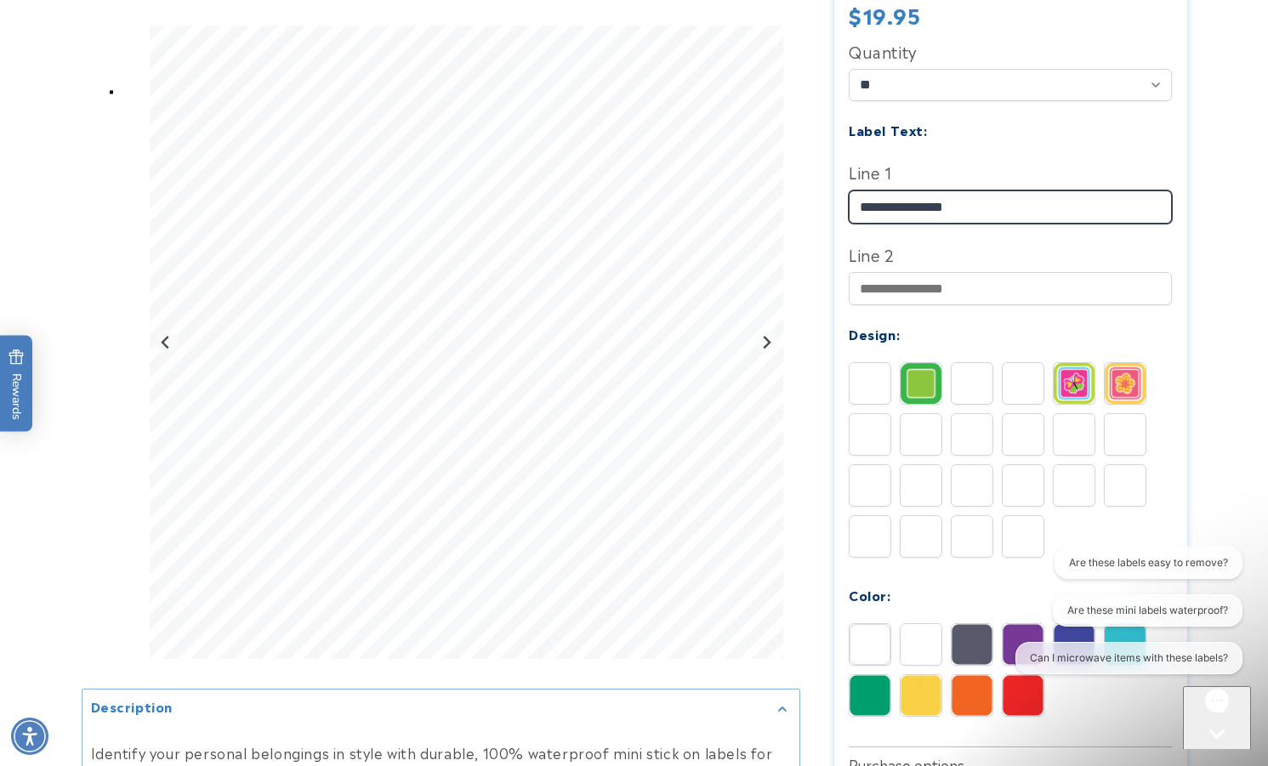
click at [770, 203] on div at bounding box center [635, 402] width 1106 height 1409
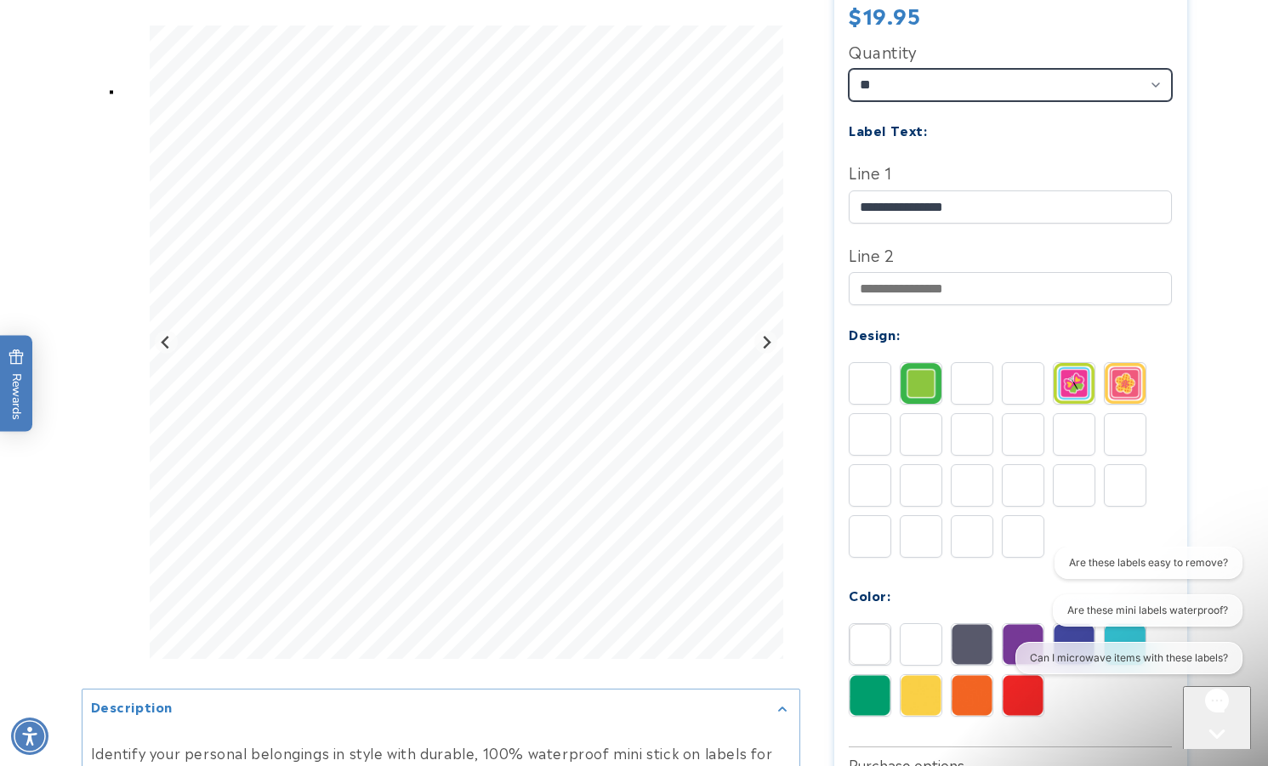
click at [967, 69] on select "** ** **" at bounding box center [1010, 85] width 323 height 32
select select "**"
click at [849, 69] on select "** ** **" at bounding box center [1010, 85] width 323 height 32
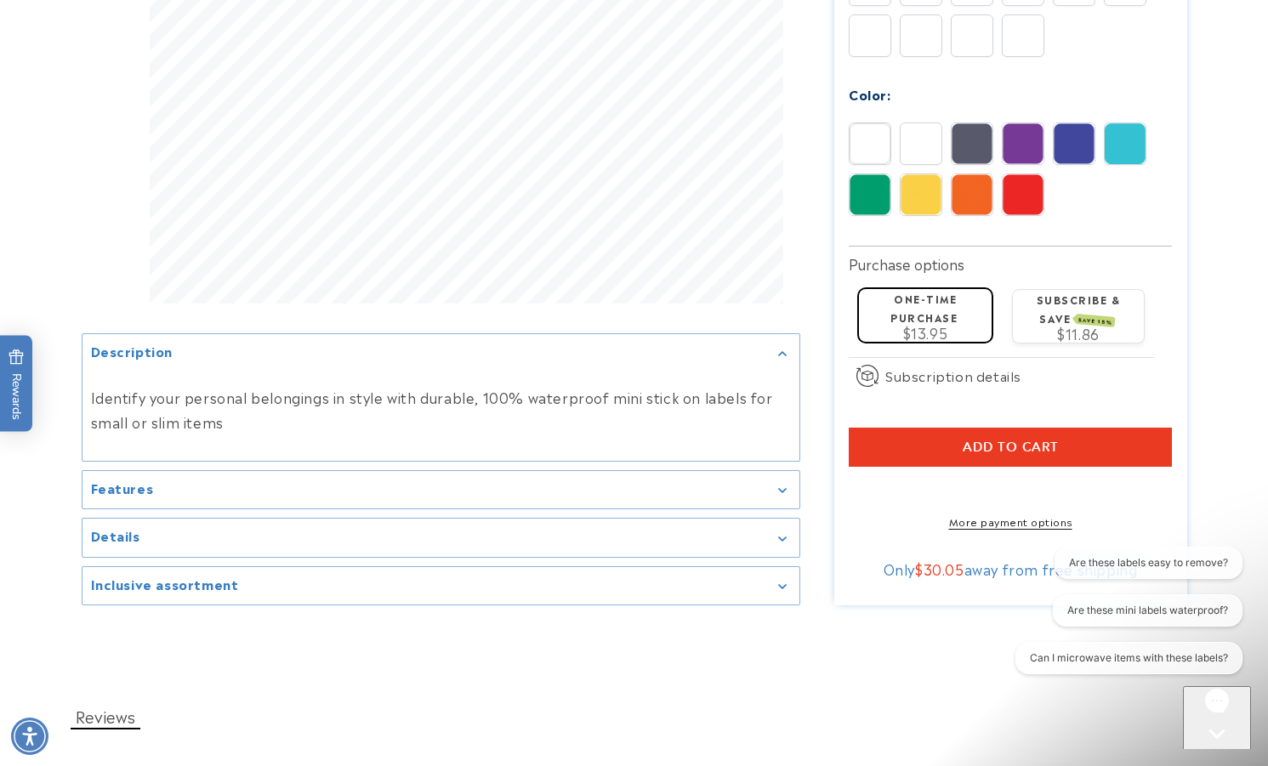
scroll to position [1021, 0]
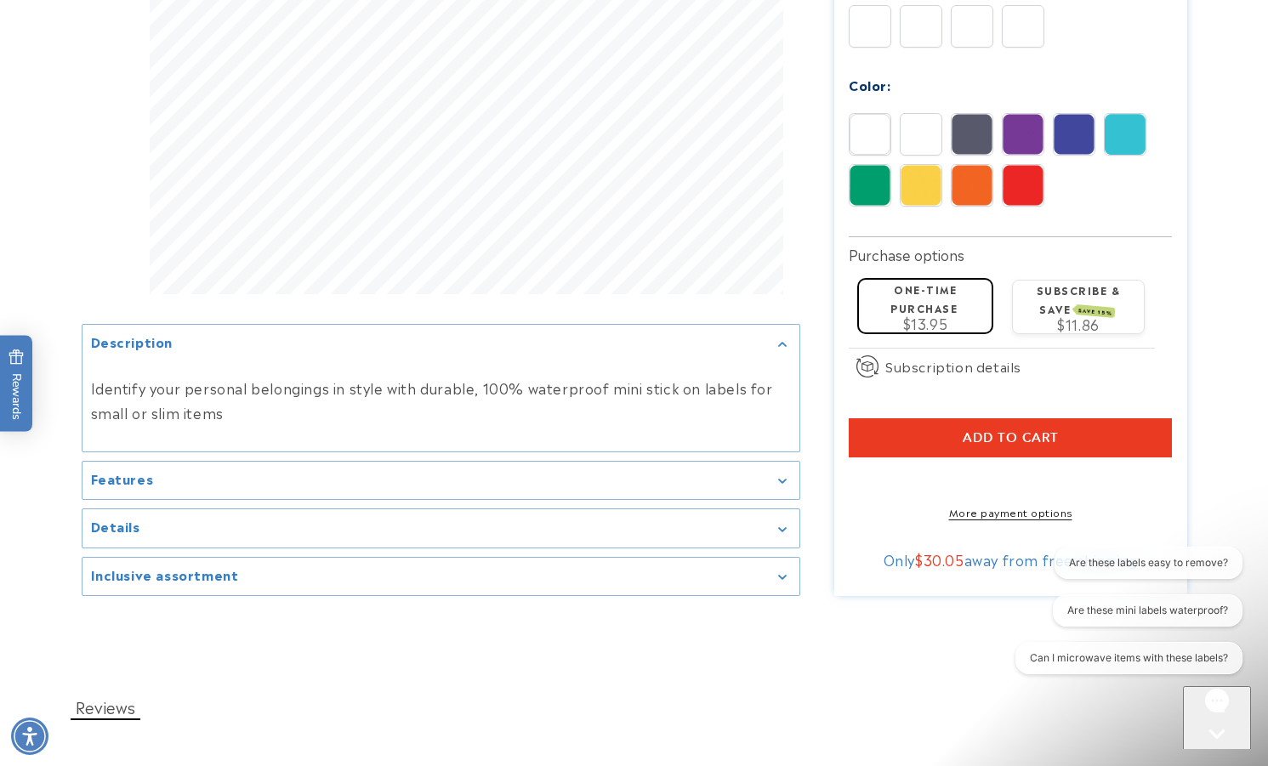
type input "**********"
click at [948, 284] on label "One-time purchase" at bounding box center [924, 298] width 67 height 33
click at [1121, 419] on button "Add to cart" at bounding box center [1010, 438] width 323 height 39
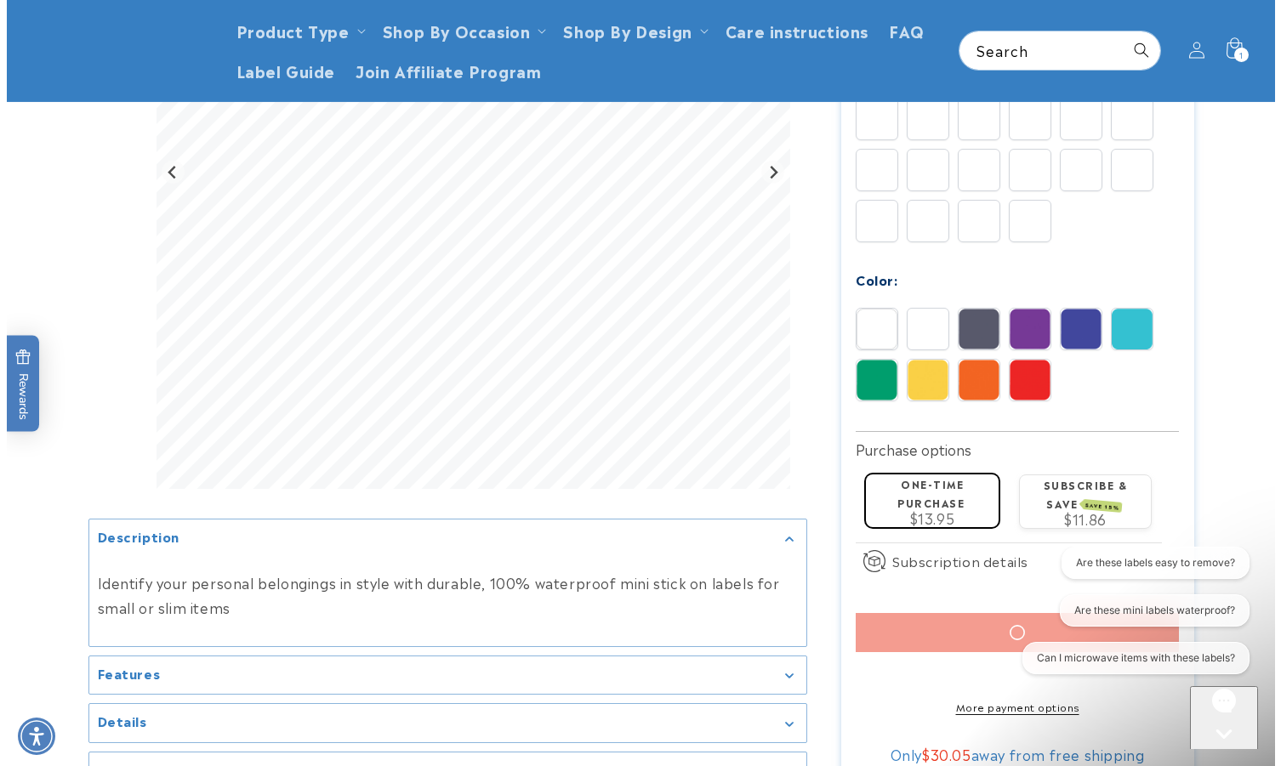
scroll to position [681, 0]
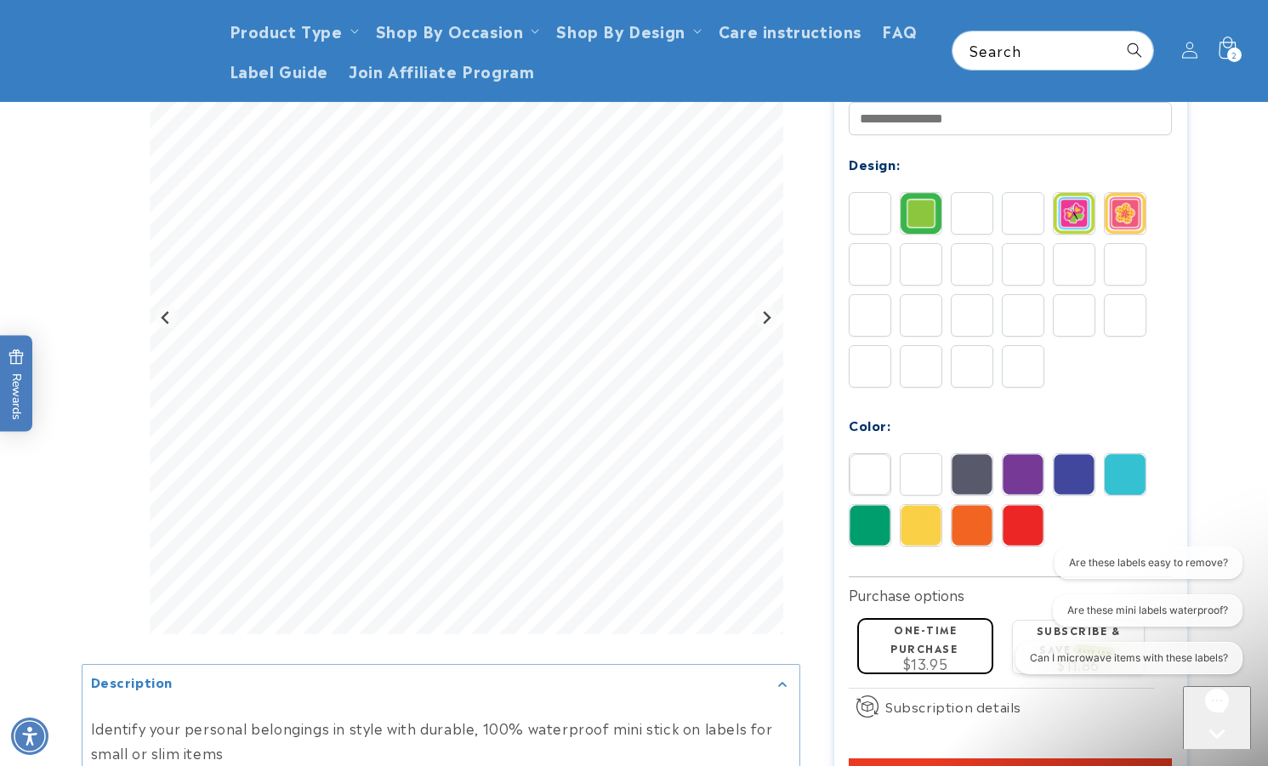
click at [1234, 54] on span "2" at bounding box center [1235, 55] width 6 height 14
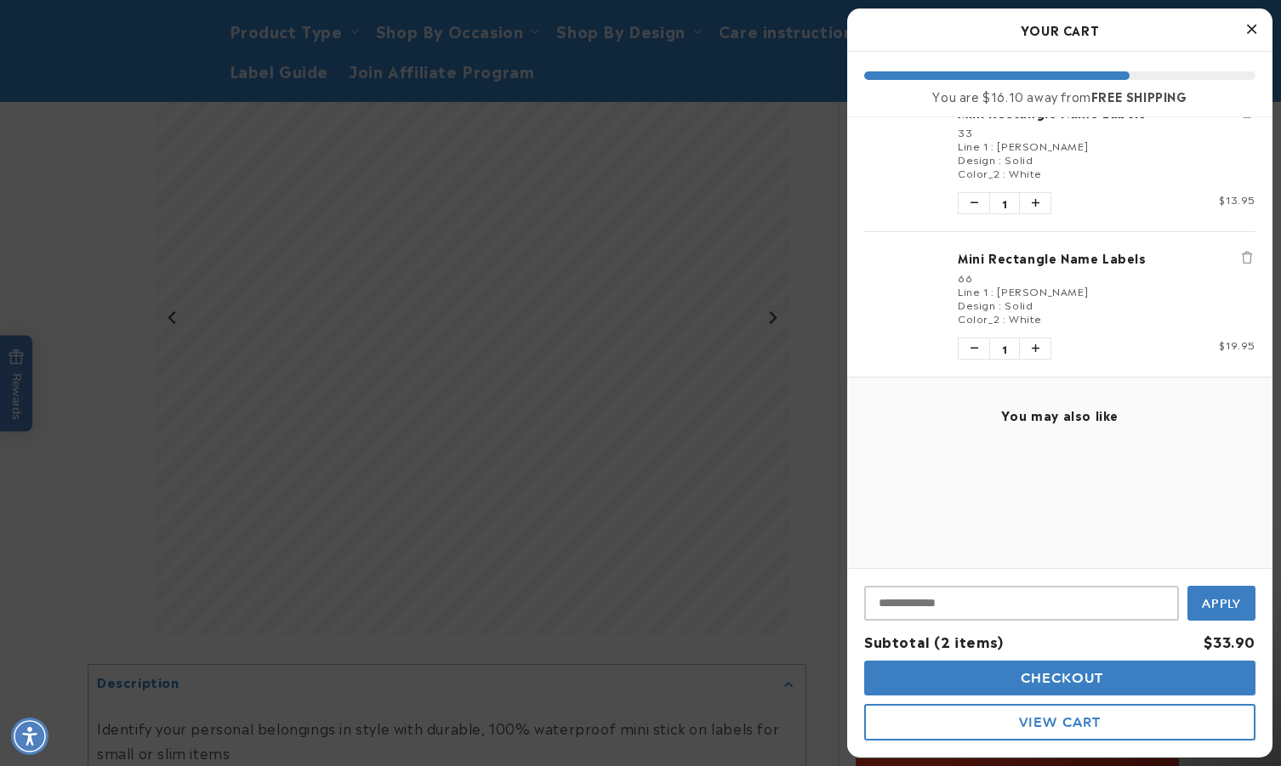
scroll to position [0, 0]
